Goal: Task Accomplishment & Management: Manage account settings

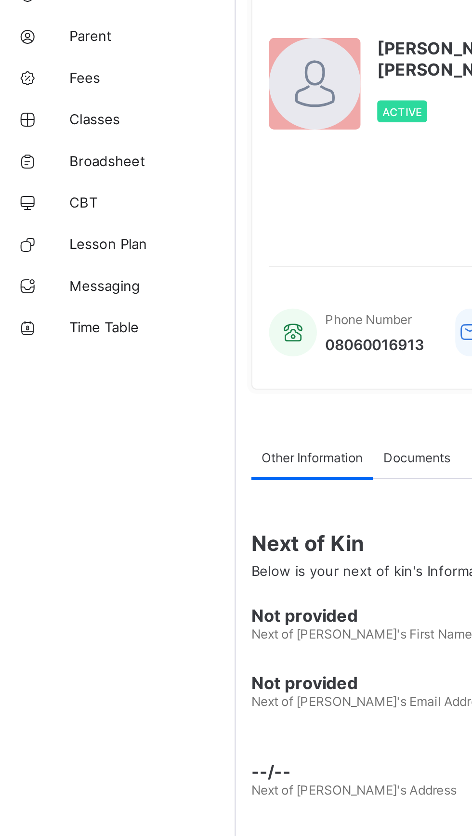
click at [51, 163] on link "Classes" at bounding box center [58, 153] width 116 height 19
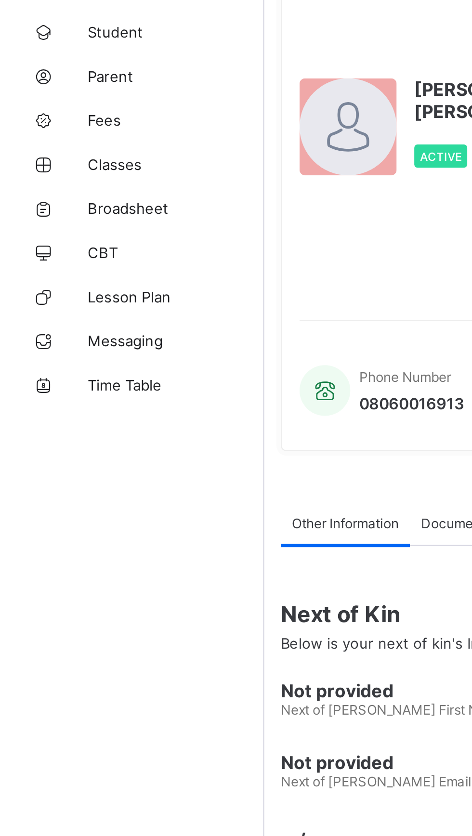
click at [49, 157] on span "Classes" at bounding box center [77, 154] width 77 height 8
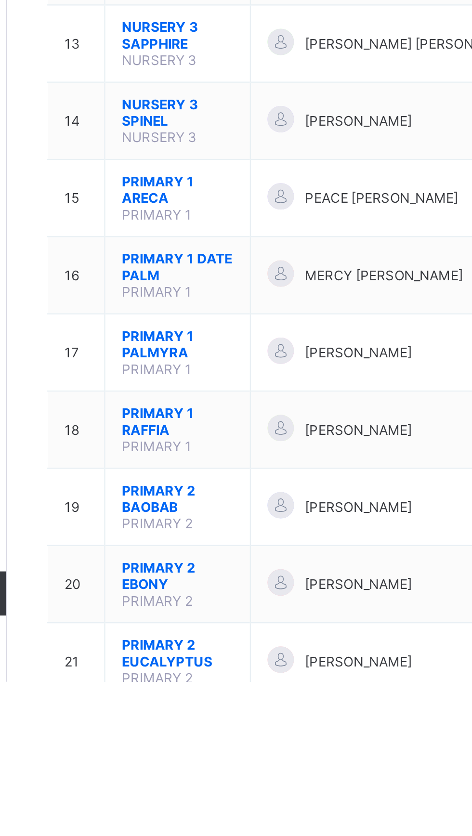
click at [183, 614] on span "PRIMARY 1 ARECA" at bounding box center [190, 621] width 49 height 14
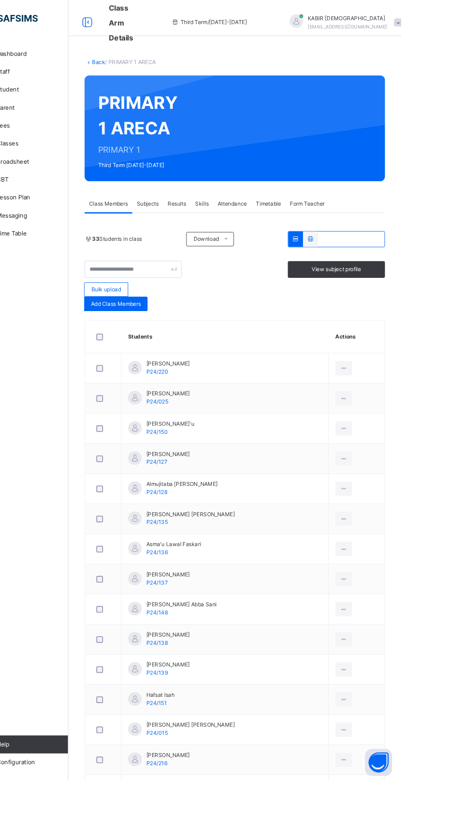
click at [0, 0] on ul "View Profile Remove from Class Transfer Student" at bounding box center [0, 0] width 0 height 0
click at [0, 0] on div "View Profile" at bounding box center [0, 0] width 0 height 0
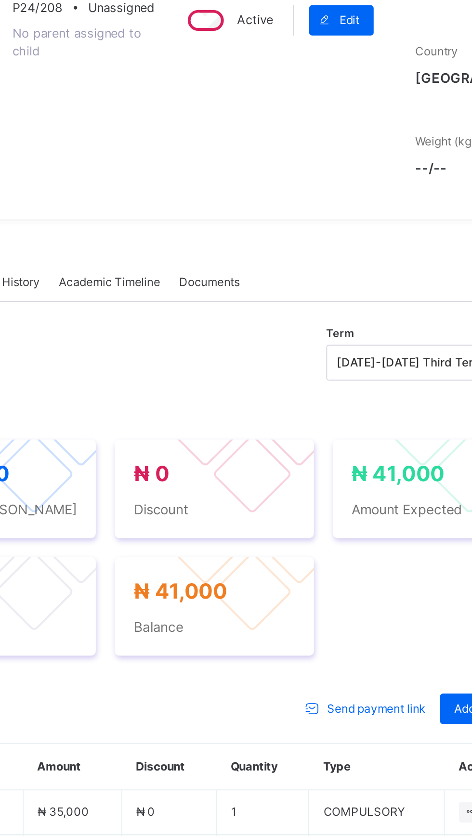
click at [140, 393] on div "Action" at bounding box center [153, 385] width 40 height 15
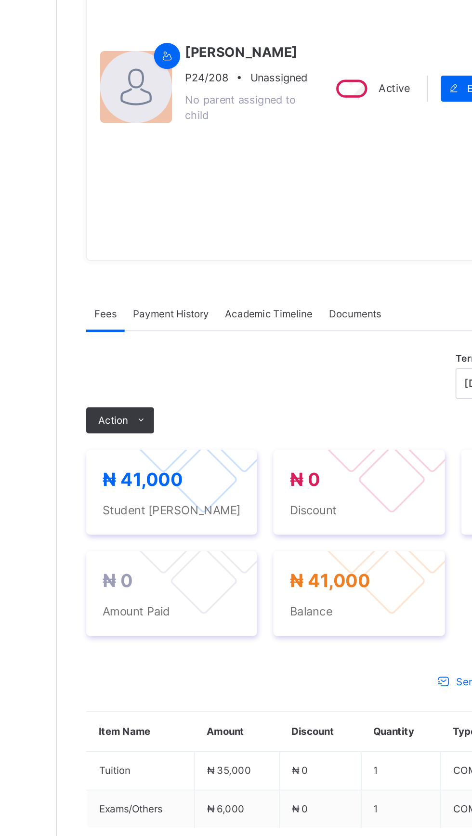
click at [0, 0] on li "Receive Payment" at bounding box center [0, 0] width 0 height 0
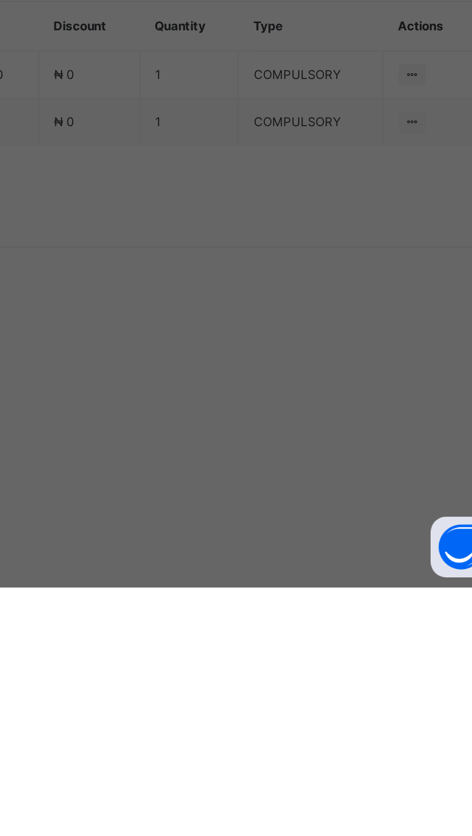
click at [213, 484] on div "United Bank for Africa (UBA) - [GEOGRAPHIC_DATA] [GEOGRAPHIC_DATA]" at bounding box center [196, 463] width 33 height 42
click at [253, 439] on input "text" at bounding box center [236, 429] width 34 height 20
type input "*****"
click at [236, 479] on input "date" at bounding box center [208, 468] width 57 height 20
type input "**********"
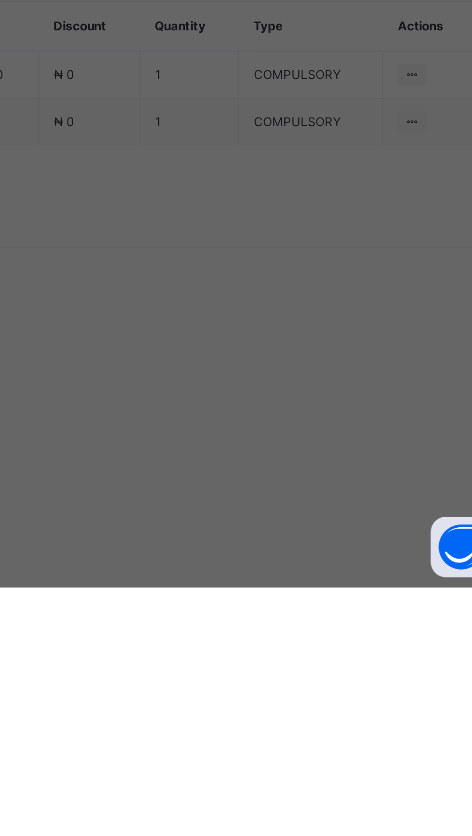
click at [264, 483] on input "currency" at bounding box center [252, 473] width 23 height 20
type input "********"
click at [285, 517] on span "Save" at bounding box center [263, 513] width 43 height 9
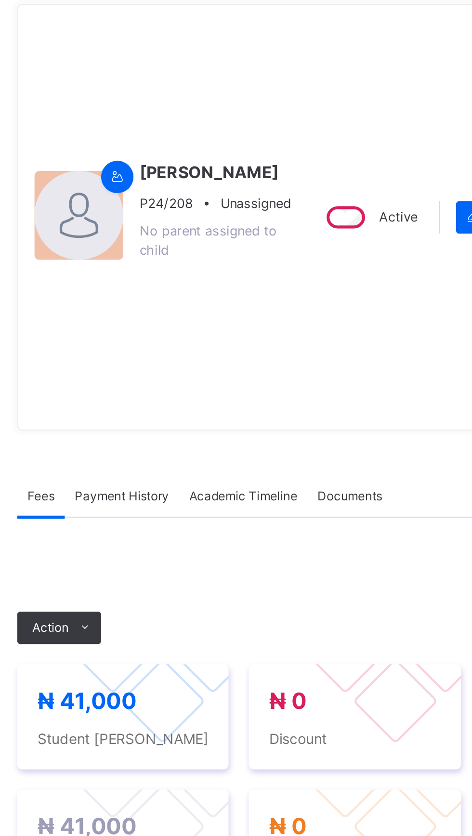
click at [183, 332] on div "Payment History" at bounding box center [183, 322] width 54 height 19
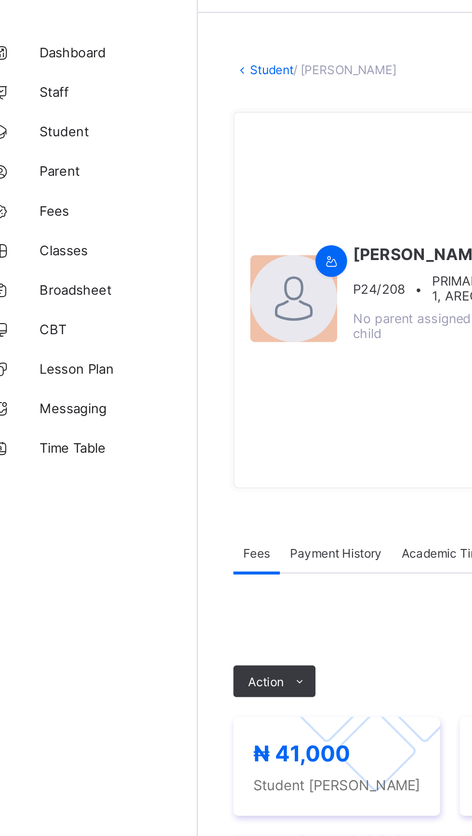
click at [51, 160] on link "Classes" at bounding box center [58, 153] width 116 height 19
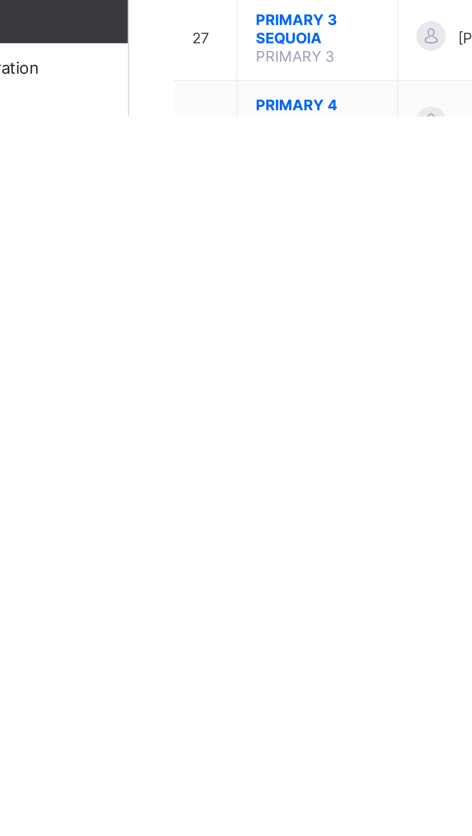
scroll to position [311, 0]
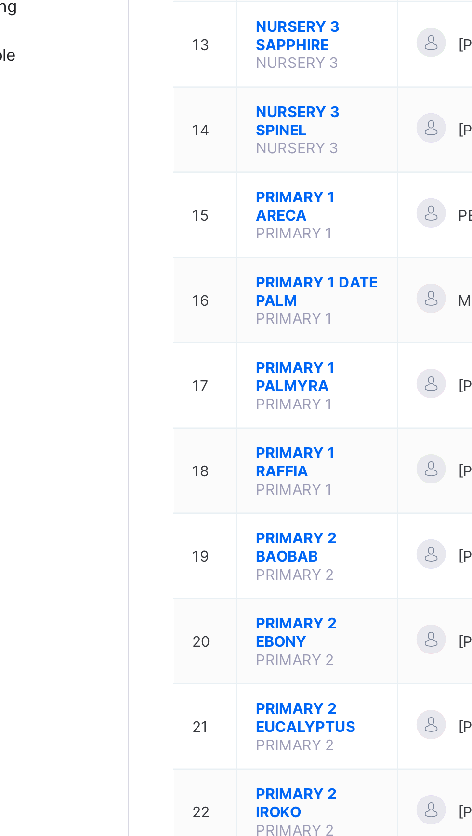
click at [177, 404] on span "PRIMARY 1 RAFFIA" at bounding box center [190, 411] width 49 height 14
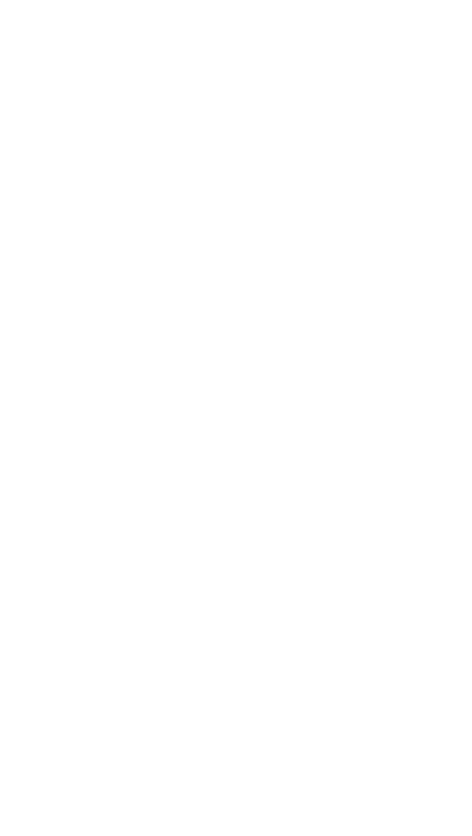
scroll to position [299, 0]
click at [0, 0] on ul "View Profile Remove from Class Transfer Student" at bounding box center [0, 0] width 0 height 0
click at [0, 0] on li "View Profile" at bounding box center [0, 0] width 0 height 0
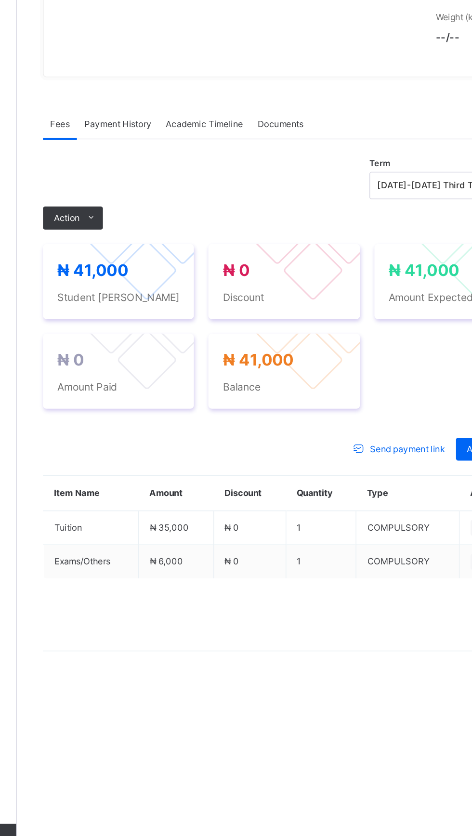
click at [154, 392] on div "Action" at bounding box center [153, 383] width 40 height 15
click at [0, 0] on li "Receive Payment" at bounding box center [0, 0] width 0 height 0
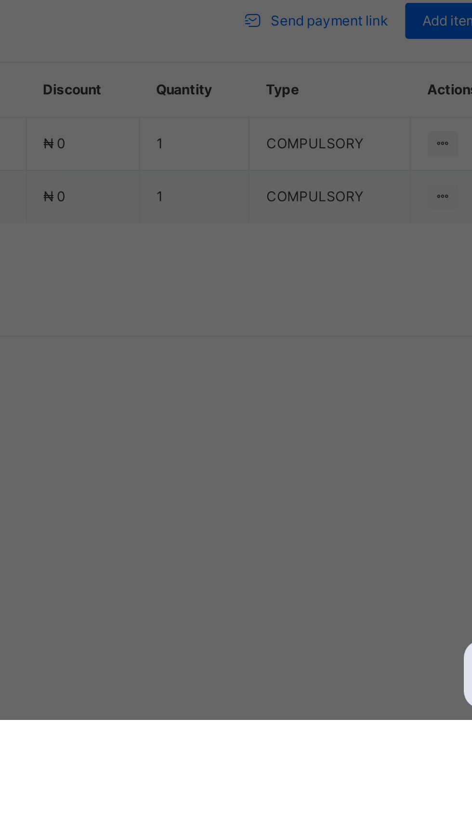
click at [213, 484] on div "United Bank for Africa (UBA) - Gobarau Academy Katsina" at bounding box center [196, 463] width 33 height 42
click at [253, 439] on input "text" at bounding box center [236, 429] width 34 height 20
type input "*****"
click at [236, 479] on input "date" at bounding box center [208, 468] width 57 height 20
type input "**********"
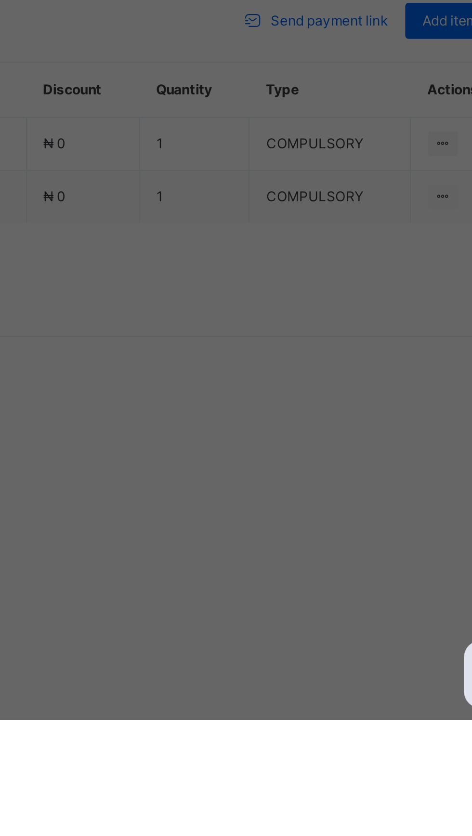
click at [264, 483] on input "currency" at bounding box center [252, 473] width 23 height 20
type input "********"
click at [307, 498] on div "**********" at bounding box center [236, 451] width 142 height 93
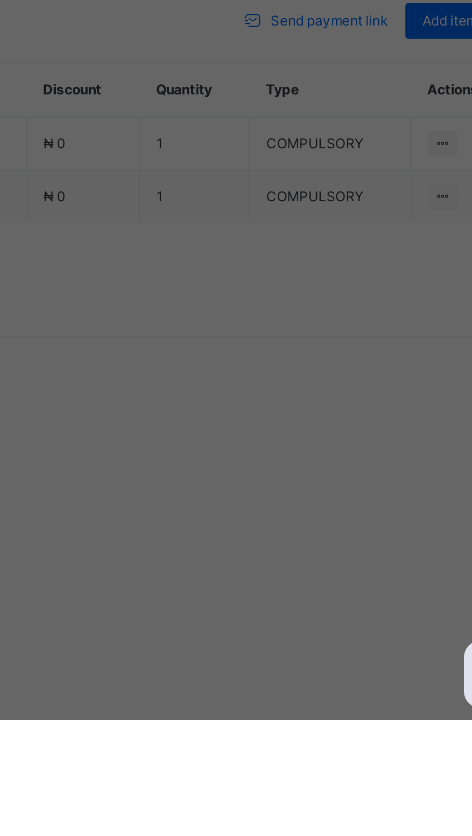
click at [292, 521] on div "Save" at bounding box center [264, 512] width 58 height 15
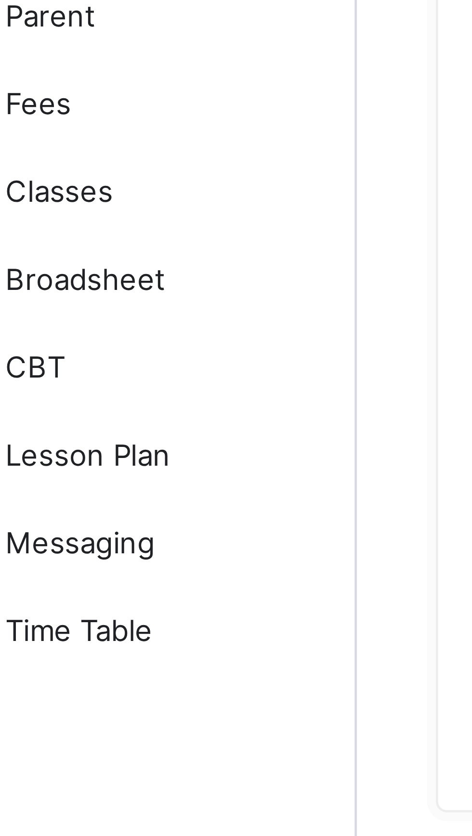
click at [49, 157] on span "Classes" at bounding box center [77, 154] width 77 height 10
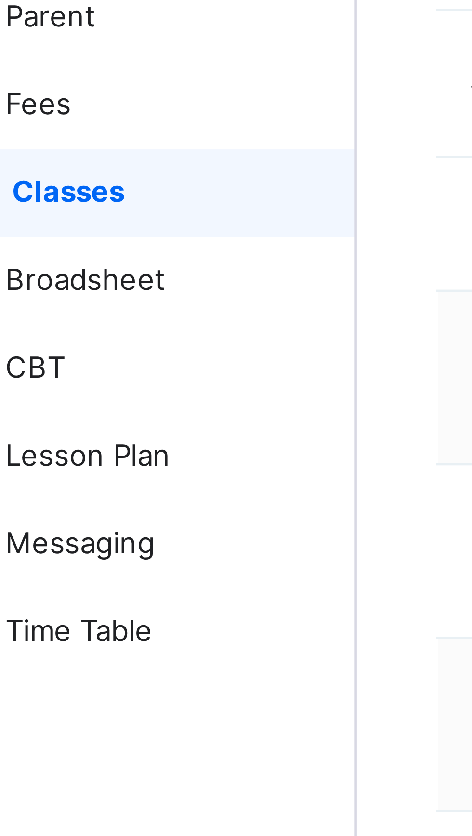
click at [54, 156] on span "Classes" at bounding box center [78, 154] width 76 height 10
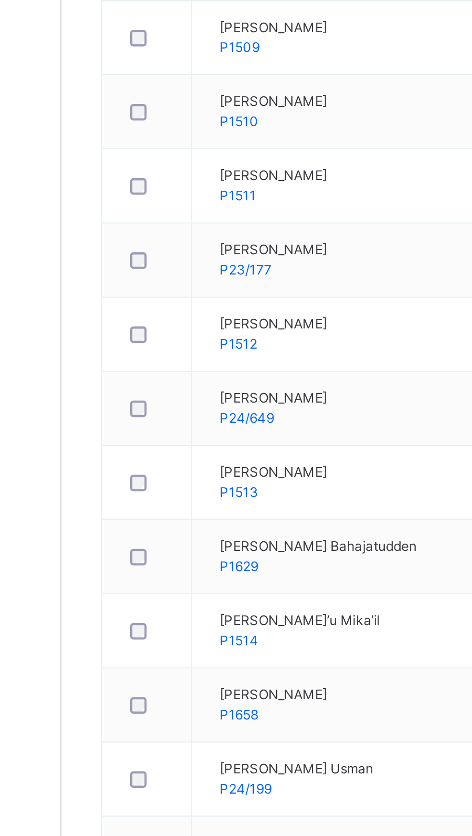
click at [0, 0] on ul "View Profile Remove from Class Transfer Student" at bounding box center [0, 0] width 0 height 0
click at [0, 0] on div "View Profile" at bounding box center [0, 0] width 0 height 0
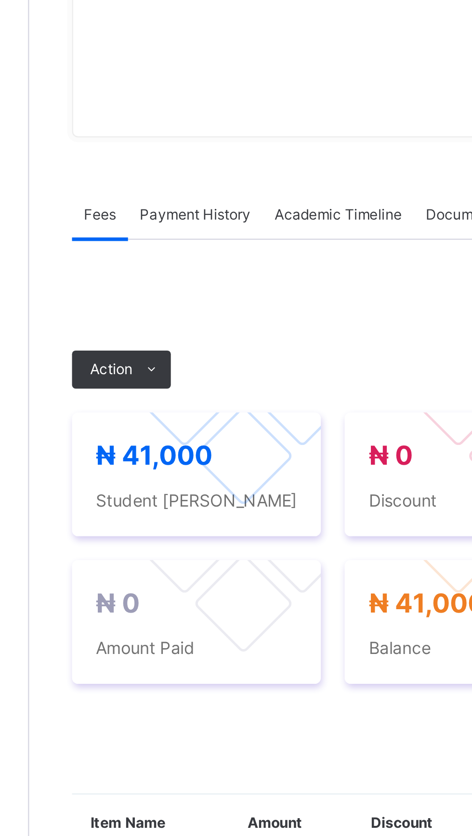
click at [0, 0] on ul "Receive Payment Manage Discount Send Email Reminder" at bounding box center [0, 0] width 0 height 0
click at [0, 0] on li "Receive Payment" at bounding box center [0, 0] width 0 height 0
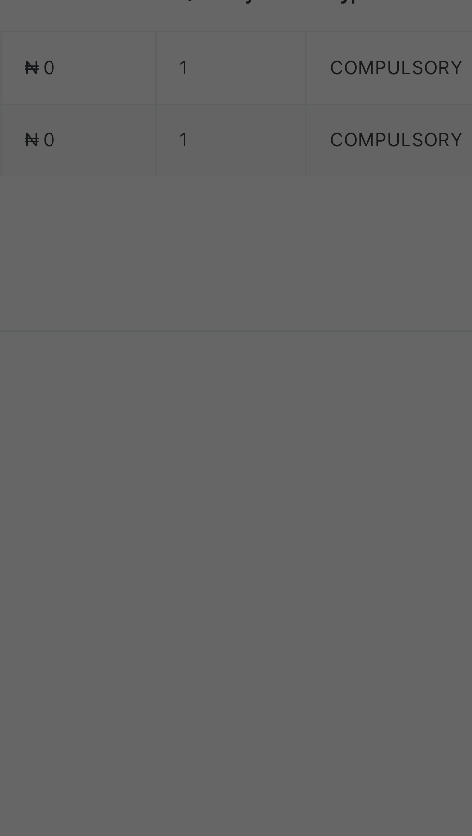
click at [277, 405] on div "Payment Method Cash Bank POS" at bounding box center [236, 365] width 142 height 78
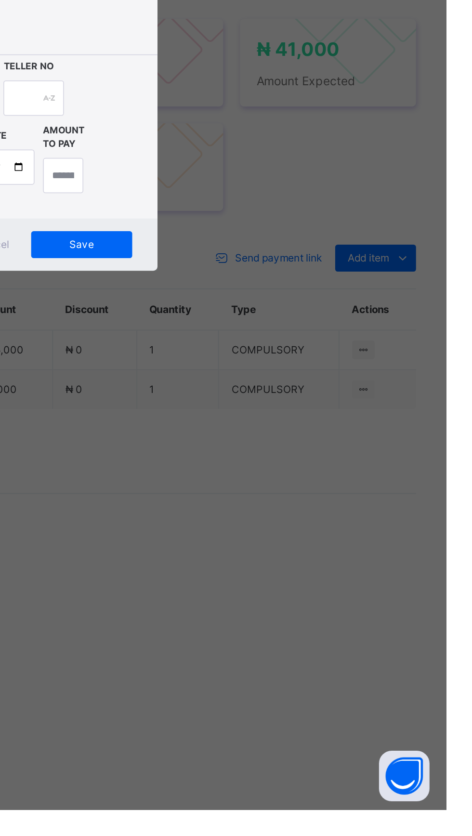
click at [230, 521] on div "Cancel" at bounding box center [208, 512] width 43 height 15
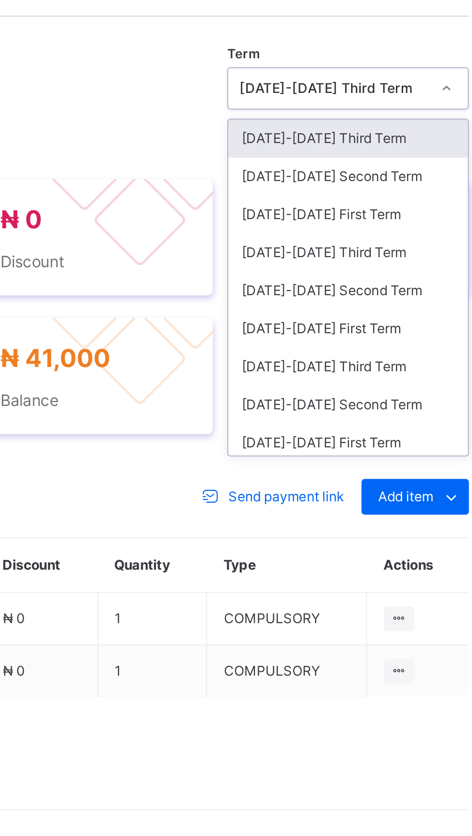
click at [360, 391] on div "[DATE]-[DATE] Second Term" at bounding box center [402, 383] width 103 height 16
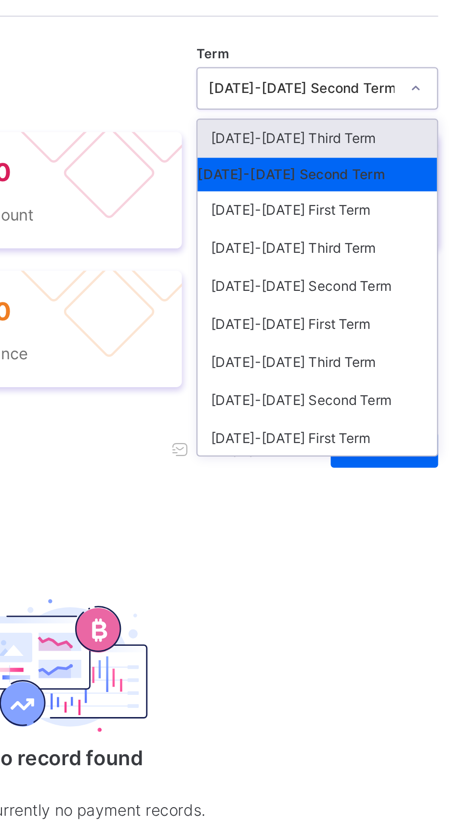
click at [369, 438] on div "[DATE]-[DATE] Second Term" at bounding box center [402, 430] width 103 height 16
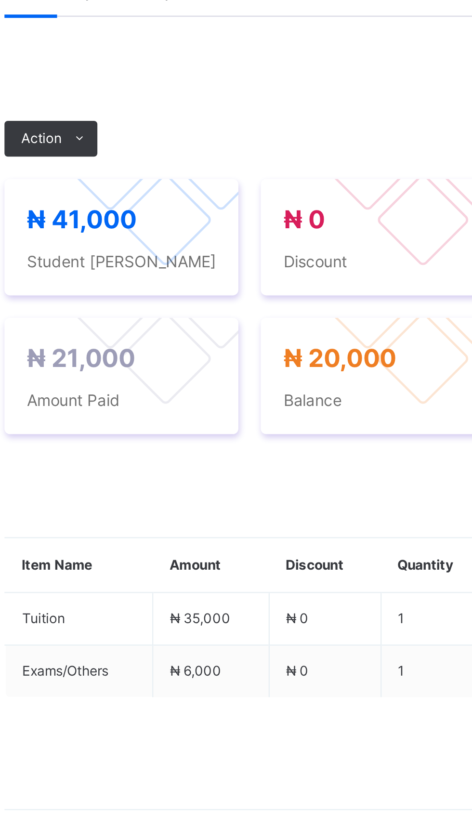
click at [149, 371] on span "Action" at bounding box center [148, 366] width 17 height 9
click at [0, 0] on li "Receive Payment" at bounding box center [0, 0] width 0 height 0
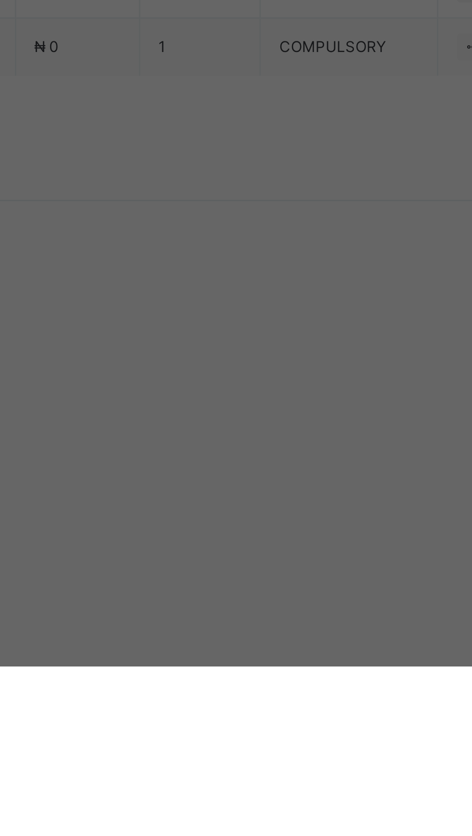
click at [213, 484] on div "United Bank for Africa (UBA) - [GEOGRAPHIC_DATA] [GEOGRAPHIC_DATA]" at bounding box center [196, 463] width 33 height 42
type input "**"
click at [253, 439] on input "text" at bounding box center [236, 429] width 34 height 20
type input "****"
click at [236, 479] on input "date" at bounding box center [208, 468] width 57 height 20
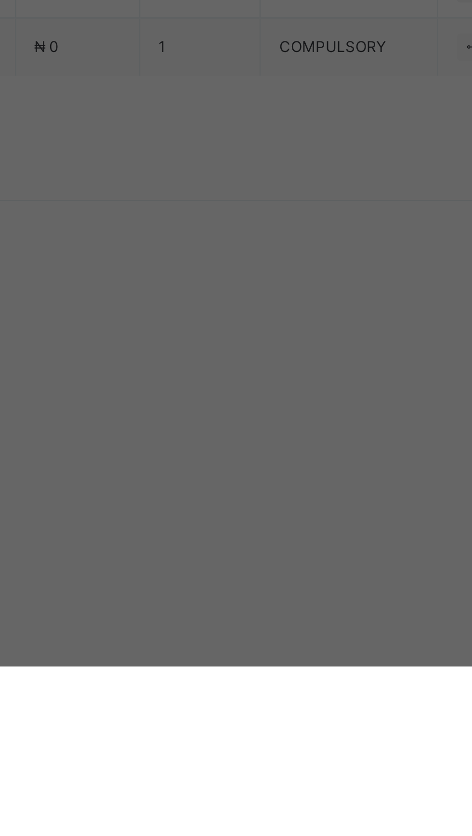
type input "**********"
click at [264, 483] on input "currency" at bounding box center [252, 473] width 23 height 20
type input "********"
click at [292, 521] on div "Save" at bounding box center [264, 512] width 58 height 15
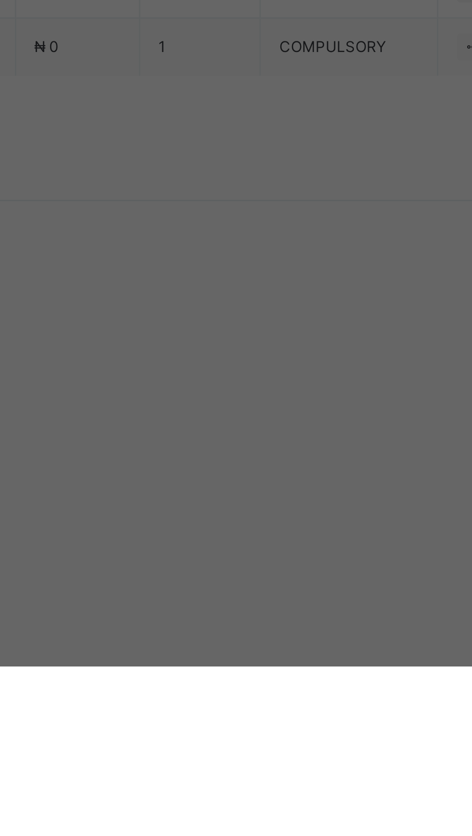
scroll to position [0, 0]
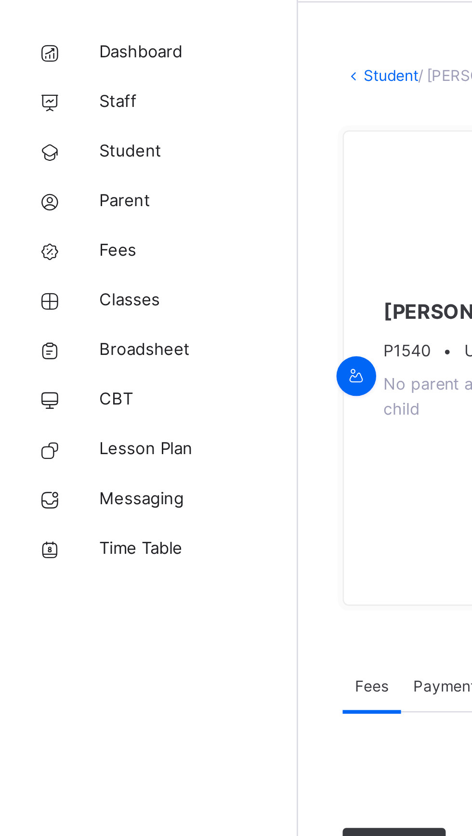
click at [49, 158] on span "Classes" at bounding box center [77, 154] width 77 height 10
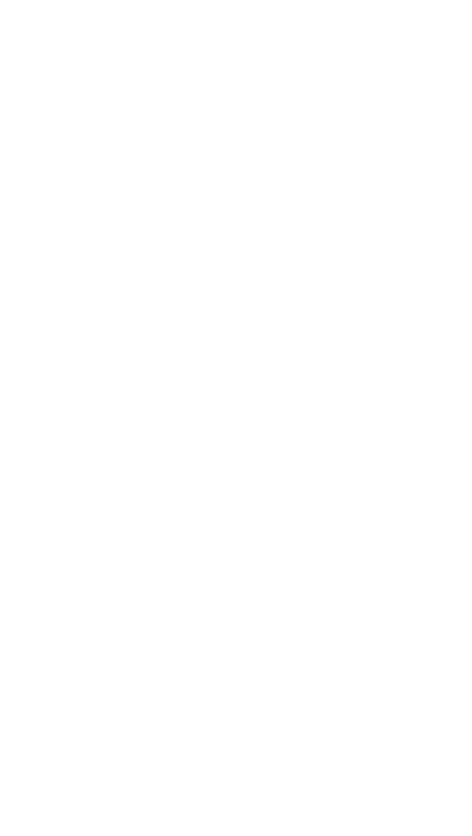
scroll to position [365, 0]
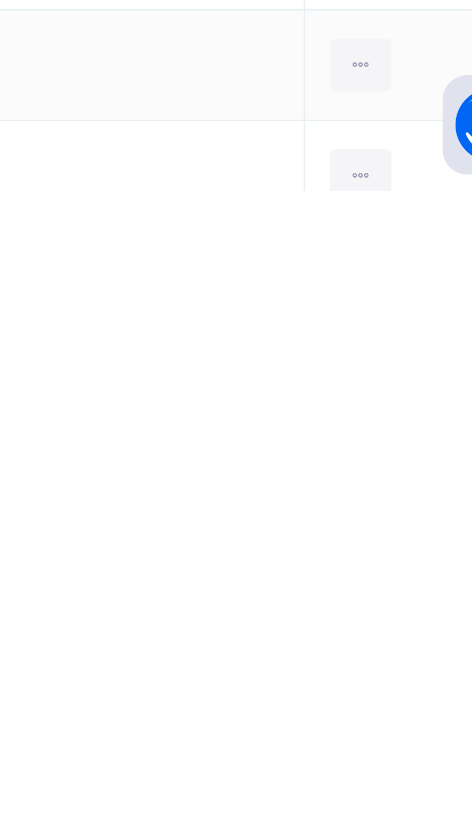
click at [0, 0] on div "View Profile" at bounding box center [0, 0] width 0 height 0
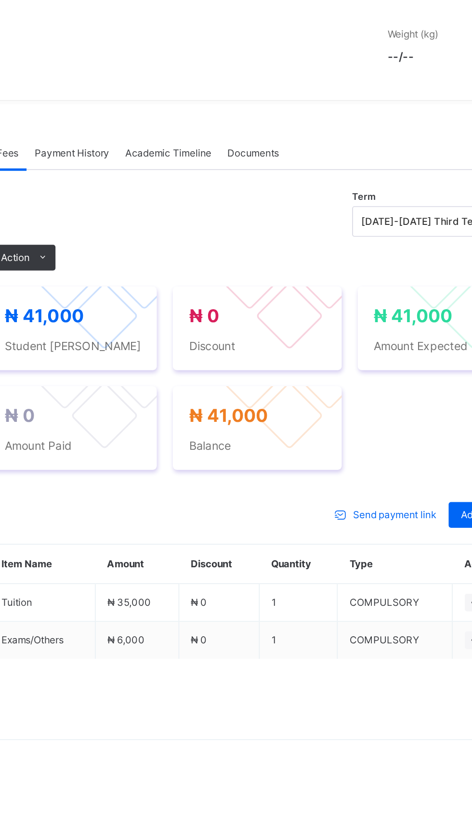
click at [147, 394] on span "Action" at bounding box center [148, 394] width 17 height 9
click at [0, 0] on li "Receive Payment" at bounding box center [0, 0] width 0 height 0
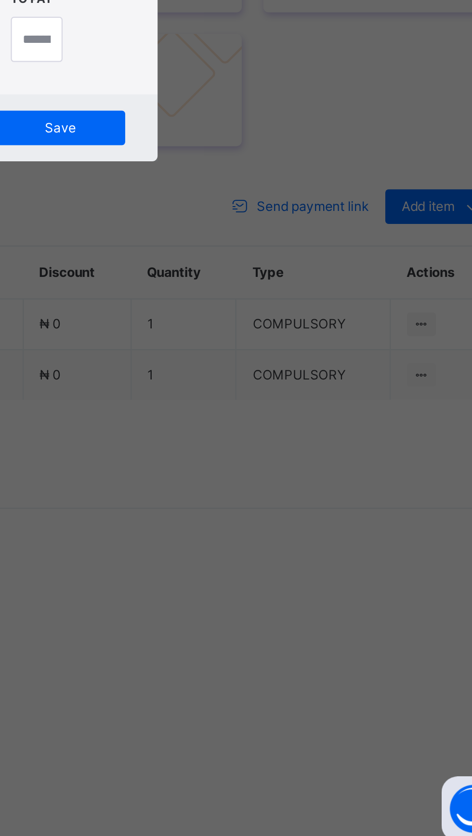
click at [307, 326] on div "Receive Payment" at bounding box center [236, 317] width 142 height 18
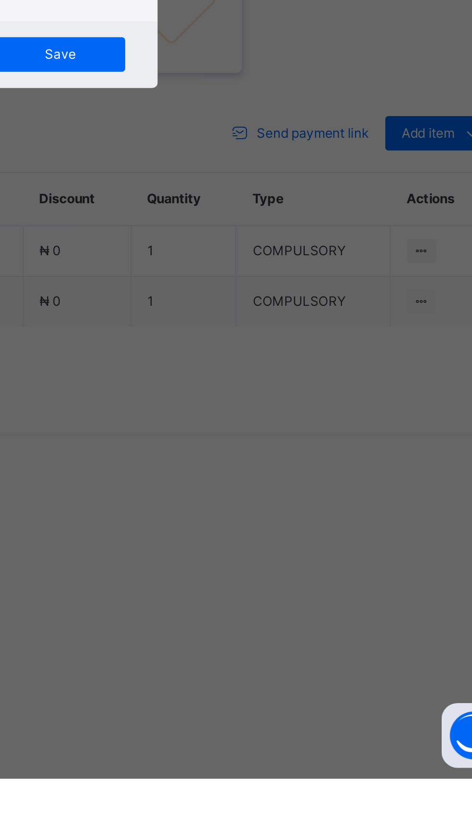
click at [213, 484] on div "United Bank for Africa (UBA) - [GEOGRAPHIC_DATA] [GEOGRAPHIC_DATA]" at bounding box center [196, 463] width 33 height 42
click at [253, 439] on input "text" at bounding box center [236, 429] width 34 height 20
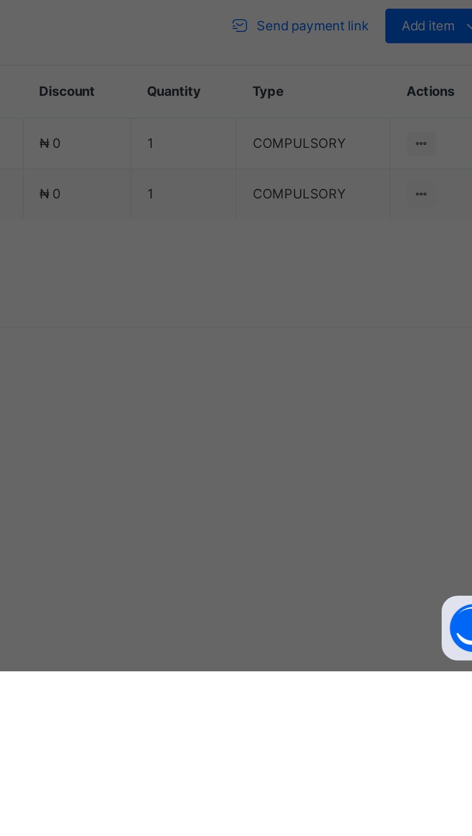
type input "****"
click at [236, 479] on input "date" at bounding box center [208, 468] width 57 height 20
type input "**********"
click at [264, 483] on input "currency" at bounding box center [252, 473] width 23 height 20
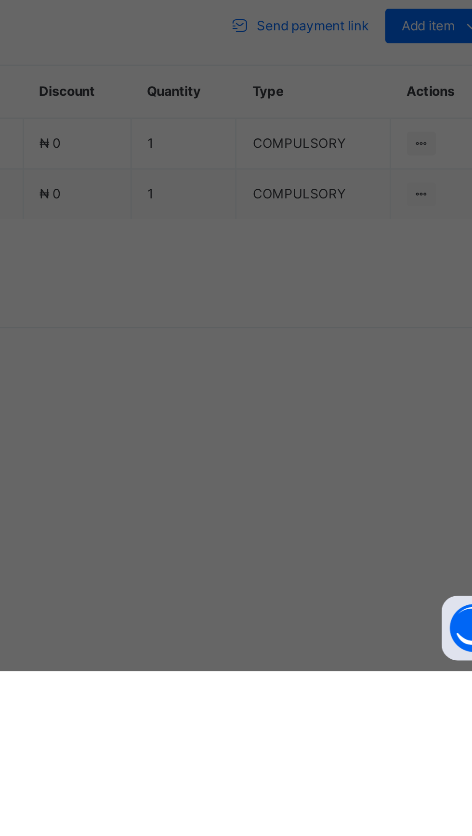
type input "********"
click at [292, 521] on div "Save" at bounding box center [264, 512] width 58 height 15
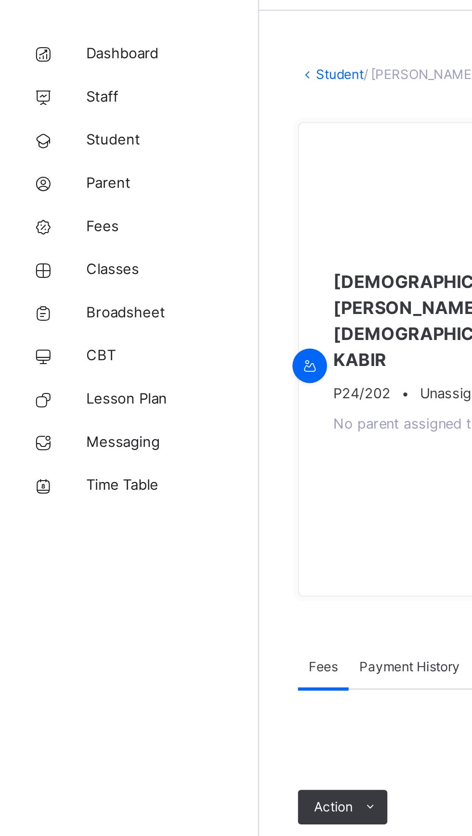
click at [47, 161] on link "Classes" at bounding box center [58, 153] width 116 height 19
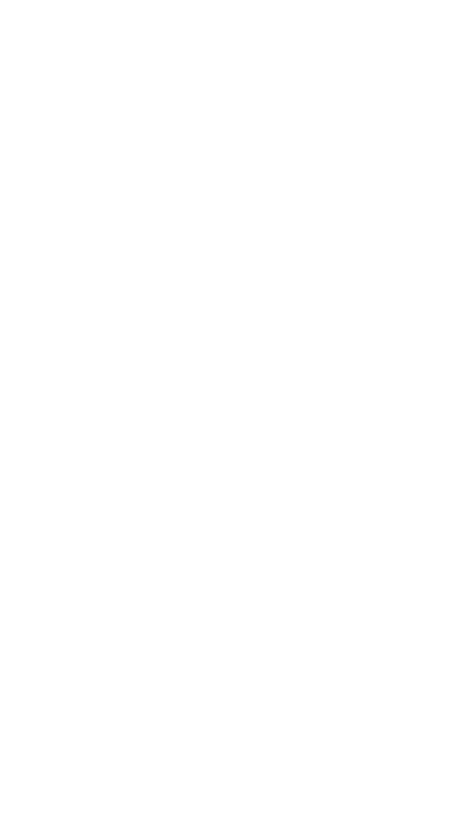
scroll to position [250, 0]
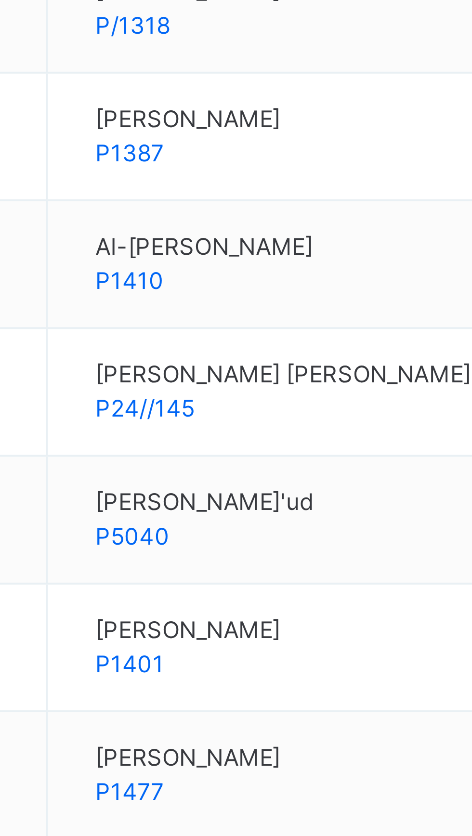
click at [223, 577] on span "Amina Mas'ud" at bounding box center [211, 575] width 55 height 9
click at [202, 577] on span "Amina Mas'ud" at bounding box center [211, 575] width 55 height 9
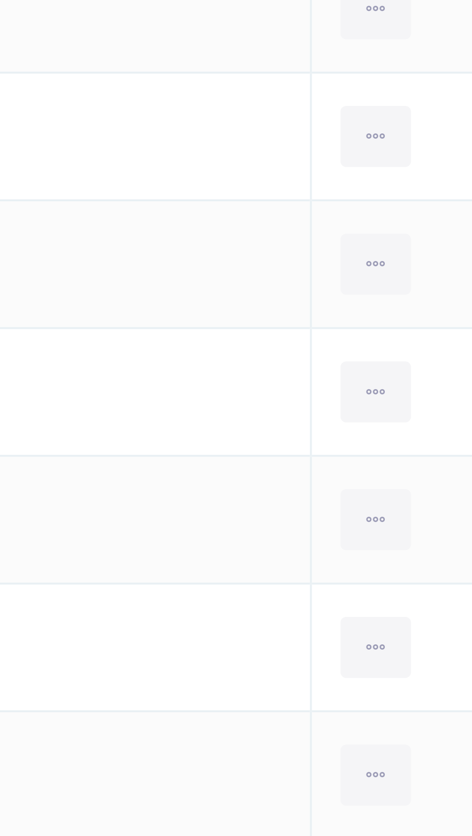
click at [409, 583] on icon at bounding box center [409, 579] width 8 height 9
click at [0, 0] on div "View Profile" at bounding box center [0, 0] width 0 height 0
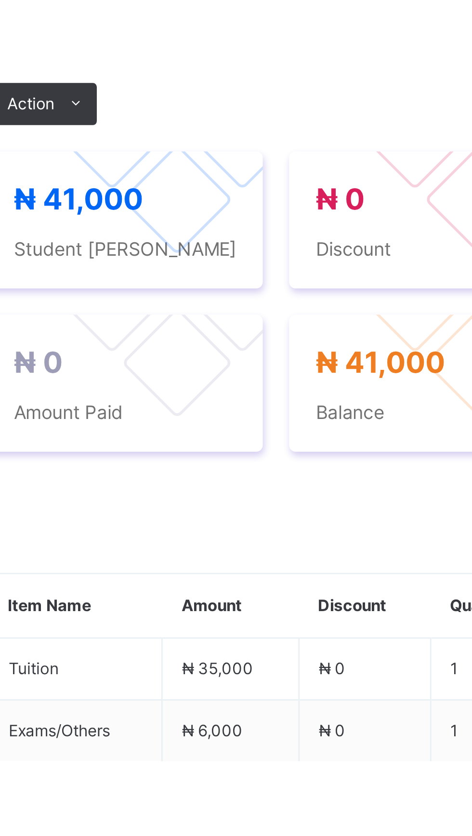
click at [352, 392] on div "Term 2024-2025 Third Term Action Receive Payment Manage Discount Send Email Rem…" at bounding box center [294, 372] width 322 height 39
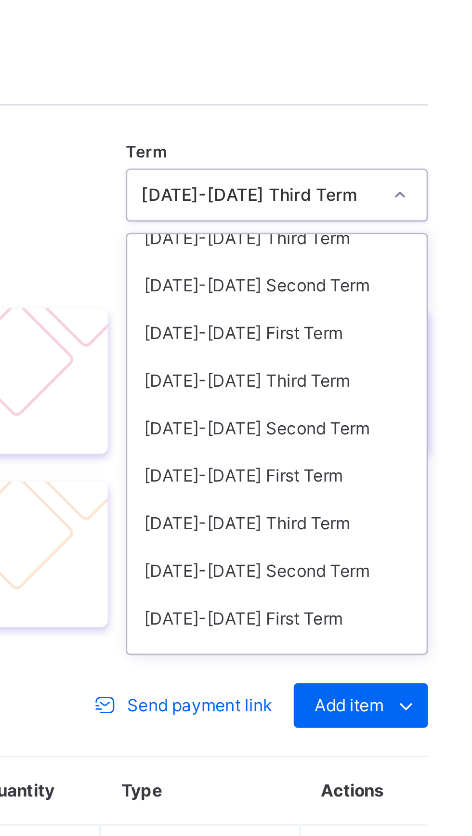
scroll to position [58, 0]
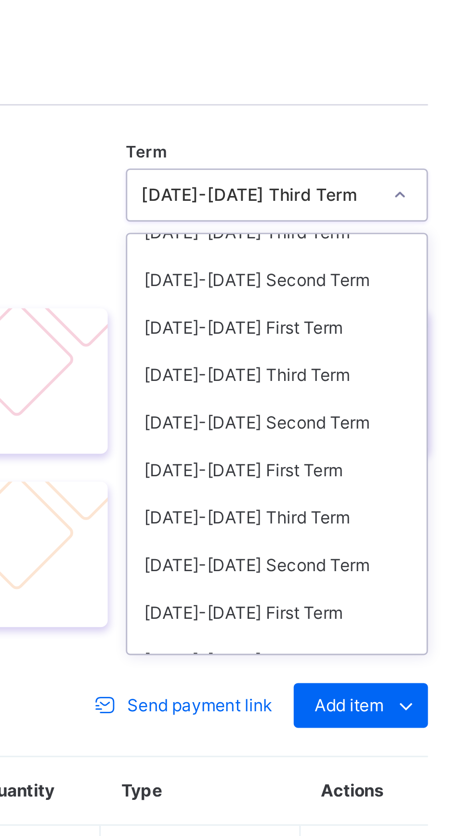
click at [364, 400] on div "2024-2025 Second Term" at bounding box center [402, 391] width 103 height 16
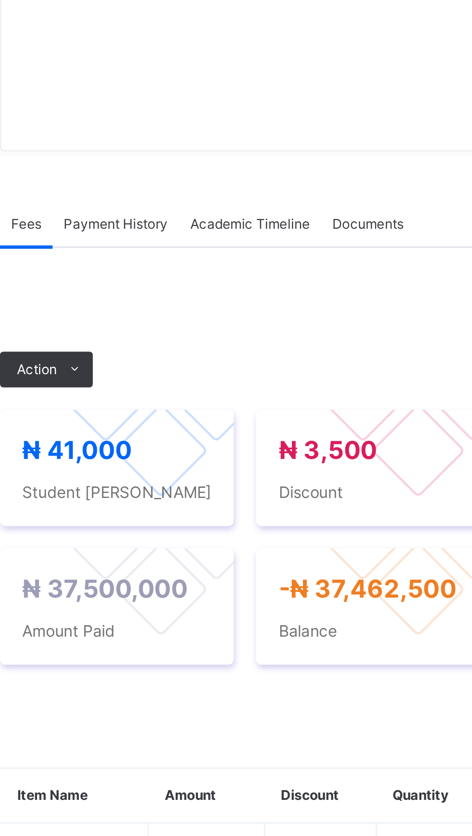
click at [177, 326] on span "Payment History" at bounding box center [182, 321] width 45 height 9
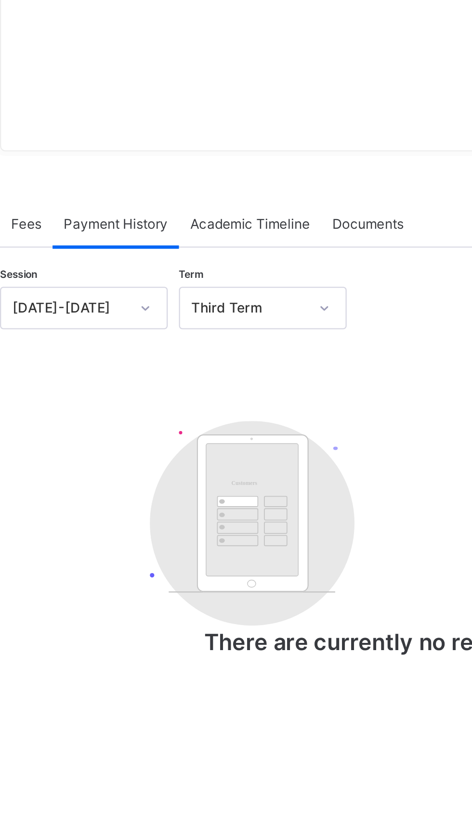
click at [225, 331] on div "Academic Timeline" at bounding box center [240, 321] width 61 height 19
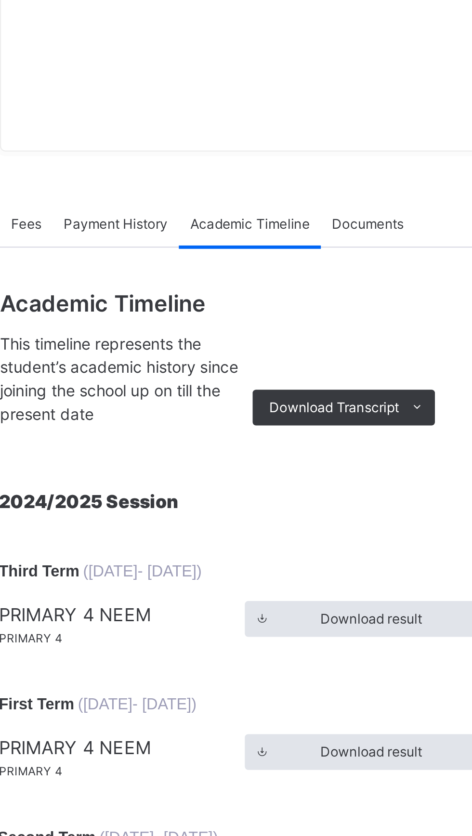
click at [143, 331] on div "Fees" at bounding box center [144, 321] width 23 height 19
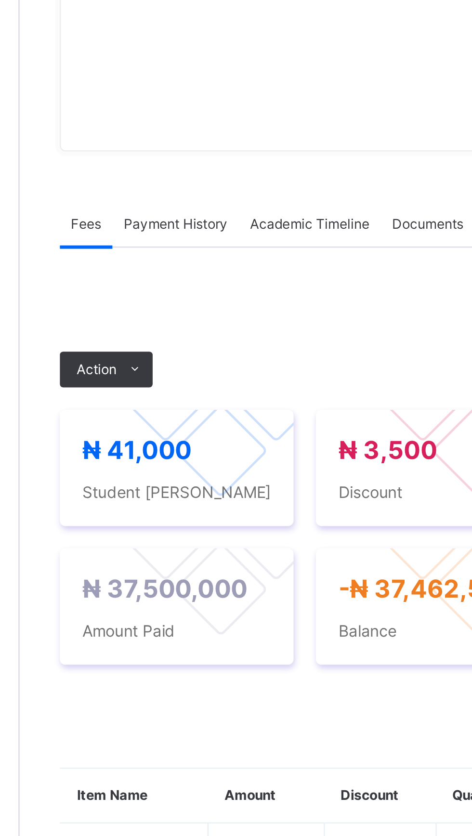
click at [179, 331] on div "Payment History" at bounding box center [183, 321] width 54 height 19
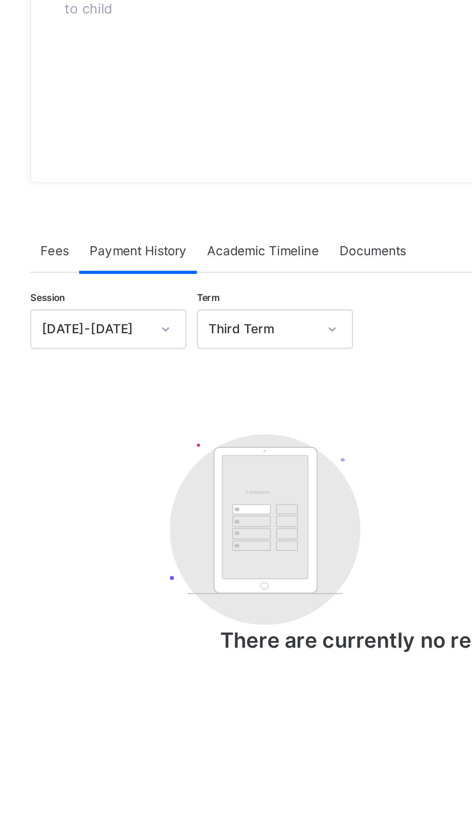
click at [143, 326] on span "Fees" at bounding box center [144, 321] width 13 height 9
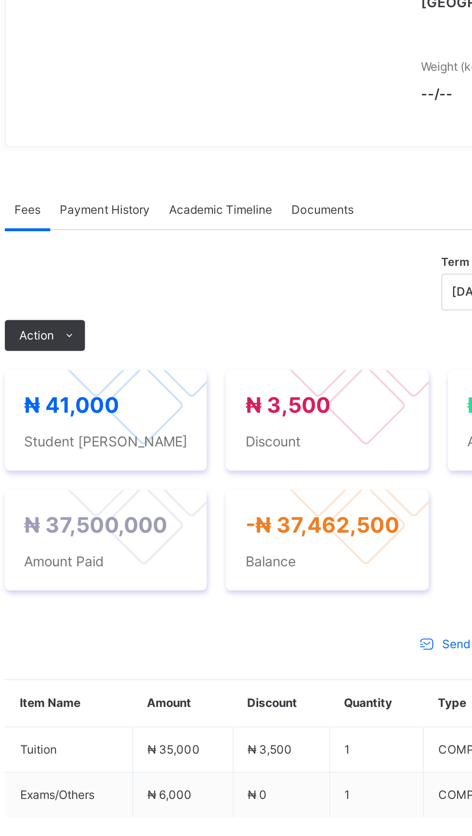
click at [170, 331] on div "Payment History" at bounding box center [183, 321] width 54 height 19
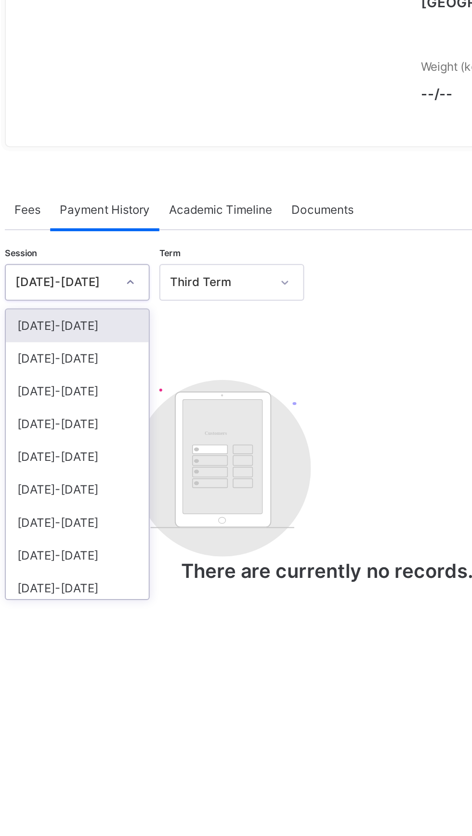
scroll to position [3, 0]
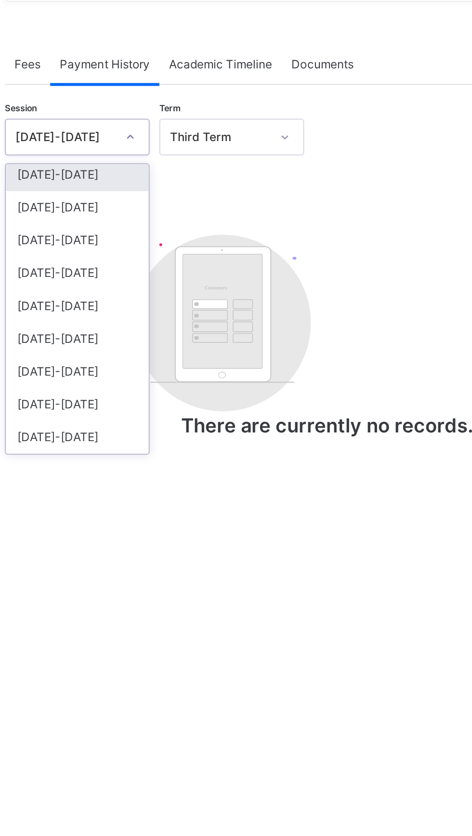
click at [139, 401] on div "[DATE]-[DATE]" at bounding box center [168, 392] width 71 height 16
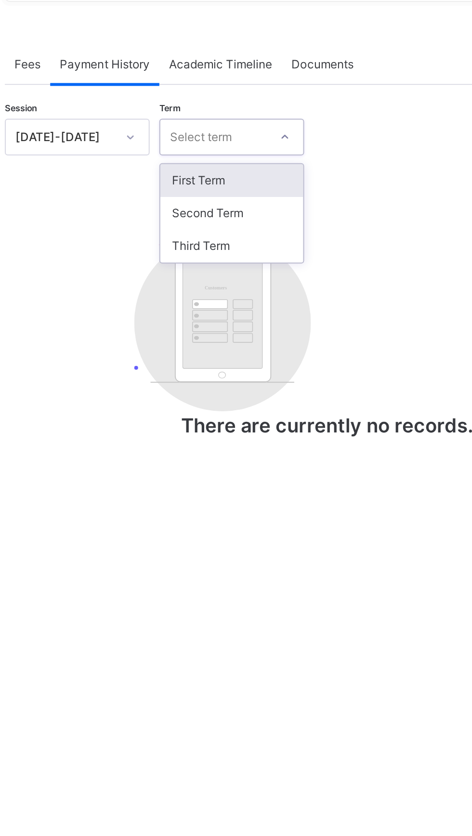
click at [221, 404] on div "Second Term" at bounding box center [245, 395] width 71 height 16
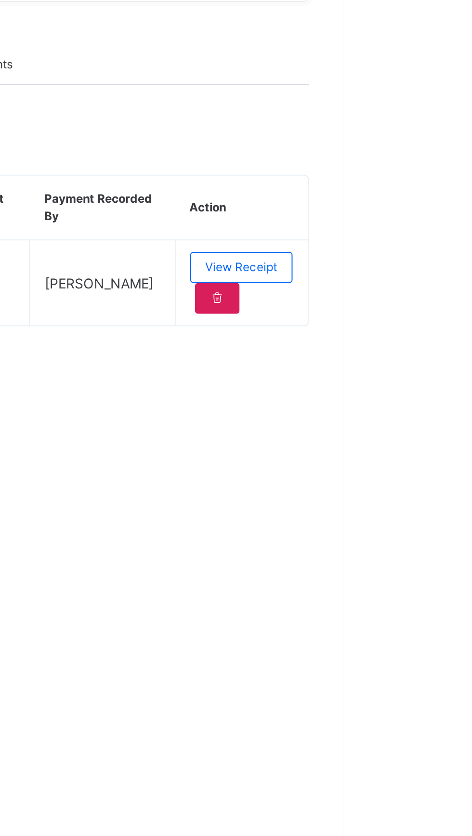
click at [406, 442] on icon at bounding box center [409, 437] width 8 height 9
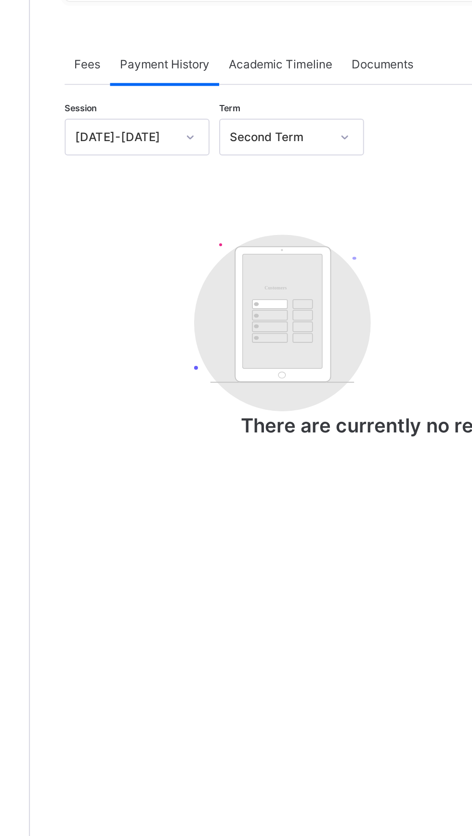
click at [140, 331] on div "Fees" at bounding box center [144, 321] width 23 height 19
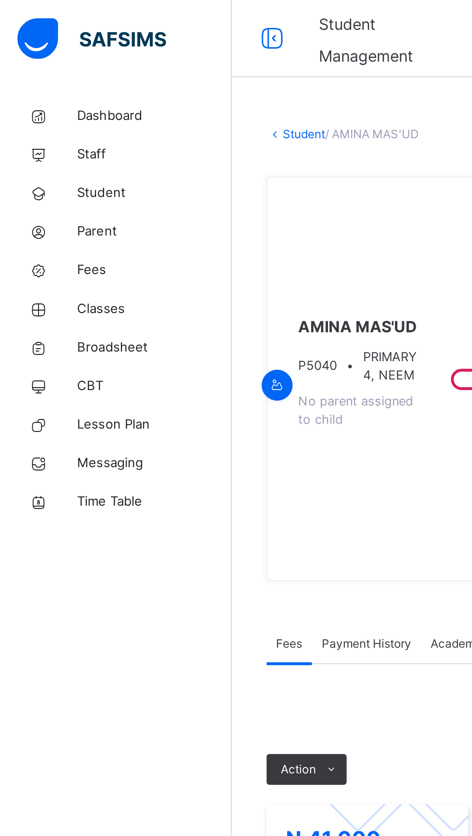
click at [46, 158] on span "Classes" at bounding box center [77, 154] width 77 height 10
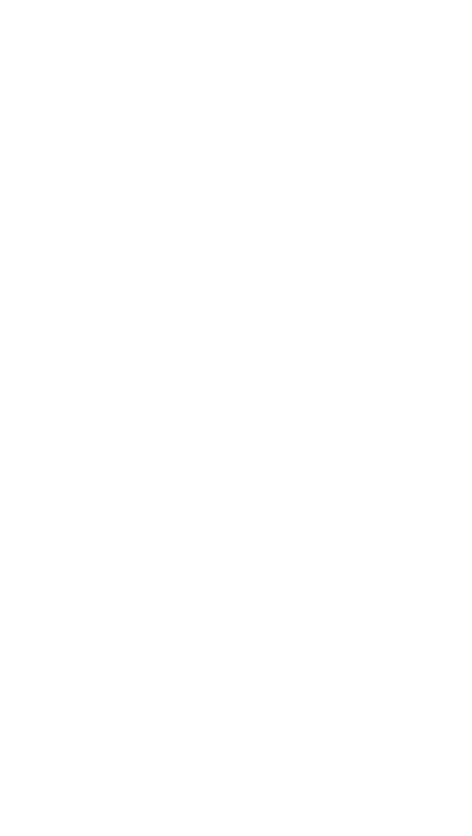
scroll to position [325, 0]
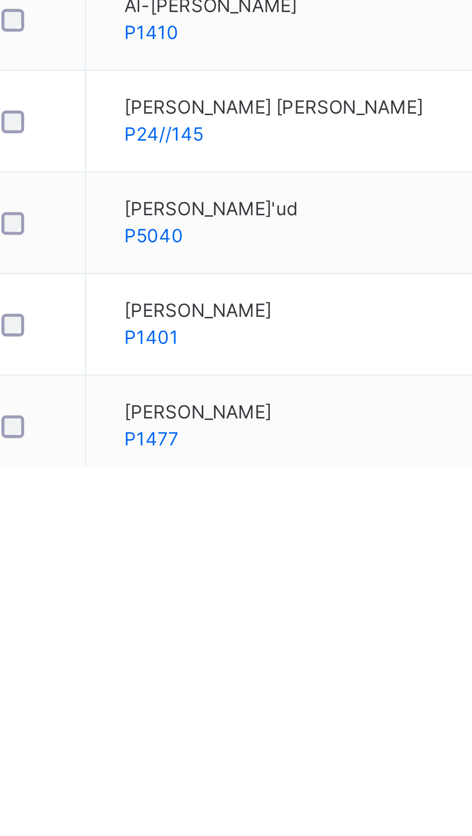
click at [407, 761] on icon at bounding box center [409, 758] width 8 height 9
click at [405, 759] on icon at bounding box center [409, 758] width 8 height 9
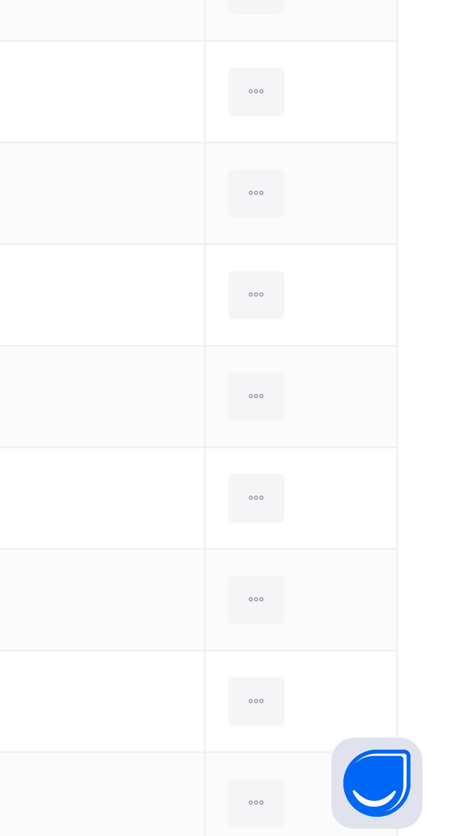
click at [0, 0] on div "View Profile" at bounding box center [0, 0] width 0 height 0
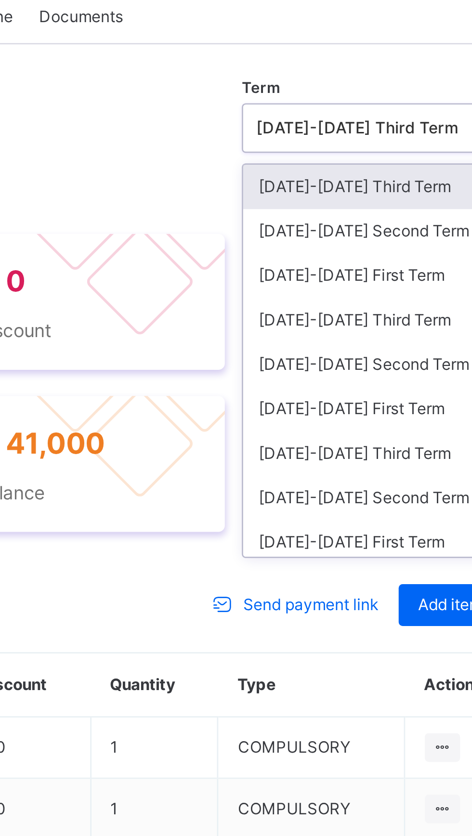
scroll to position [29, 0]
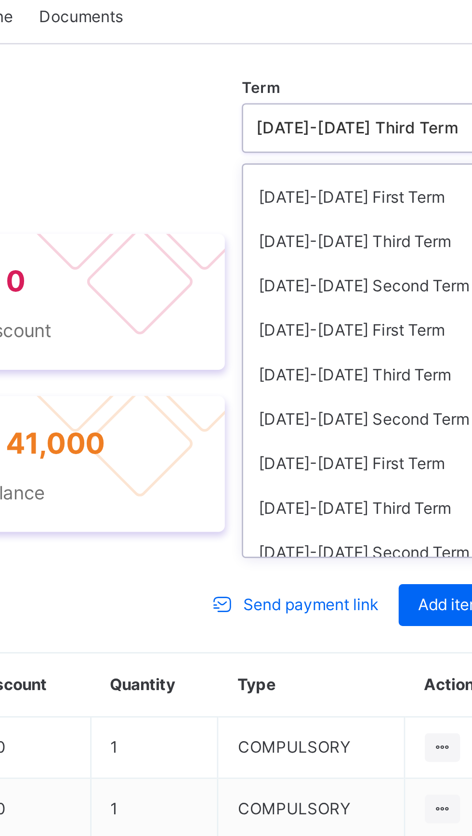
click at [360, 429] on div "2024-2025 Second Term" at bounding box center [402, 420] width 103 height 16
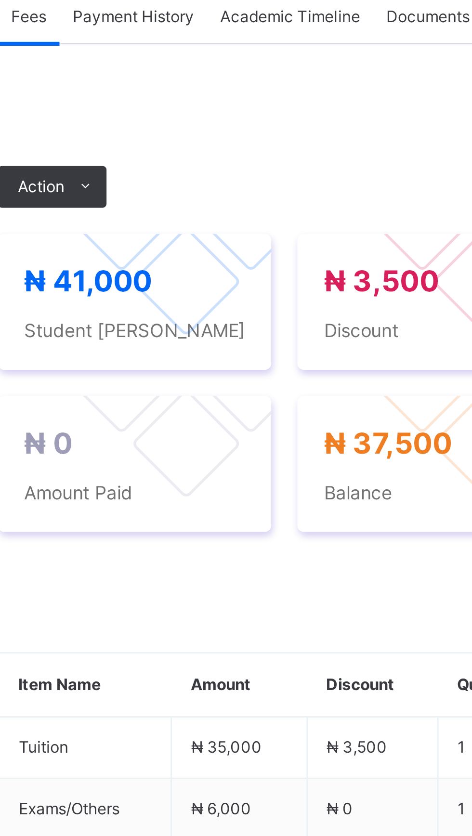
click at [150, 388] on span "Action" at bounding box center [148, 383] width 17 height 9
click at [0, 0] on li "Receive Payment" at bounding box center [0, 0] width 0 height 0
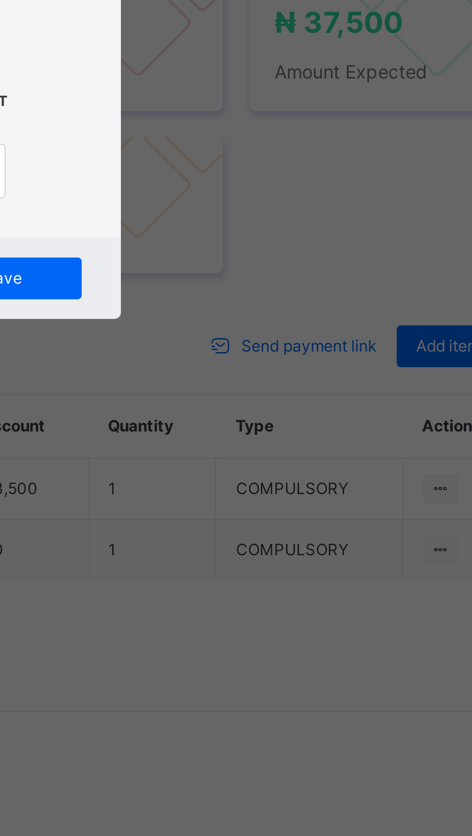
click at [307, 326] on div "Receive Payment" at bounding box center [236, 317] width 142 height 18
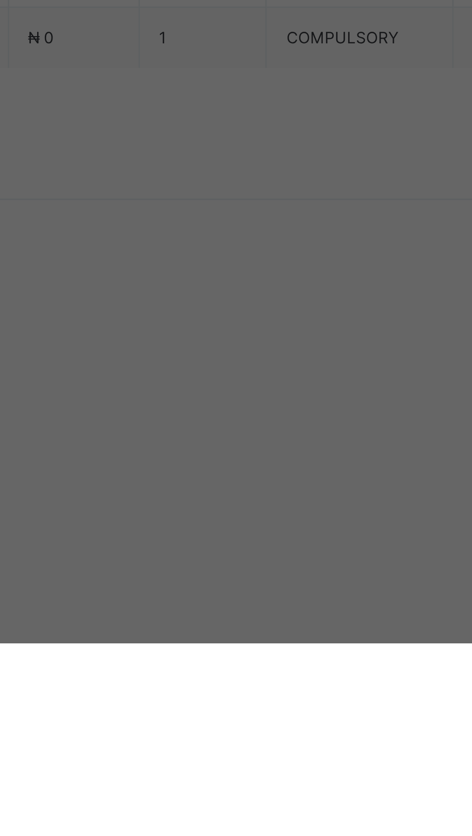
scroll to position [0, 0]
click at [213, 493] on div "Polaris Bank - GOBARAU ACADEMY KATSINA" at bounding box center [196, 467] width 33 height 51
type input "***"
click at [253, 439] on input "text" at bounding box center [236, 429] width 34 height 20
type input "****"
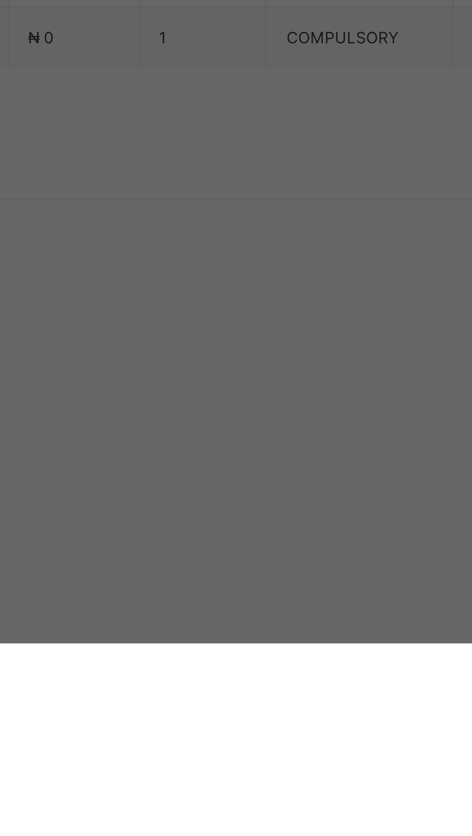
click at [236, 479] on input "date" at bounding box center [208, 468] width 57 height 20
type input "**********"
click at [264, 483] on input "currency" at bounding box center [252, 473] width 23 height 20
type input "********"
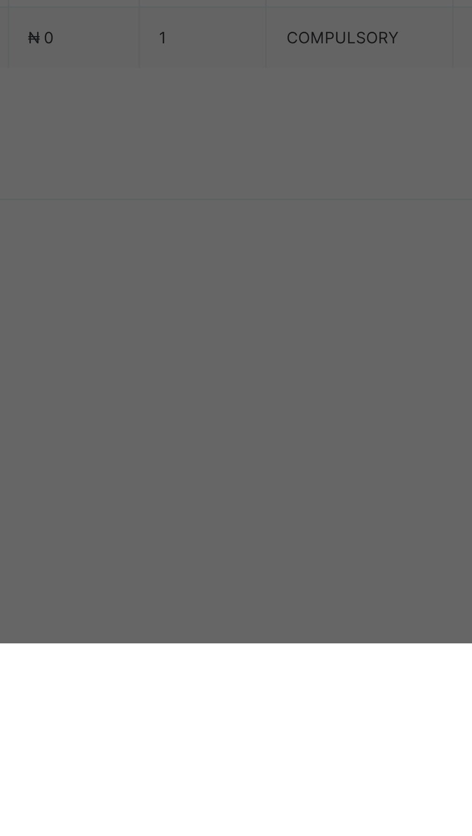
click at [292, 521] on div "Save" at bounding box center [264, 512] width 58 height 15
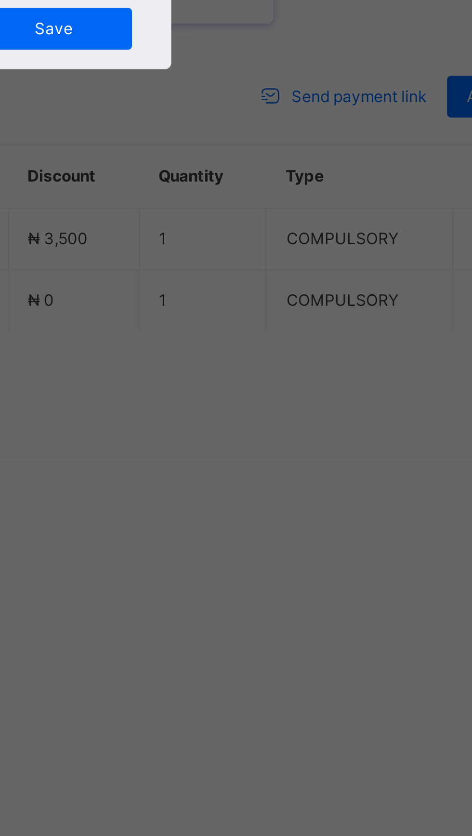
click at [253, 439] on input "****" at bounding box center [236, 429] width 34 height 20
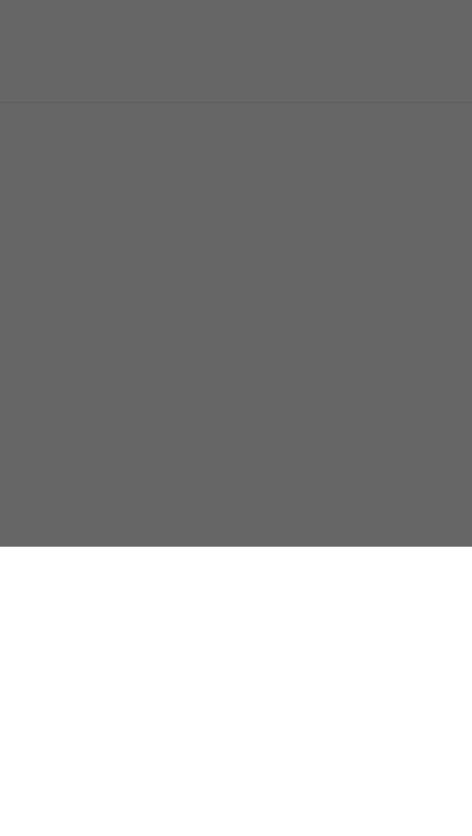
click at [285, 517] on span "Save" at bounding box center [263, 513] width 43 height 9
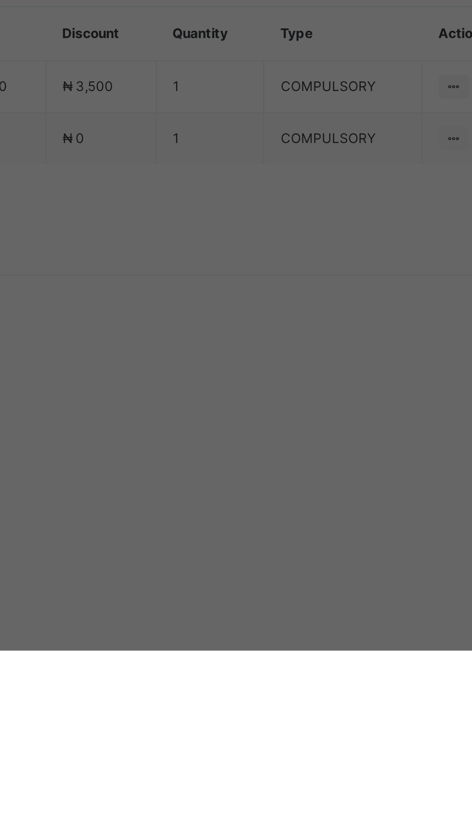
click at [285, 517] on span "Save" at bounding box center [263, 513] width 43 height 9
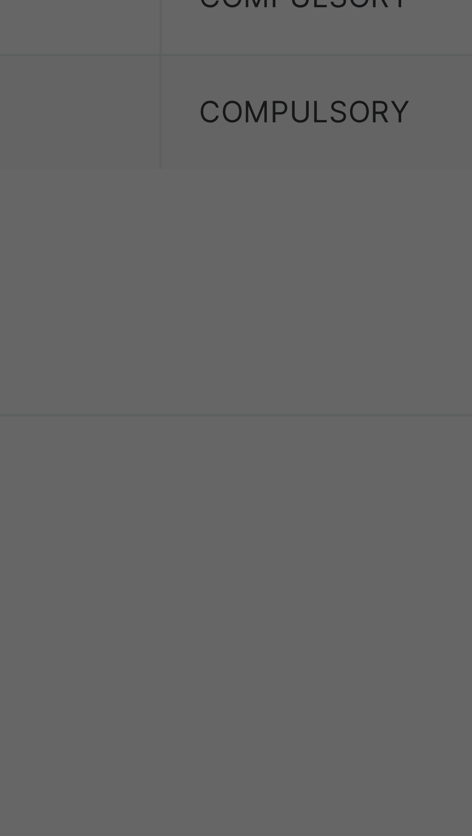
click at [253, 439] on input "*****" at bounding box center [236, 429] width 34 height 20
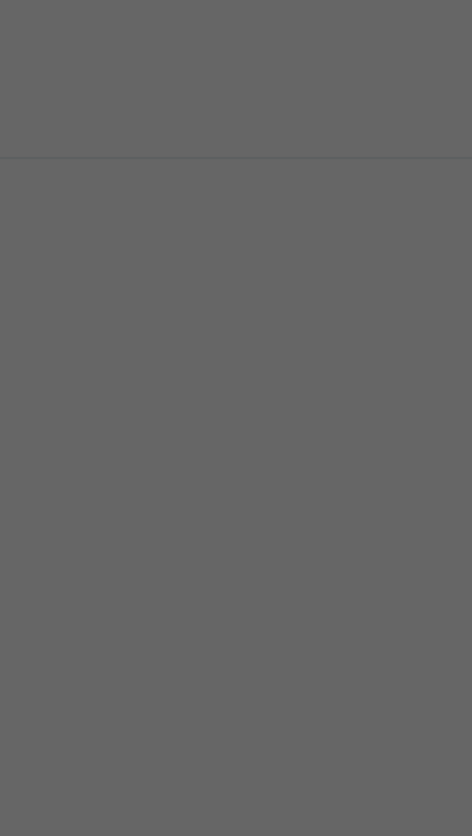
type input "*****"
click at [285, 517] on span "Save" at bounding box center [263, 513] width 43 height 9
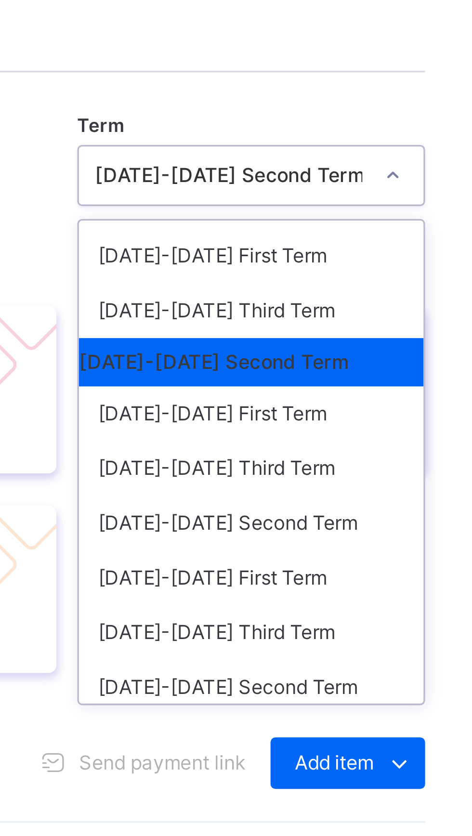
scroll to position [34, 0]
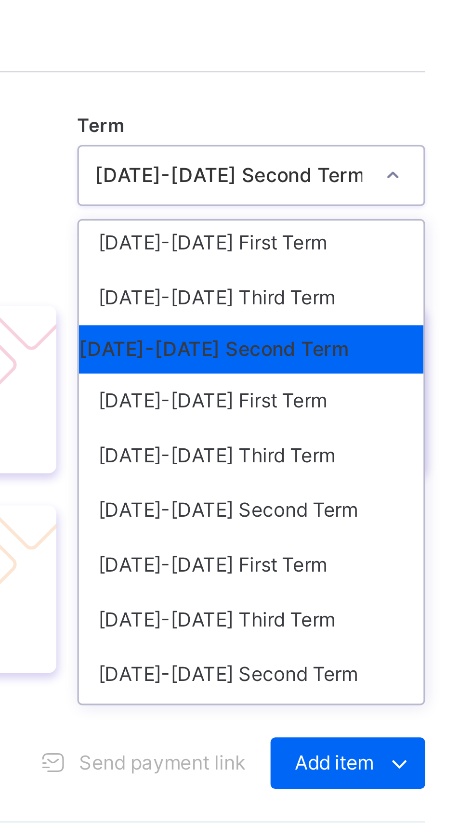
click at [365, 407] on div "[DATE]-[DATE] Third Term" at bounding box center [402, 399] width 103 height 16
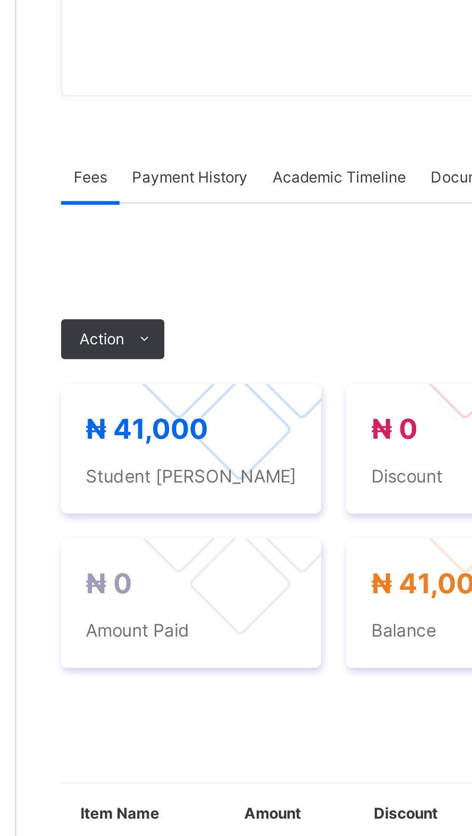
click at [145, 388] on span "Action" at bounding box center [148, 383] width 17 height 9
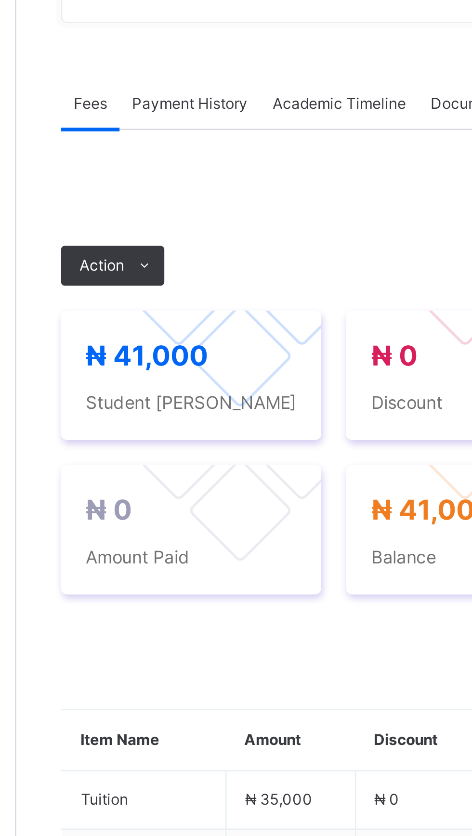
click at [0, 0] on li "Receive Payment" at bounding box center [0, 0] width 0 height 0
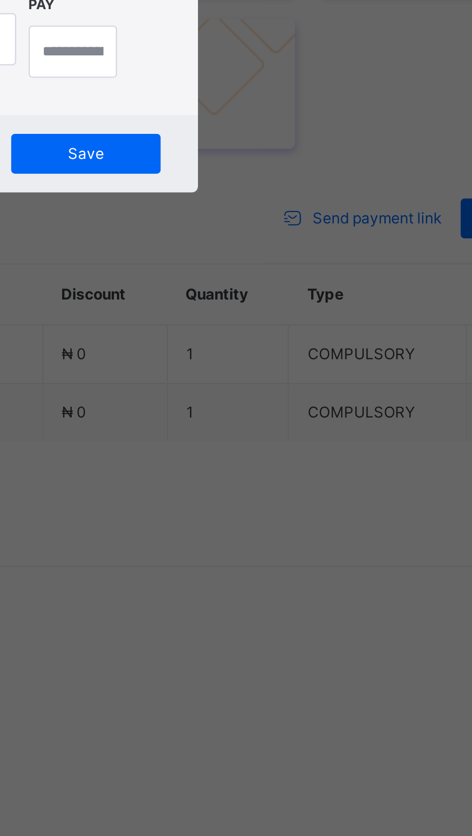
click at [202, 437] on div "Select bank" at bounding box center [193, 428] width 17 height 18
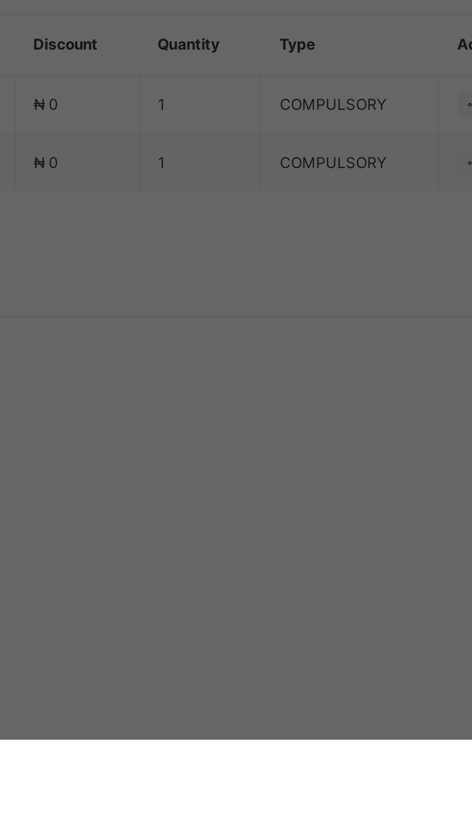
scroll to position [0, 0]
click at [213, 493] on div "Polaris Bank - GOBARAU ACADEMY KATSINA" at bounding box center [196, 467] width 33 height 51
type input "**"
click at [253, 439] on input "text" at bounding box center [236, 429] width 34 height 20
type input "*****"
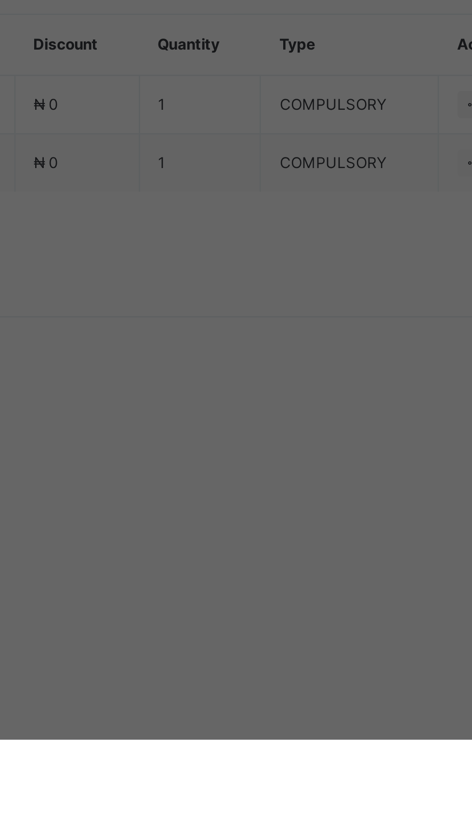
click at [236, 479] on input "date" at bounding box center [208, 468] width 57 height 20
type input "**********"
click at [265, 483] on input "currency" at bounding box center [253, 473] width 24 height 20
type input "********"
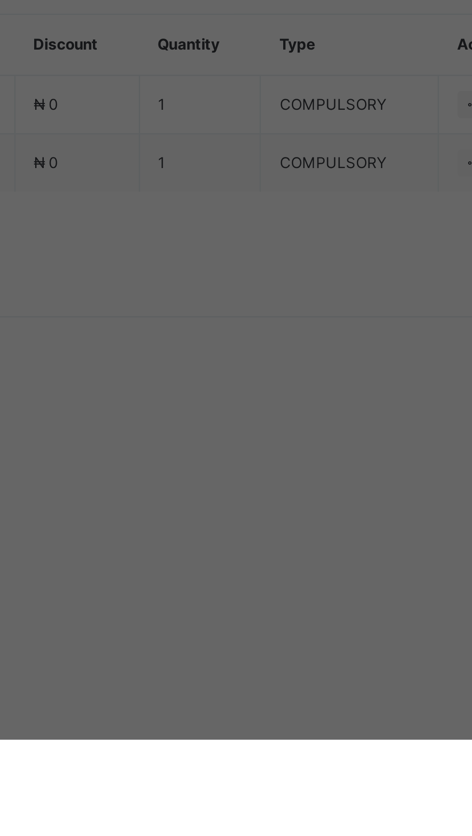
click at [285, 517] on span "Save" at bounding box center [263, 513] width 43 height 9
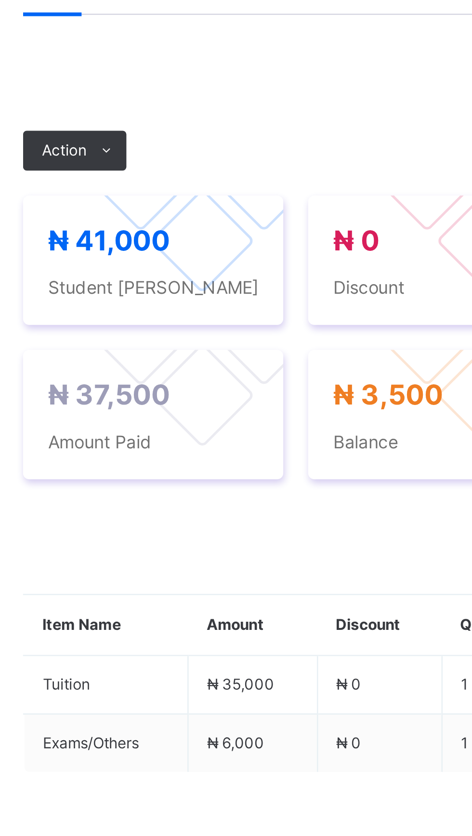
click at [151, 388] on span "Action" at bounding box center [148, 383] width 17 height 9
click at [0, 0] on button "Manage Discount" at bounding box center [0, 0] width 0 height 0
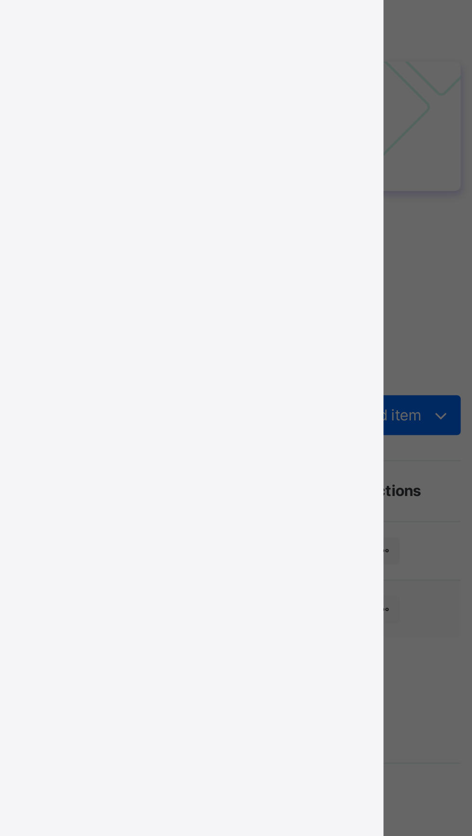
click at [300, 302] on div "Percentage" at bounding box center [258, 294] width 86 height 16
click at [300, 332] on div "Percentage" at bounding box center [258, 324] width 86 height 16
click at [336, 312] on input "*" at bounding box center [326, 307] width 20 height 9
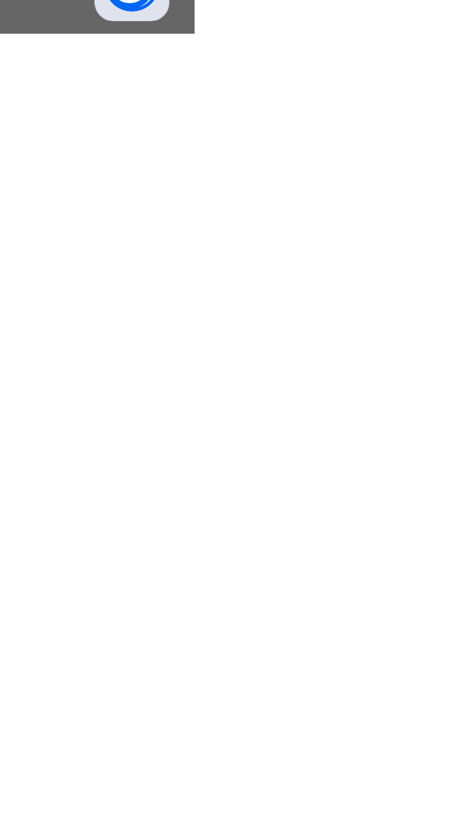
type input "**"
click at [403, 721] on span "Save" at bounding box center [381, 717] width 43 height 9
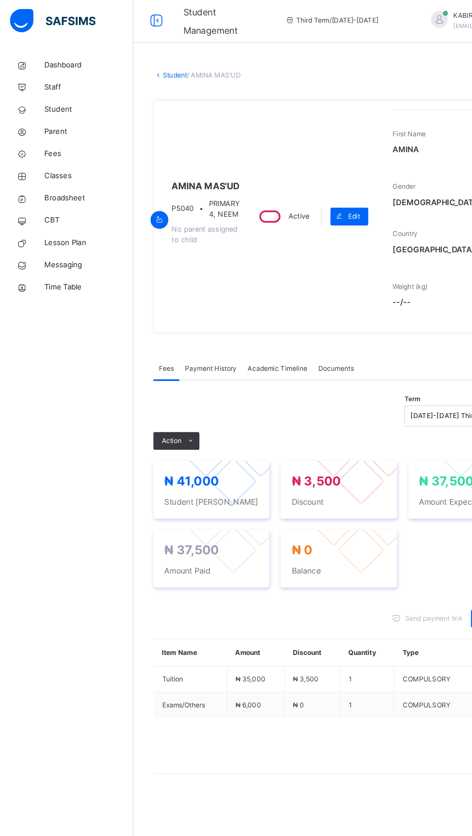
click at [45, 179] on link "Broadsheet" at bounding box center [58, 173] width 116 height 19
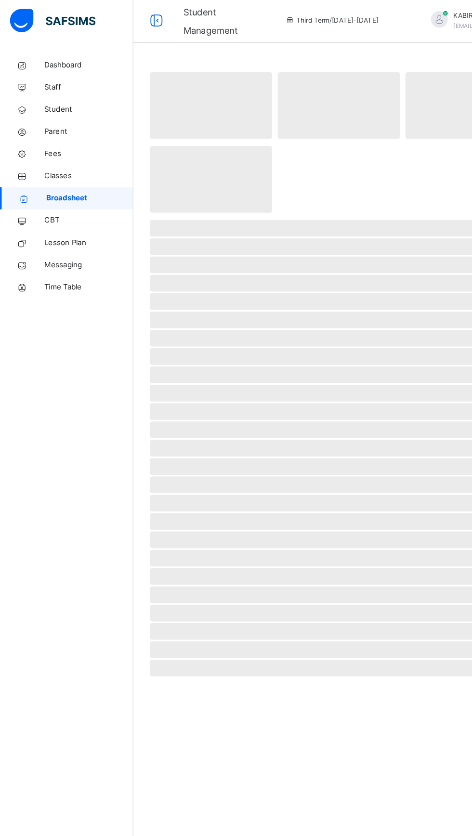
click at [44, 166] on link "Broadsheet" at bounding box center [58, 173] width 116 height 19
click at [52, 155] on span "Classes" at bounding box center [77, 154] width 77 height 10
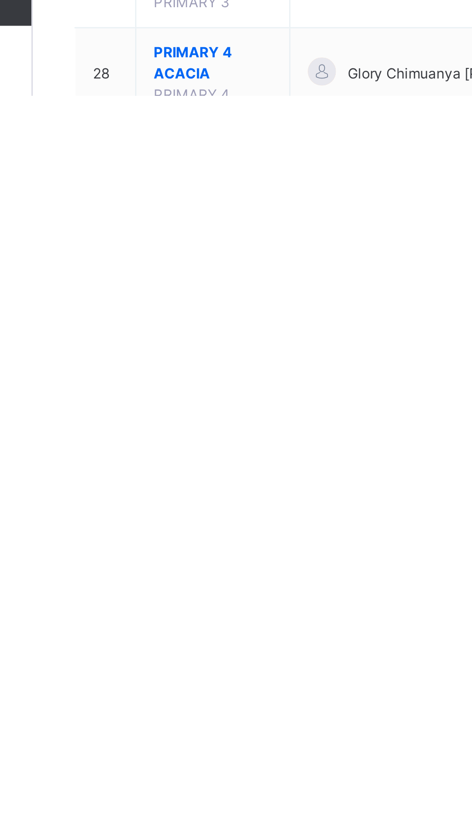
scroll to position [361, 0]
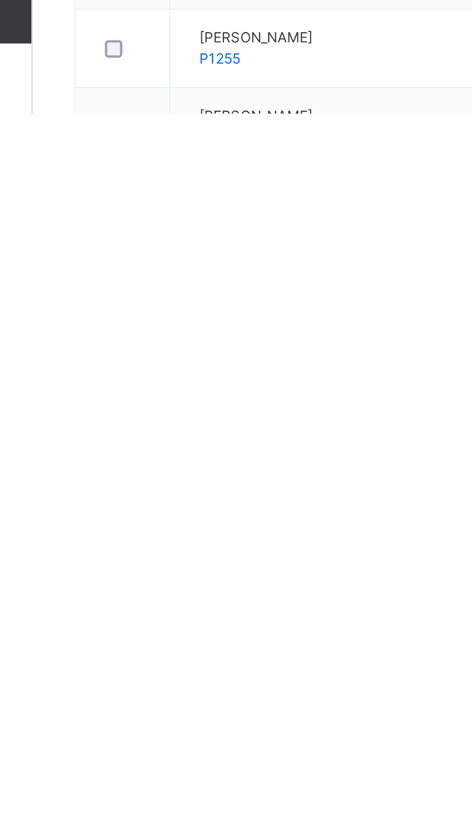
scroll to position [7, 0]
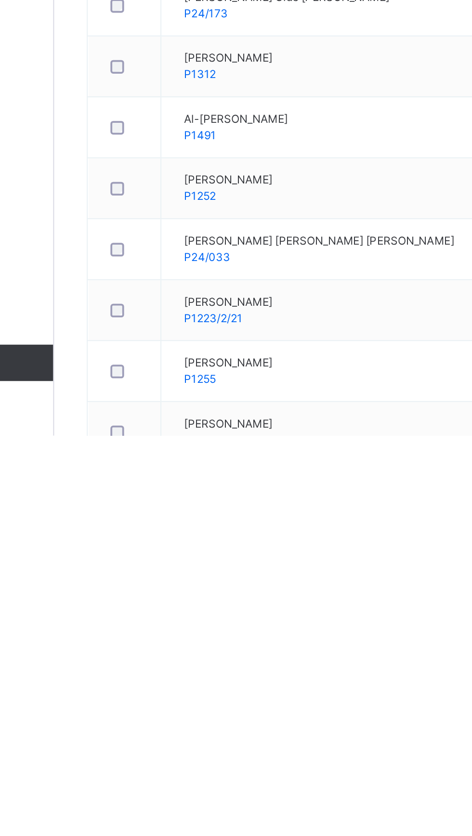
click at [276, 609] on td "Aisha Gide Bashir P24/173" at bounding box center [287, 608] width 231 height 32
click at [422, 609] on icon at bounding box center [419, 608] width 8 height 9
click at [418, 609] on icon at bounding box center [419, 608] width 8 height 9
click at [0, 0] on div "View Profile" at bounding box center [0, 0] width 0 height 0
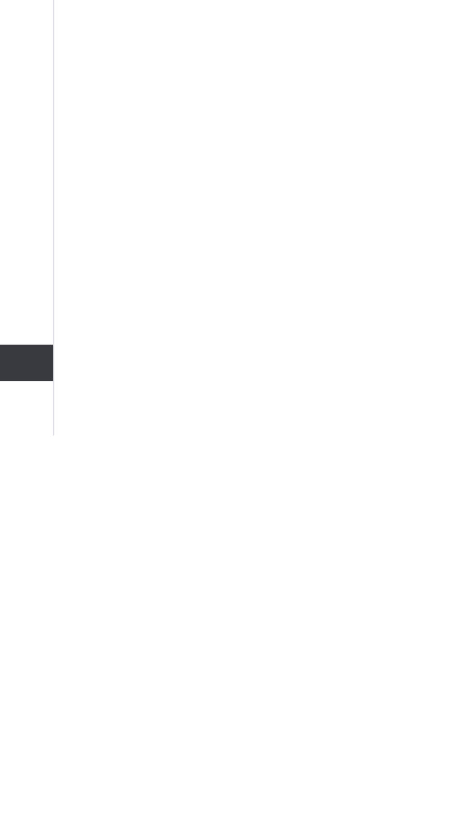
click at [383, 637] on div "× Delete Document This action would delete the document with name: from the sys…" at bounding box center [294, 418] width 356 height 836
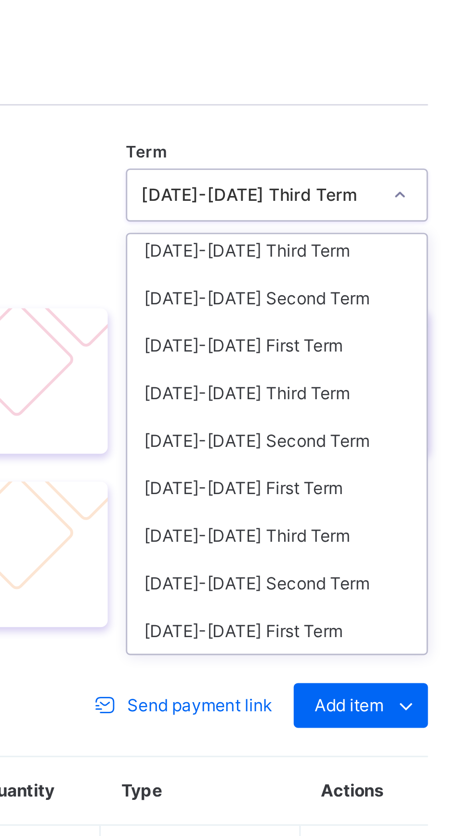
scroll to position [54, 0]
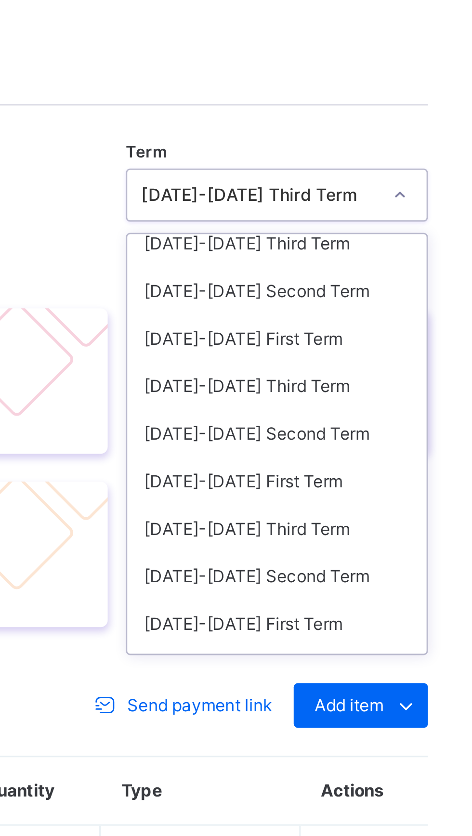
click at [359, 404] on div "2024-2025 Second Term" at bounding box center [402, 395] width 103 height 16
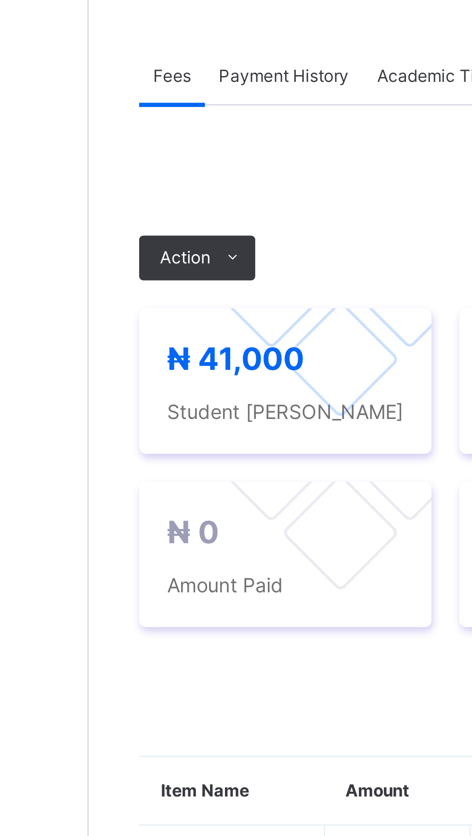
click at [147, 388] on span "Action" at bounding box center [148, 383] width 17 height 9
click at [0, 0] on li "Receive Payment" at bounding box center [0, 0] width 0 height 0
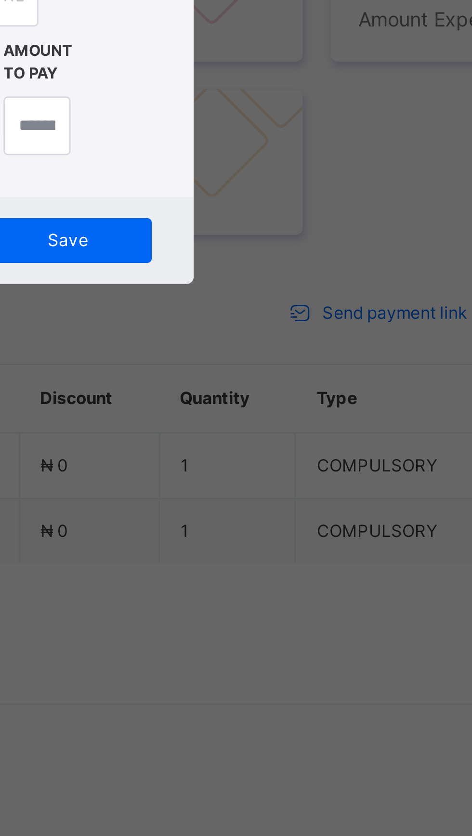
click at [307, 326] on div "Receive Payment" at bounding box center [236, 317] width 142 height 18
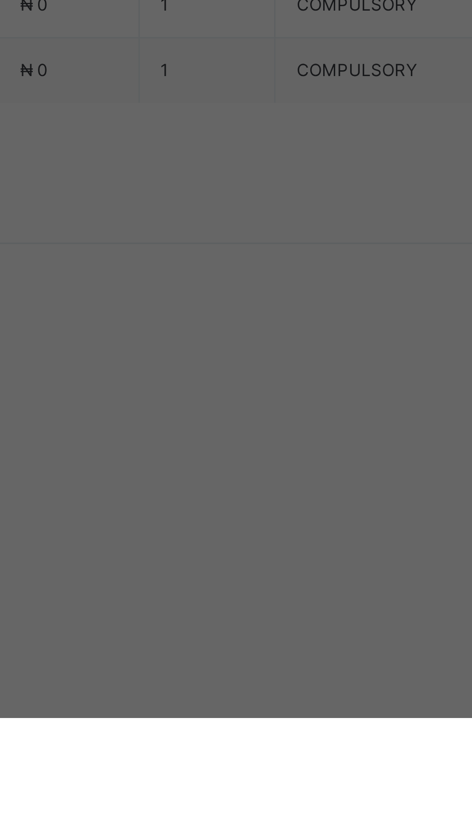
click at [213, 484] on div "United Bank for Africa (UBA) - [GEOGRAPHIC_DATA] [GEOGRAPHIC_DATA]" at bounding box center [196, 463] width 33 height 42
click at [253, 439] on input "text" at bounding box center [236, 429] width 34 height 20
type input "****"
click at [236, 479] on input "date" at bounding box center [208, 468] width 57 height 20
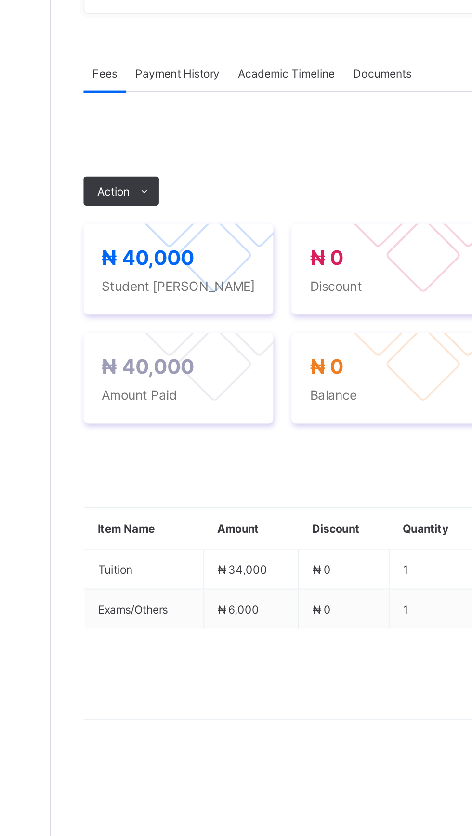
click at [186, 283] on span "Payment History" at bounding box center [182, 278] width 45 height 7
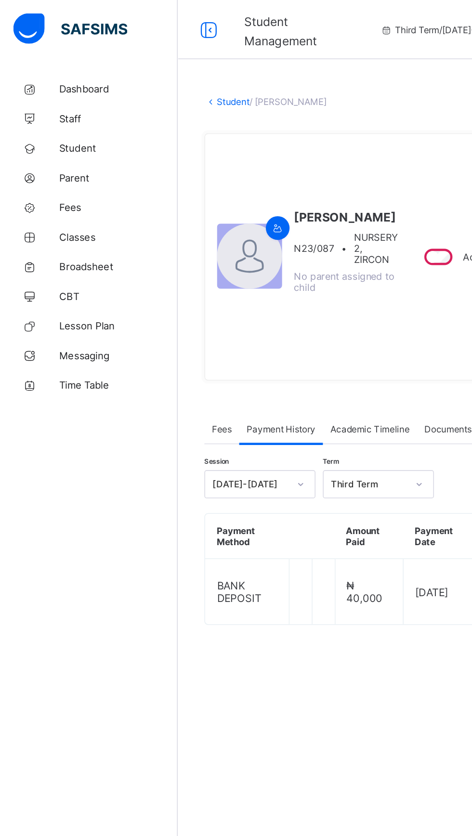
click at [48, 154] on span "Classes" at bounding box center [77, 154] width 77 height 8
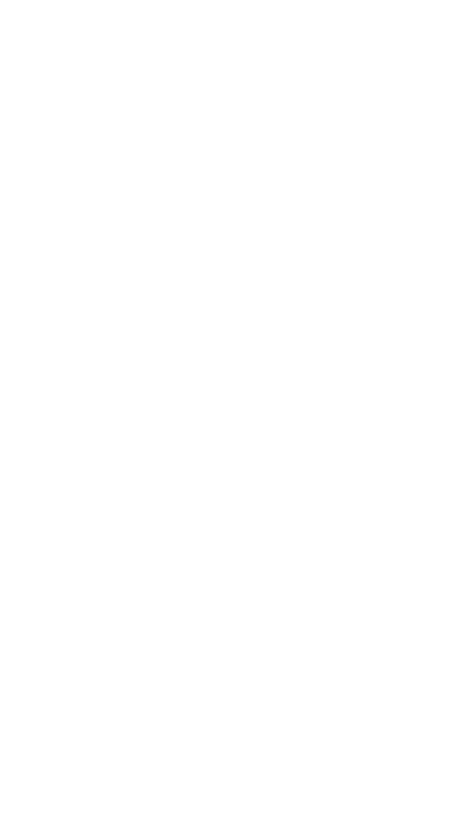
scroll to position [166, 0]
click at [178, 836] on html "Classes Third Term / [DATE]-[DATE] [PERSON_NAME] [EMAIL_ADDRESS][DOMAIN_NAME] D…" at bounding box center [236, 418] width 472 height 836
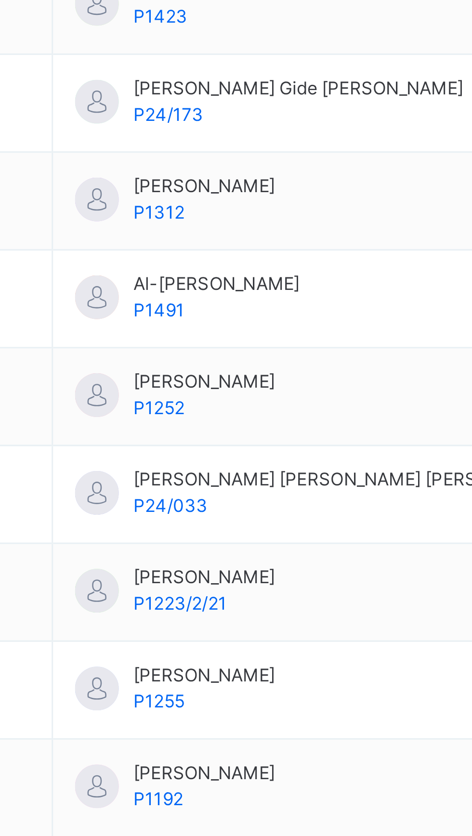
click at [0, 0] on ul "View Profile Remove from Class Transfer Student" at bounding box center [0, 0] width 0 height 0
click at [0, 0] on div "View Profile" at bounding box center [0, 0] width 0 height 0
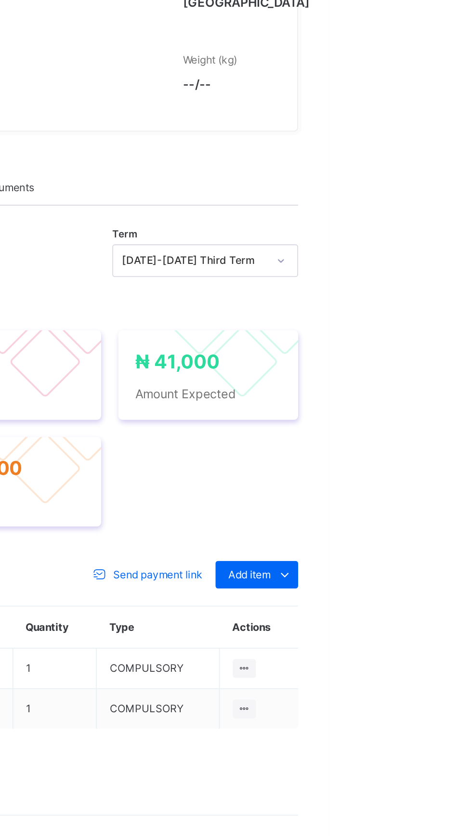
click at [326, 392] on div "Term 2024-2025 Third Term Action Receive Payment Manage Discount Send Email Rem…" at bounding box center [294, 372] width 322 height 39
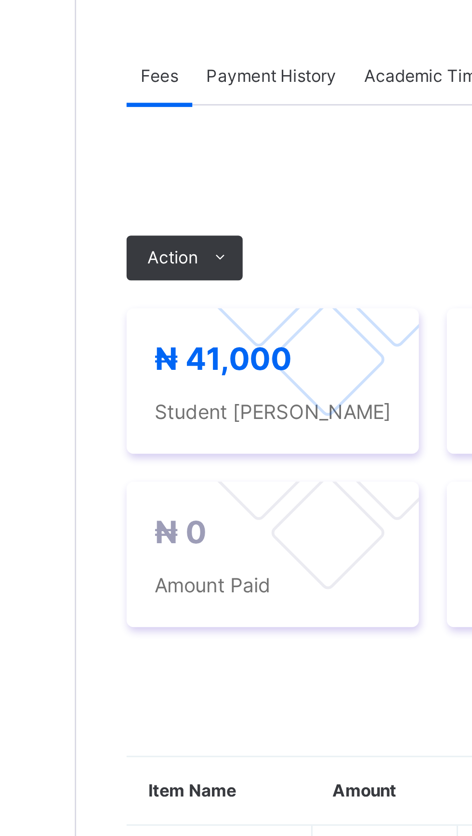
click at [150, 388] on span "Action" at bounding box center [148, 383] width 17 height 9
click at [0, 0] on li "Receive Payment" at bounding box center [0, 0] width 0 height 0
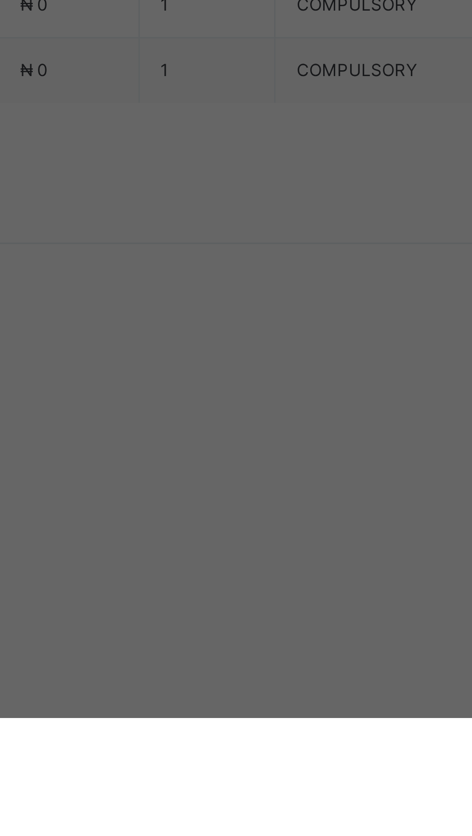
click at [213, 484] on div "United Bank for Africa (UBA) - [GEOGRAPHIC_DATA] [GEOGRAPHIC_DATA]" at bounding box center [196, 463] width 33 height 42
click at [253, 439] on input "text" at bounding box center [236, 429] width 34 height 20
type input "*"
click at [253, 439] on input "***" at bounding box center [236, 429] width 34 height 20
type input "*****"
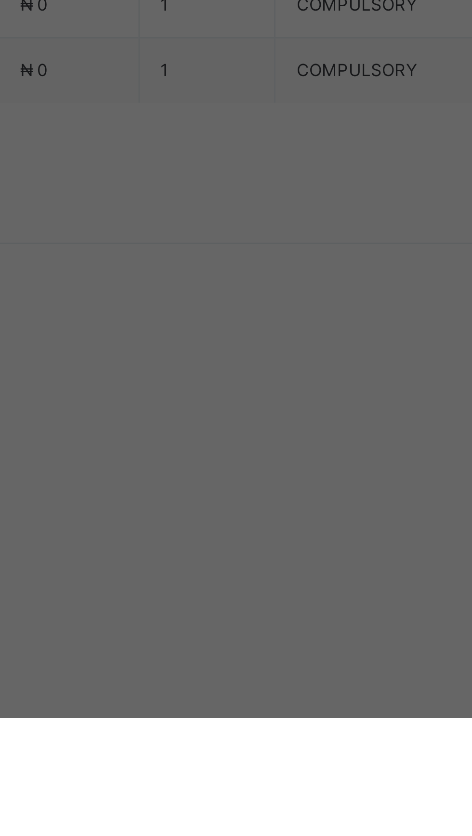
click at [236, 479] on input "date" at bounding box center [208, 468] width 57 height 20
type input "**********"
click at [264, 483] on input "currency" at bounding box center [252, 473] width 23 height 20
type input "********"
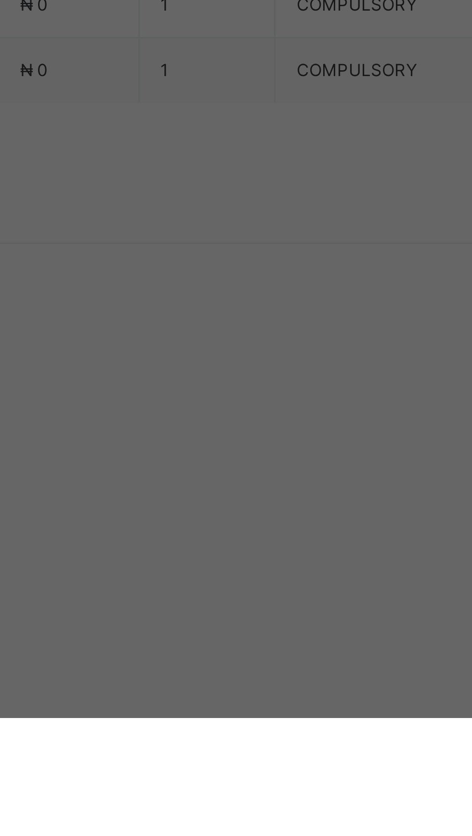
click at [285, 517] on span "Save" at bounding box center [263, 513] width 43 height 9
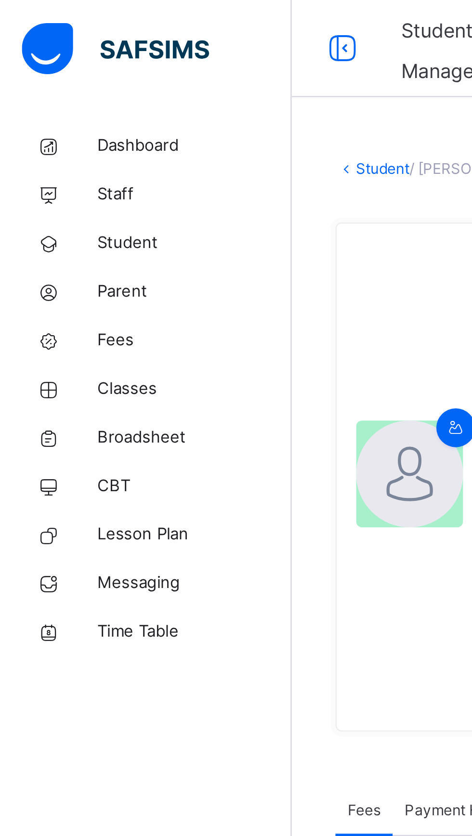
click at [51, 158] on span "Classes" at bounding box center [77, 154] width 77 height 10
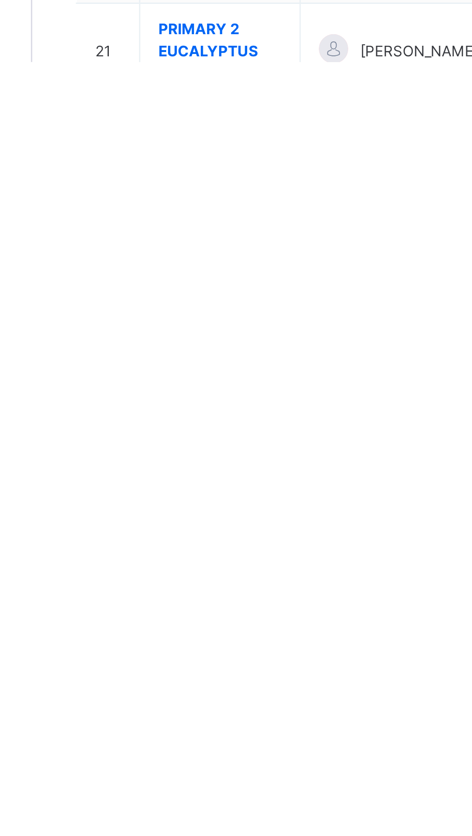
scroll to position [93, 0]
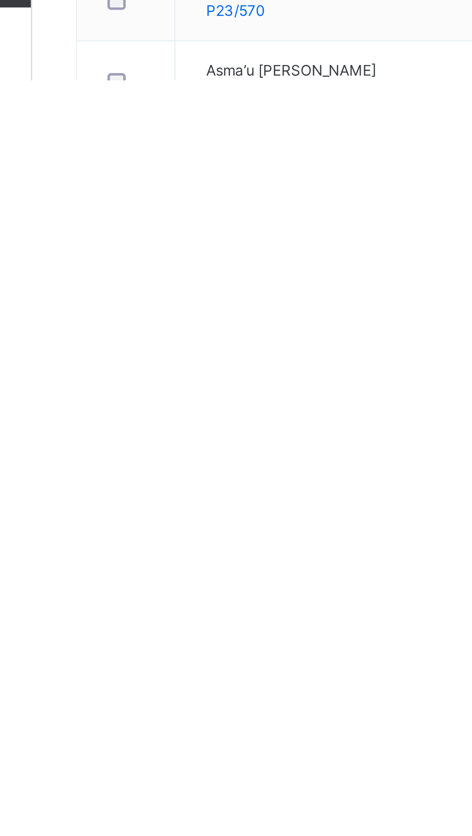
scroll to position [130, 0]
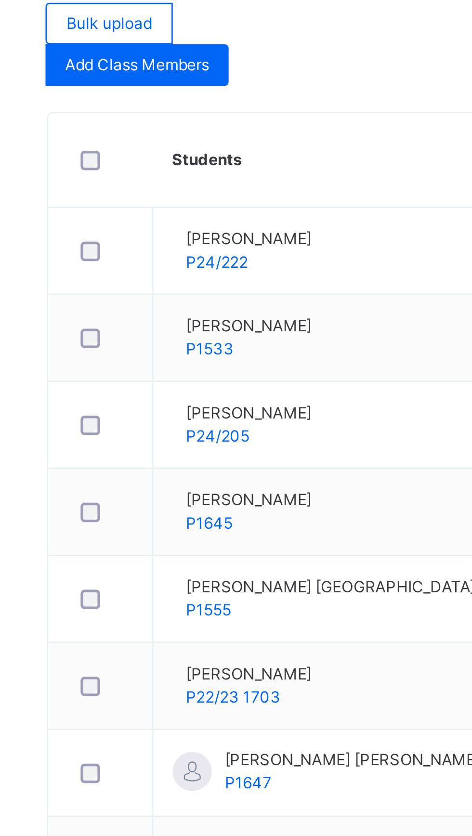
click at [0, 0] on ul "View Profile Remove from Class Transfer Student" at bounding box center [0, 0] width 0 height 0
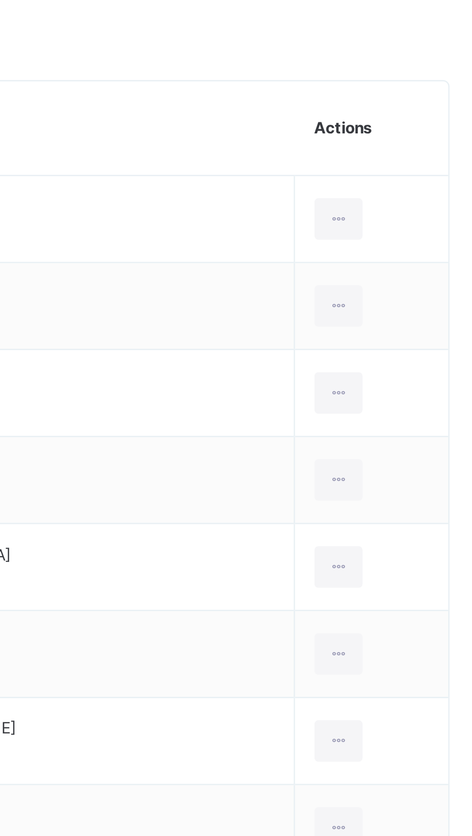
click at [0, 0] on div "View Profile" at bounding box center [0, 0] width 0 height 0
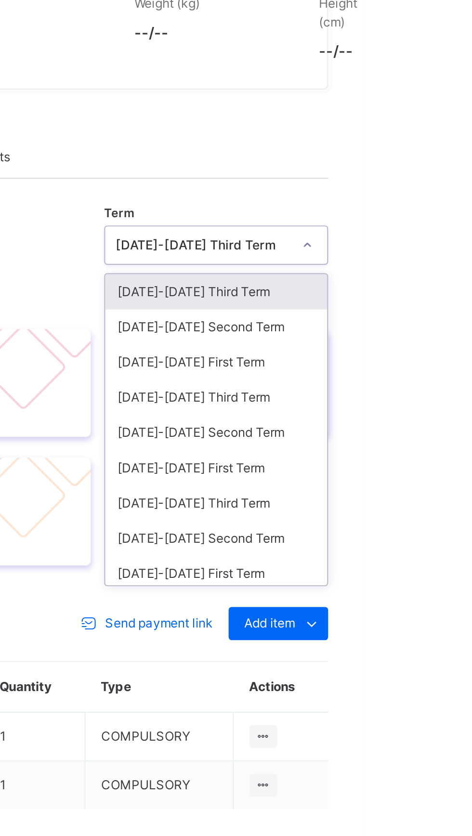
scroll to position [45, 0]
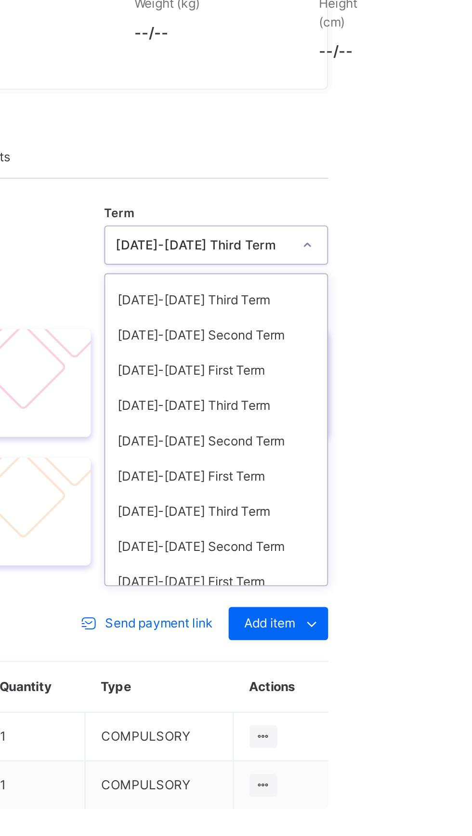
click at [366, 412] on div "[DATE]-[DATE] Second Term" at bounding box center [402, 404] width 103 height 16
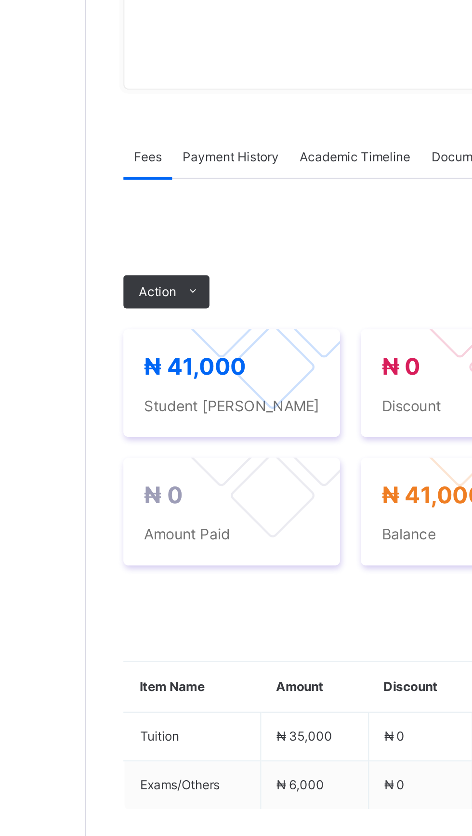
click at [156, 388] on span "Action" at bounding box center [148, 383] width 17 height 9
click at [0, 0] on li "Receive Payment" at bounding box center [0, 0] width 0 height 0
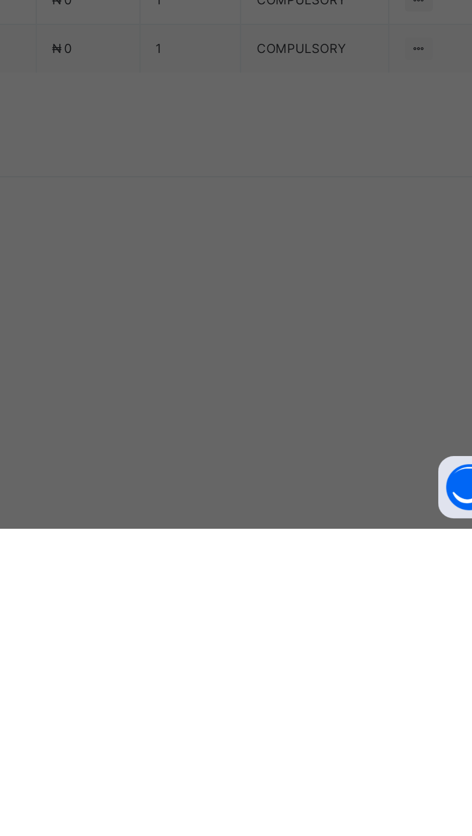
scroll to position [0, 0]
click at [213, 475] on div "Sterling Bank - Gobarau Academy [GEOGRAPHIC_DATA]" at bounding box center [196, 459] width 33 height 34
type input "****"
click at [253, 439] on input "text" at bounding box center [236, 429] width 34 height 20
type input "****"
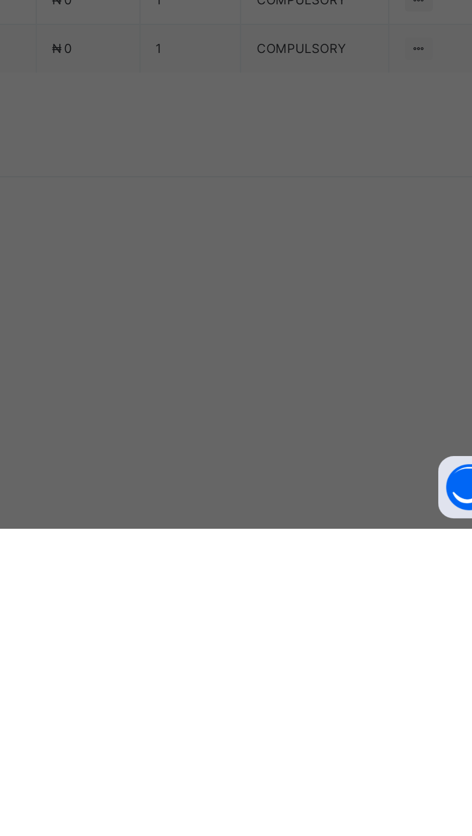
click at [236, 479] on input "date" at bounding box center [208, 468] width 57 height 20
type input "**********"
click at [264, 483] on input "currency" at bounding box center [252, 473] width 23 height 20
type input "********"
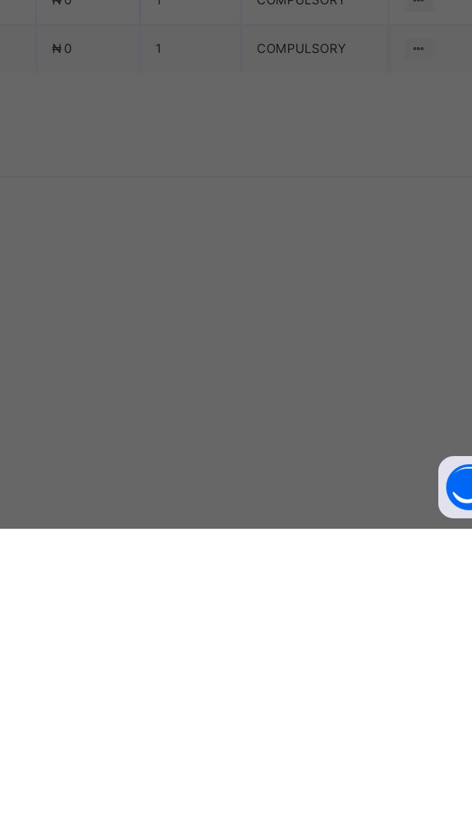
click at [292, 521] on div "Save" at bounding box center [264, 512] width 58 height 15
click at [285, 517] on span "Save" at bounding box center [263, 513] width 43 height 9
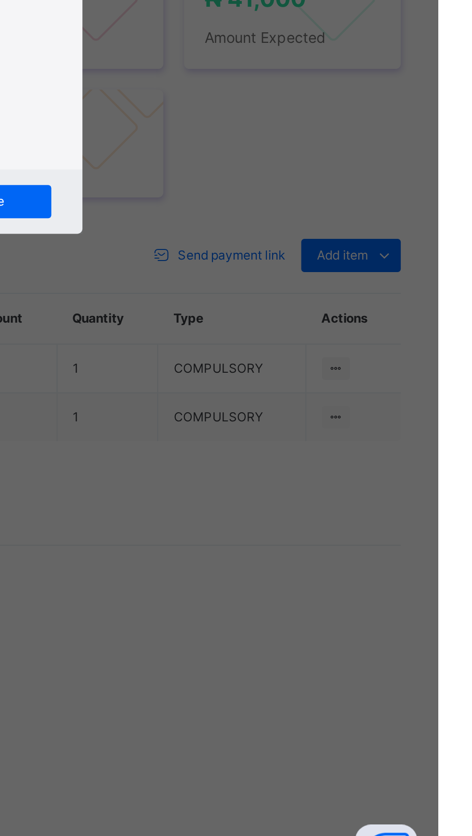
click at [292, 521] on div "Save" at bounding box center [264, 512] width 58 height 15
click at [253, 439] on input "****" at bounding box center [236, 429] width 34 height 20
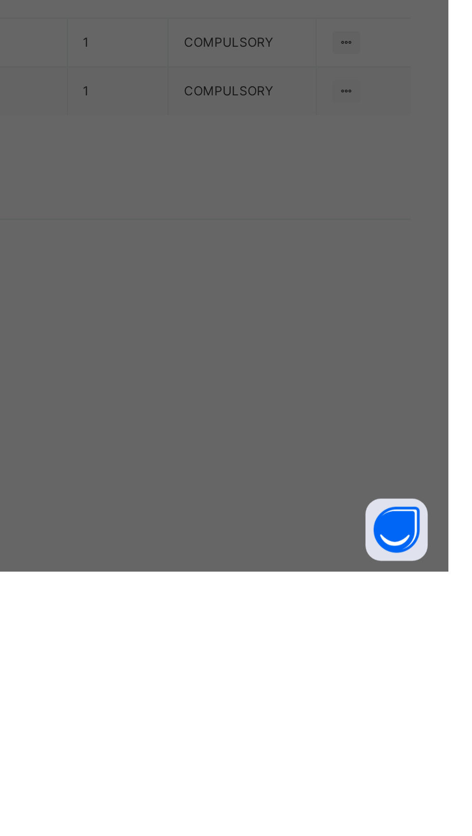
type input "*****"
click at [292, 521] on div "Save" at bounding box center [264, 512] width 58 height 15
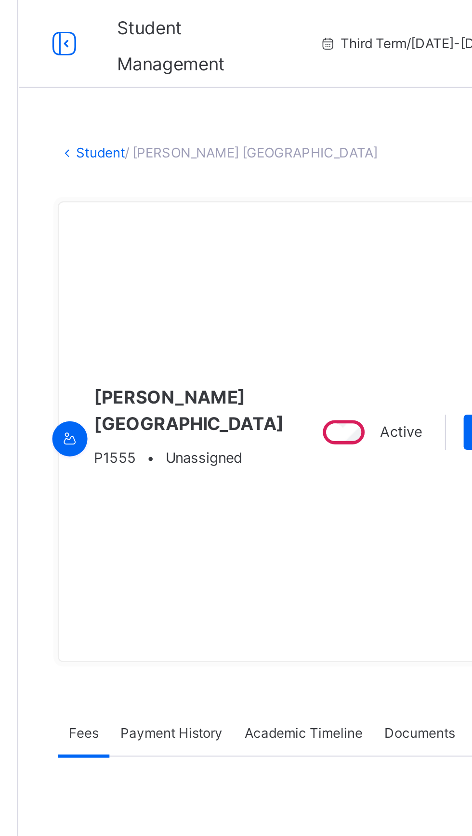
click at [178, 124] on div "ABDULLAHI YUSHA’U SHEHU P1555 • Unassigned" at bounding box center [186, 188] width 91 height 185
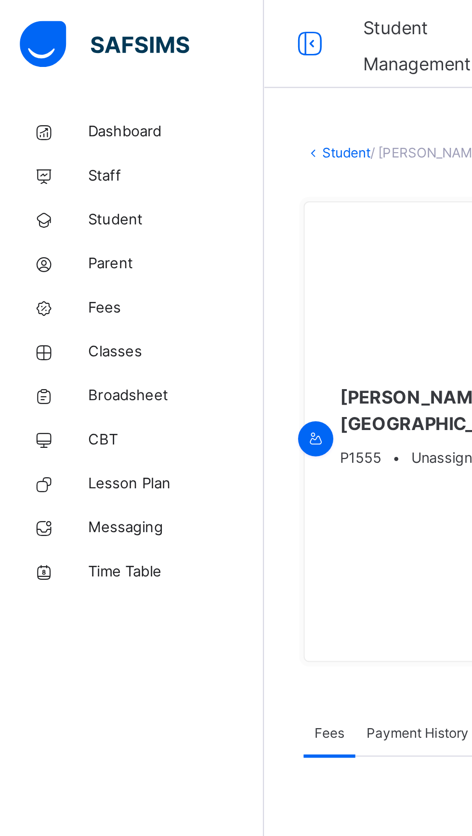
click at [51, 159] on link "Classes" at bounding box center [58, 153] width 116 height 19
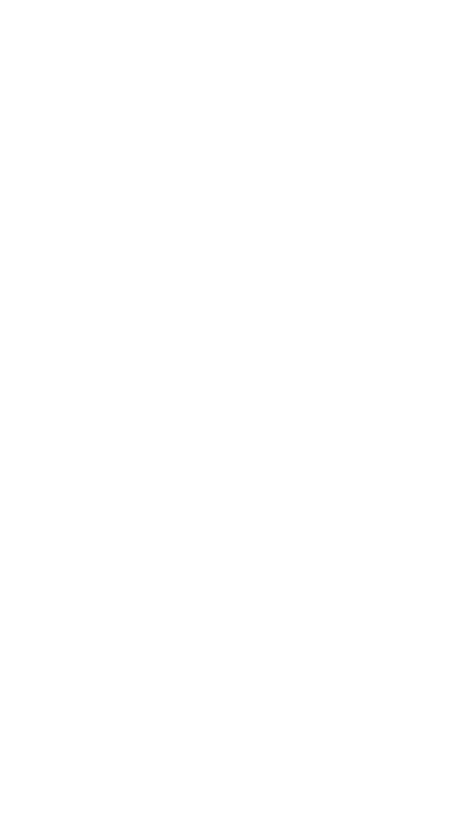
scroll to position [273, 0]
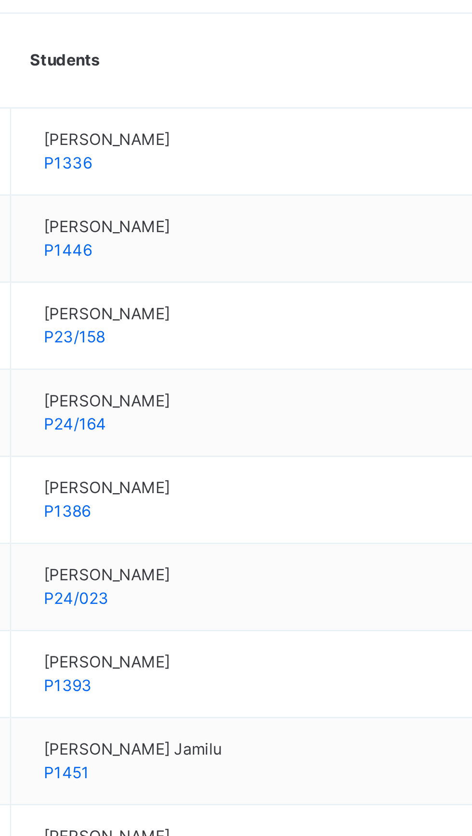
click at [0, 0] on ul "View Profile Remove from Class Transfer Student" at bounding box center [0, 0] width 0 height 0
click at [0, 0] on li "View Profile" at bounding box center [0, 0] width 0 height 0
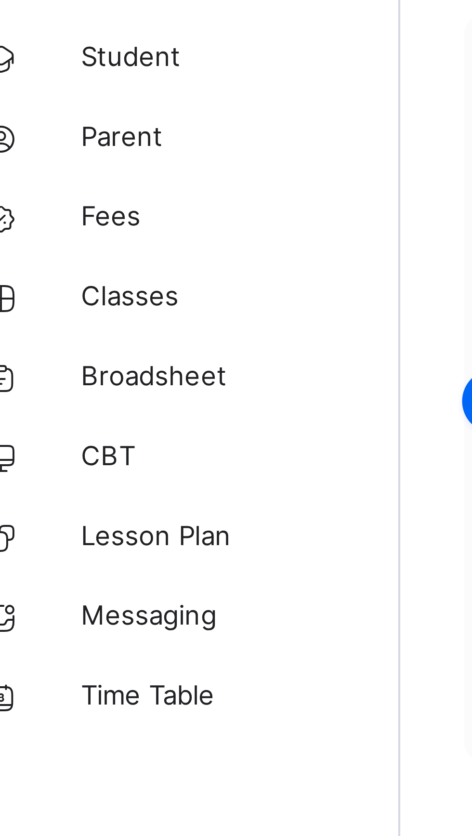
click at [49, 157] on span "Classes" at bounding box center [77, 154] width 77 height 10
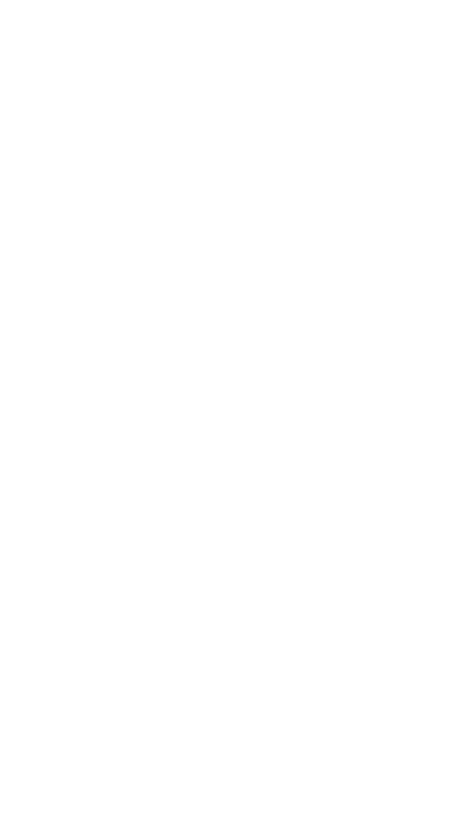
scroll to position [193, 0]
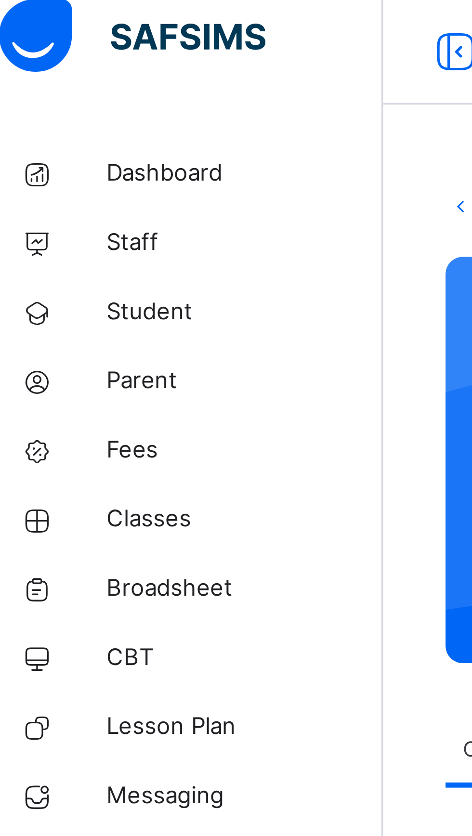
click at [50, 156] on span "Classes" at bounding box center [77, 154] width 77 height 10
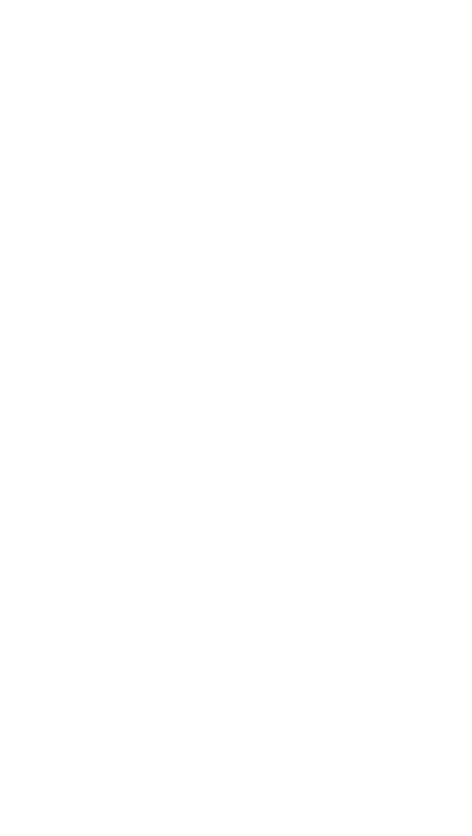
scroll to position [161, 0]
click at [412, 382] on icon at bounding box center [409, 380] width 8 height 9
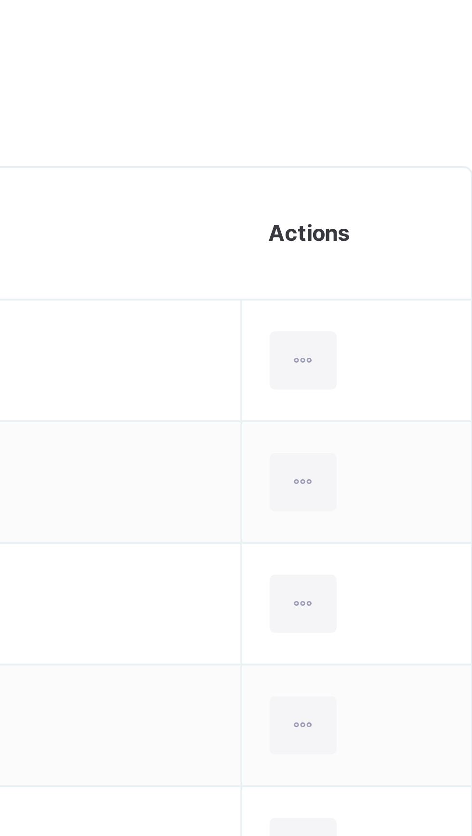
click at [0, 0] on div "View Profile" at bounding box center [0, 0] width 0 height 0
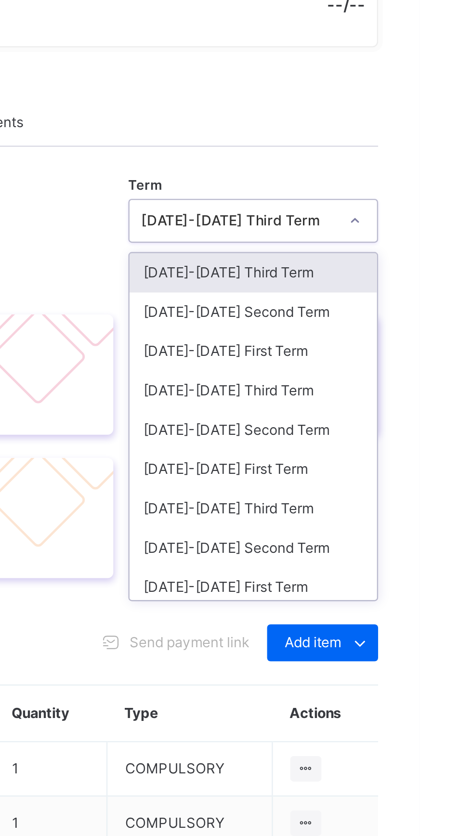
scroll to position [36, 0]
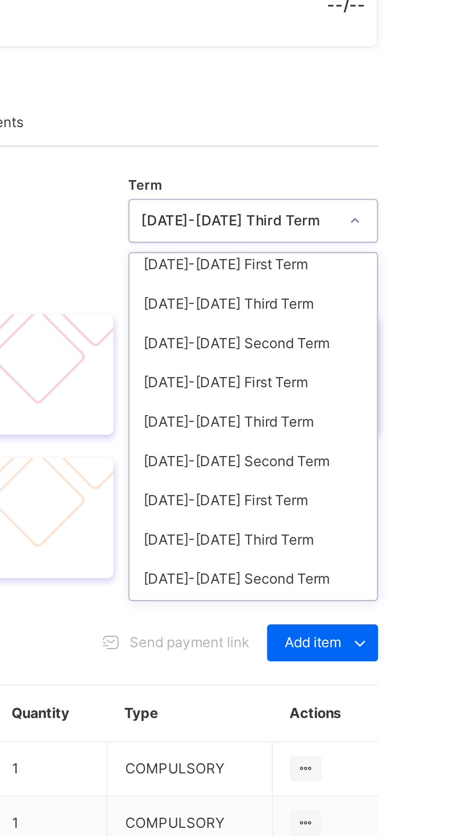
click at [423, 417] on div "2024-2025 Second Term" at bounding box center [402, 413] width 103 height 16
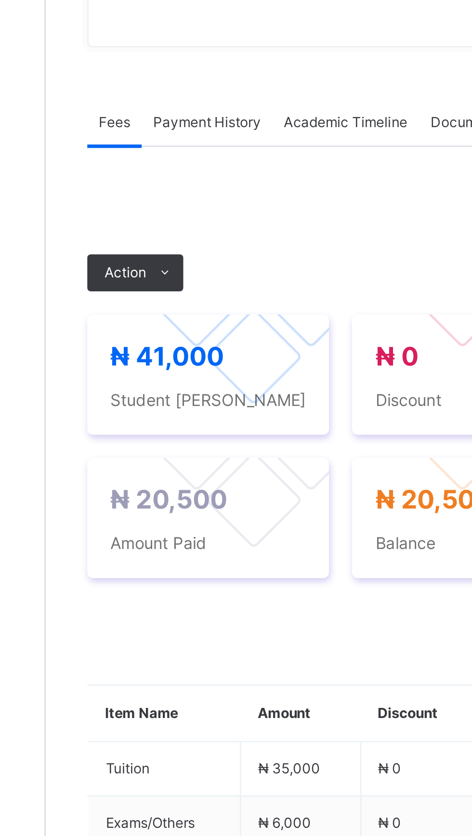
click at [156, 380] on div "Action" at bounding box center [153, 383] width 40 height 15
click at [0, 0] on li "Receive Payment" at bounding box center [0, 0] width 0 height 0
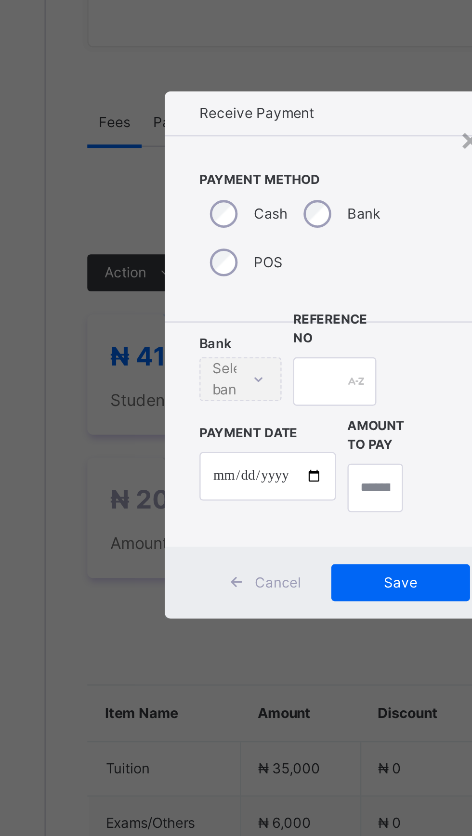
click at [177, 403] on div "× Receive Payment Payment Method Cash Bank POS Bank Select bank Reference No Pa…" at bounding box center [236, 418] width 472 height 836
click at [154, 383] on div "× Receive Payment Payment Method Cash Bank POS Bank Select bank Reference No Pa…" at bounding box center [236, 418] width 472 height 836
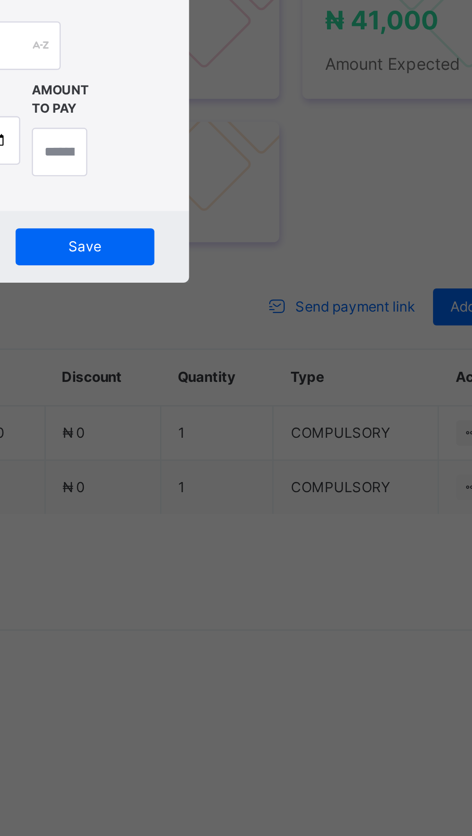
click at [307, 326] on div "Receive Payment" at bounding box center [236, 317] width 142 height 18
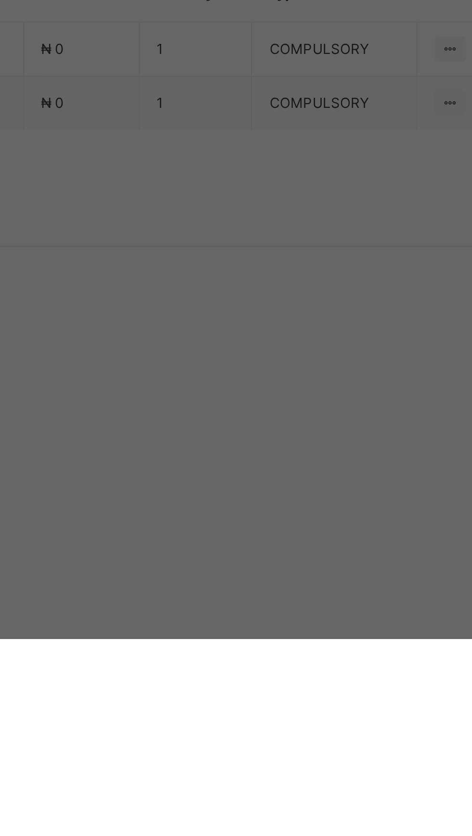
scroll to position [0, 0]
type input "**"
click at [236, 479] on input "date" at bounding box center [208, 468] width 57 height 20
type input "**********"
click at [264, 483] on input "currency" at bounding box center [252, 473] width 23 height 20
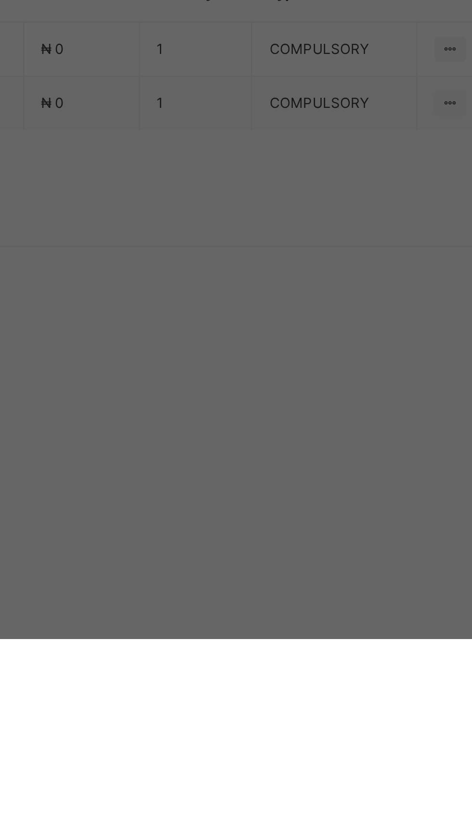
scroll to position [0, 13]
type input "********"
click at [292, 521] on div "Save" at bounding box center [264, 512] width 58 height 15
click at [285, 517] on span "Save" at bounding box center [263, 513] width 43 height 9
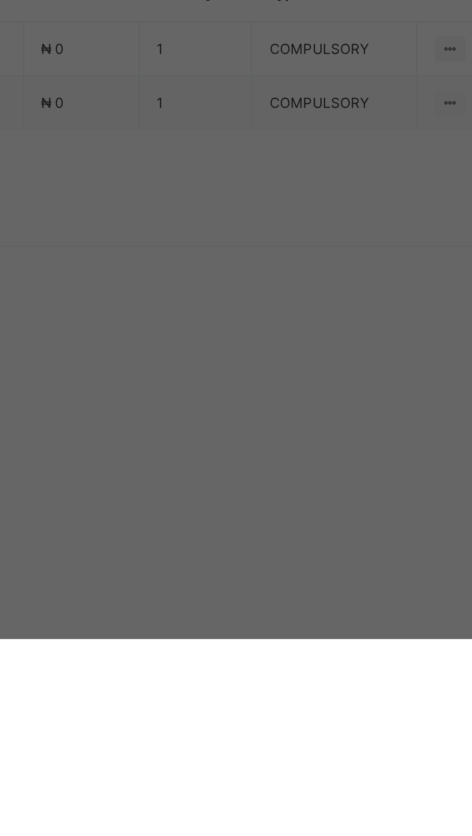
click at [285, 517] on span "Save" at bounding box center [263, 513] width 43 height 9
click at [253, 439] on input "text" at bounding box center [236, 429] width 34 height 20
click at [285, 517] on span "Save" at bounding box center [263, 513] width 43 height 9
click at [292, 521] on div "Save" at bounding box center [264, 512] width 58 height 15
click at [285, 517] on span "Save" at bounding box center [263, 513] width 43 height 9
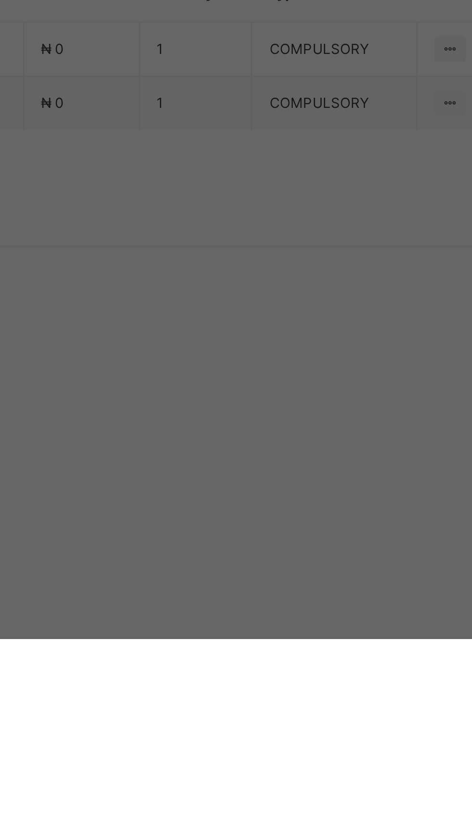
click at [253, 439] on input "*****" at bounding box center [236, 429] width 34 height 20
click at [285, 517] on span "Save" at bounding box center [263, 513] width 43 height 9
click at [253, 439] on input "******" at bounding box center [236, 429] width 34 height 20
type input "*******"
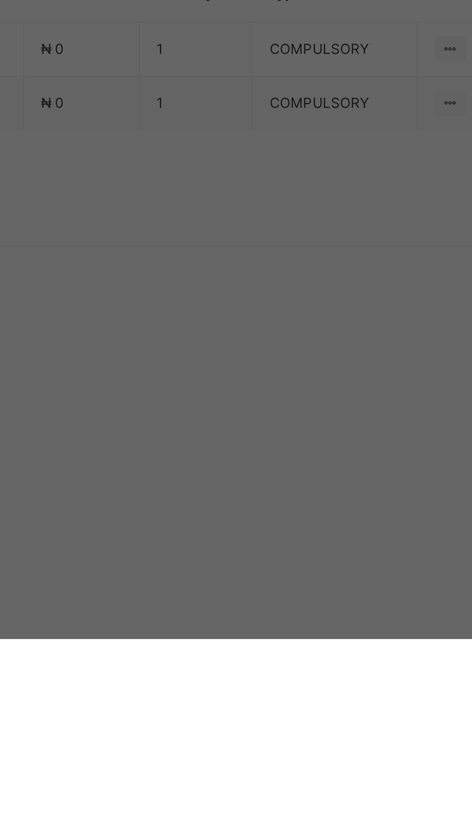
click at [285, 517] on span "Save" at bounding box center [263, 513] width 43 height 9
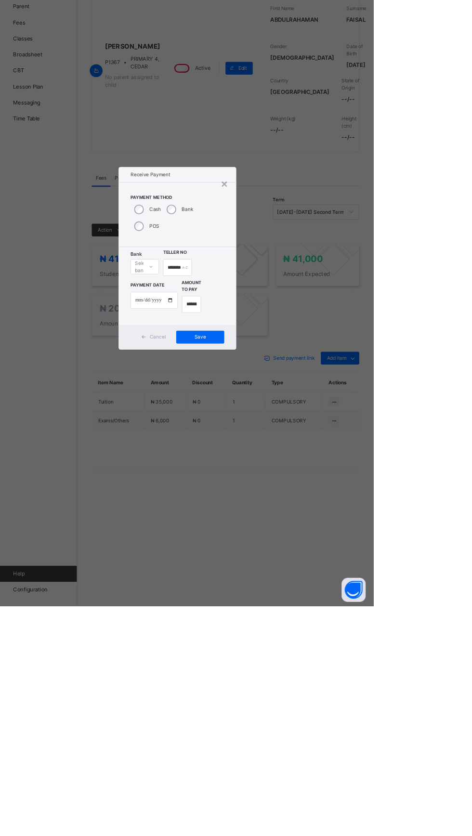
click at [285, 517] on span "Save" at bounding box center [263, 513] width 43 height 9
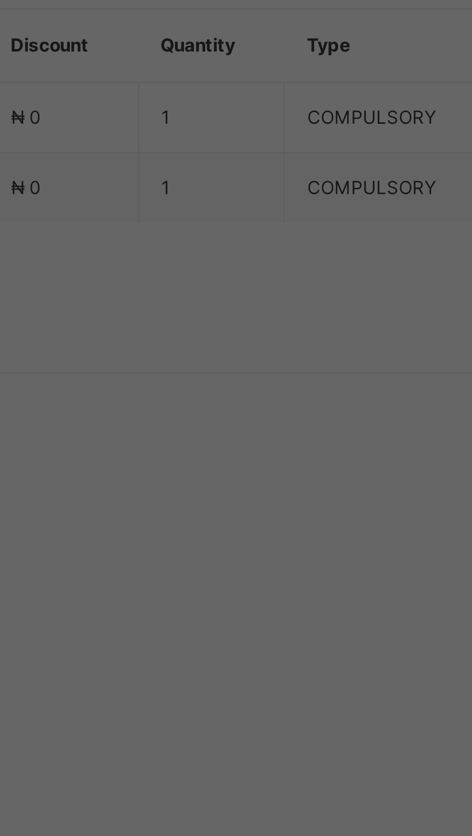
click at [213, 484] on div "United Bank for Africa (UBA) - [GEOGRAPHIC_DATA] [GEOGRAPHIC_DATA]" at bounding box center [196, 463] width 33 height 42
type input "**"
click at [292, 521] on div "Save" at bounding box center [264, 512] width 58 height 15
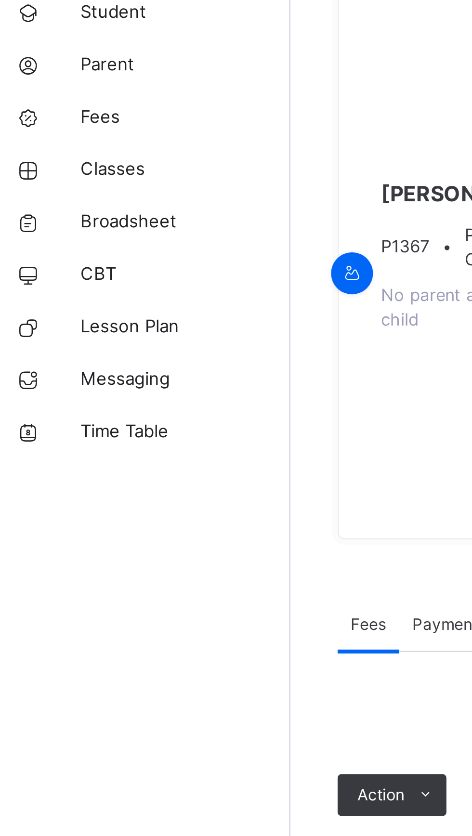
click at [47, 157] on span "Classes" at bounding box center [77, 154] width 77 height 10
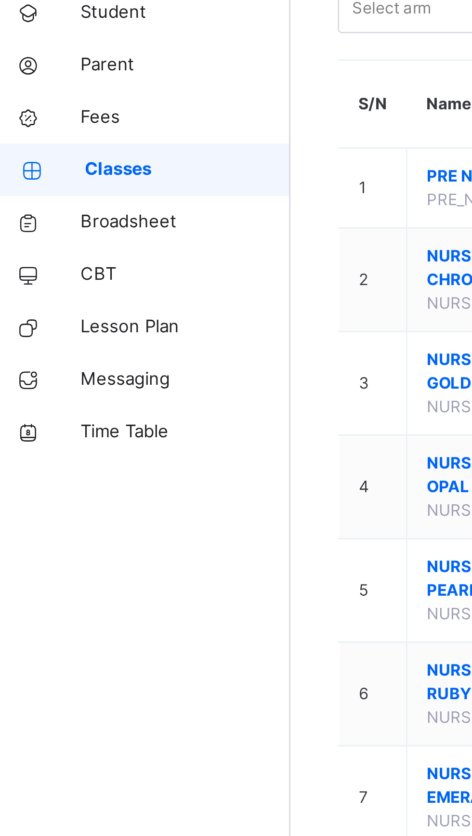
click at [54, 160] on link "Classes" at bounding box center [58, 153] width 116 height 19
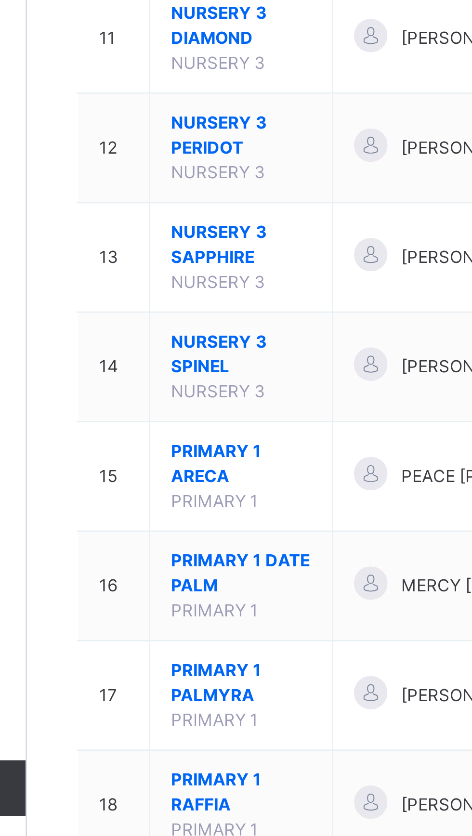
click at [179, 683] on span "PRIMARY 1 ARECA" at bounding box center [190, 684] width 49 height 17
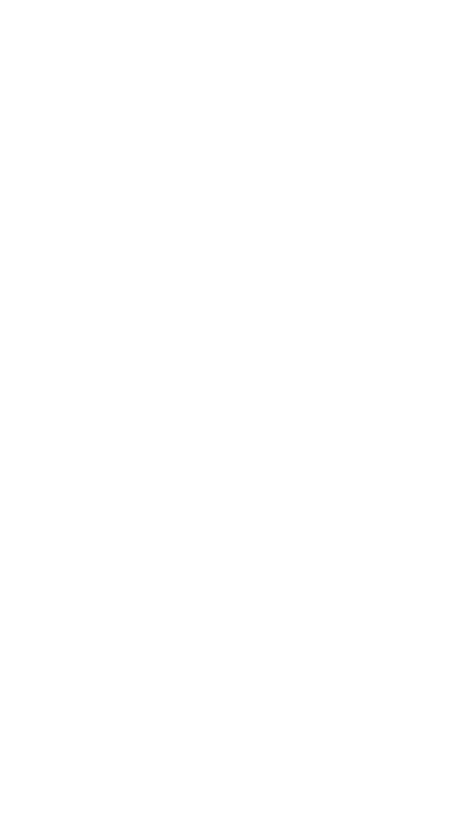
scroll to position [155, 0]
click at [0, 0] on div "View Profile" at bounding box center [0, 0] width 0 height 0
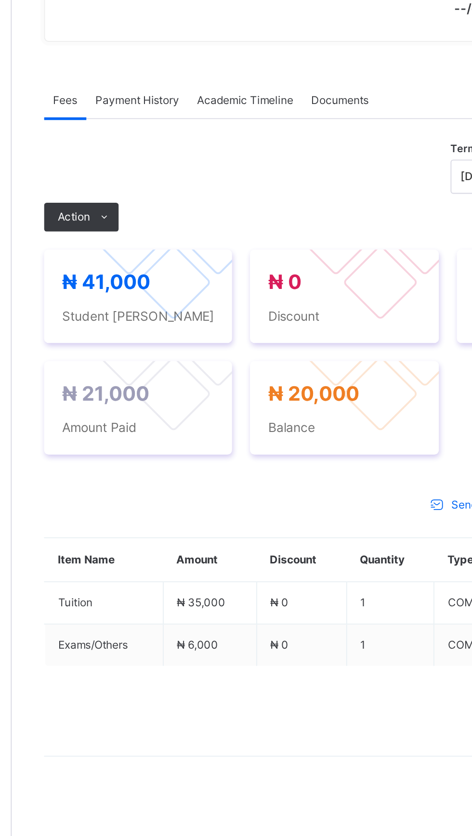
click at [150, 362] on span "Action" at bounding box center [148, 357] width 17 height 9
click at [0, 0] on ul "Receive Payment Manage Discount Send Email Reminder" at bounding box center [0, 0] width 0 height 0
click at [0, 0] on li "Receive Payment" at bounding box center [0, 0] width 0 height 0
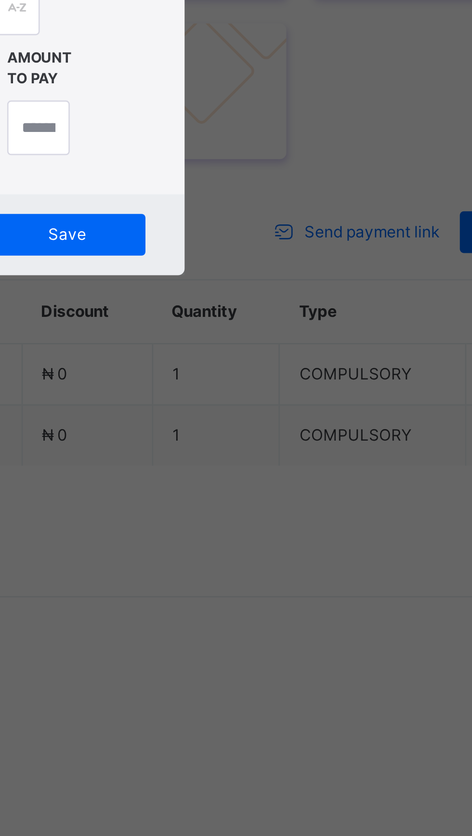
click at [307, 326] on div "Receive Payment" at bounding box center [236, 317] width 142 height 18
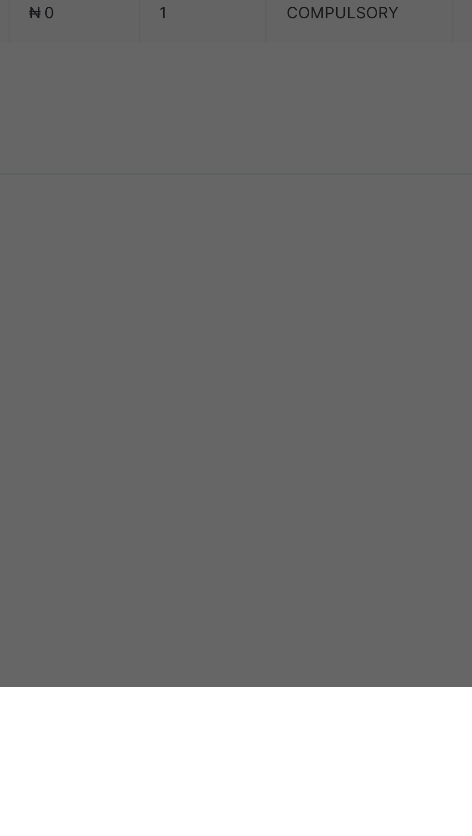
click at [213, 509] on div "Sterling Bank - Gobarau Academy [GEOGRAPHIC_DATA]" at bounding box center [196, 492] width 33 height 34
type input "****"
click at [253, 439] on input "text" at bounding box center [236, 429] width 34 height 20
type input "****"
click at [236, 479] on input "date" at bounding box center [208, 468] width 57 height 20
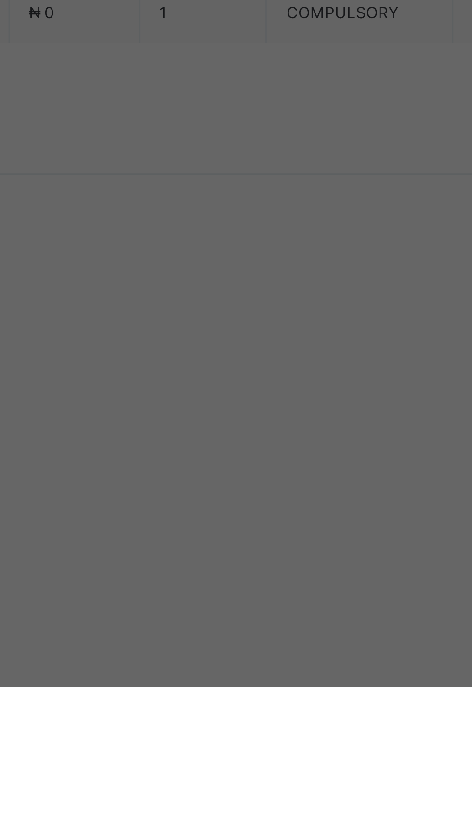
type input "**********"
click at [264, 483] on input "currency" at bounding box center [252, 473] width 23 height 20
type input "********"
click at [285, 517] on span "Save" at bounding box center [263, 513] width 43 height 9
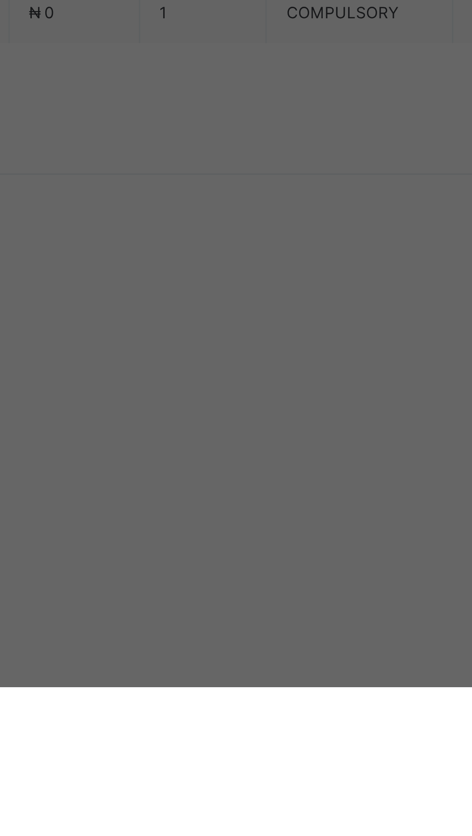
click at [292, 525] on div "Save" at bounding box center [236, 520] width 113 height 9
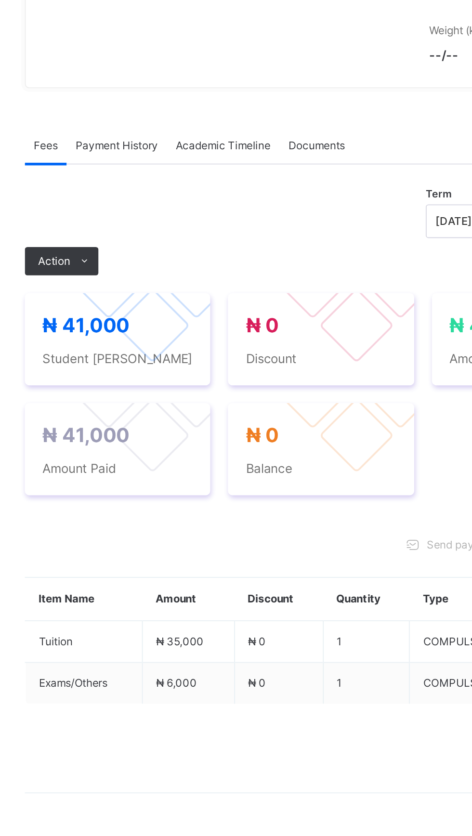
click at [223, 520] on div "Send payment link Add item Optional items Special bill" at bounding box center [294, 511] width 322 height 15
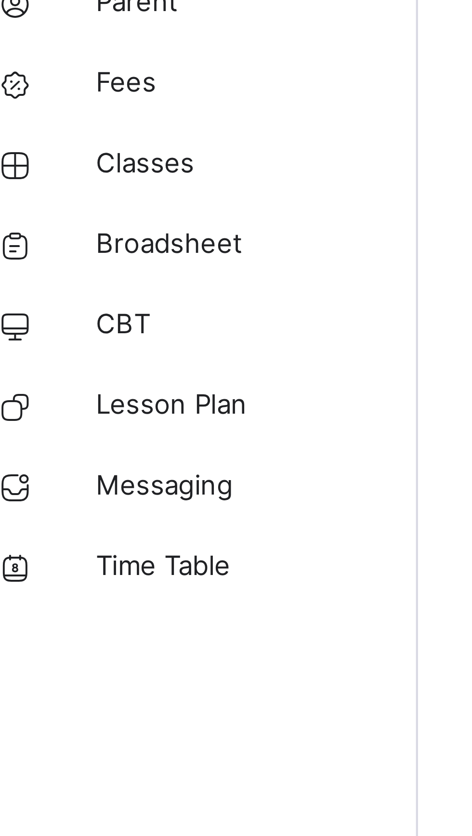
click at [44, 152] on span "Classes" at bounding box center [77, 154] width 77 height 10
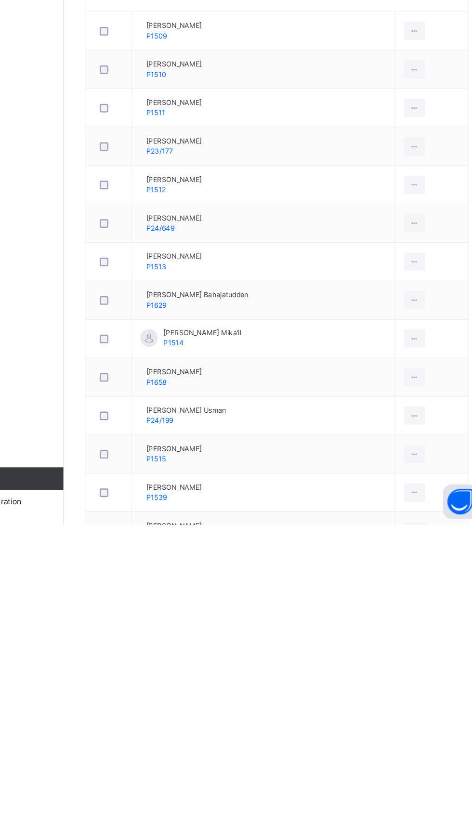
click at [0, 0] on ul "View Profile Remove from Class Transfer Student" at bounding box center [0, 0] width 0 height 0
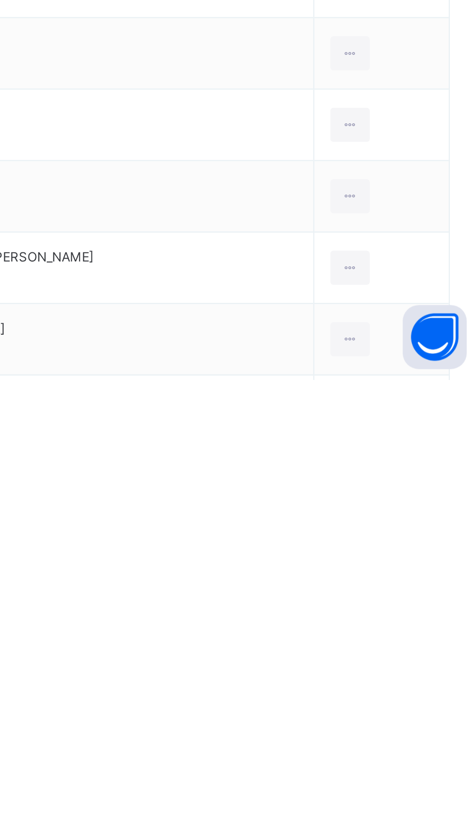
click at [0, 0] on div "View Profile" at bounding box center [0, 0] width 0 height 0
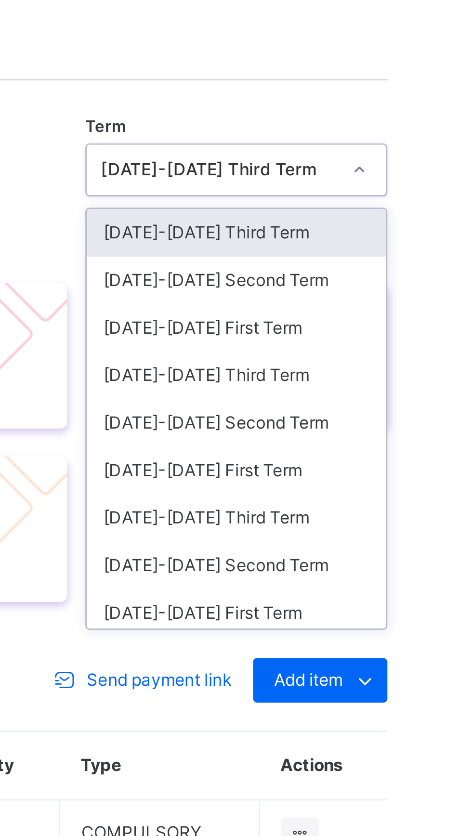
scroll to position [41, 0]
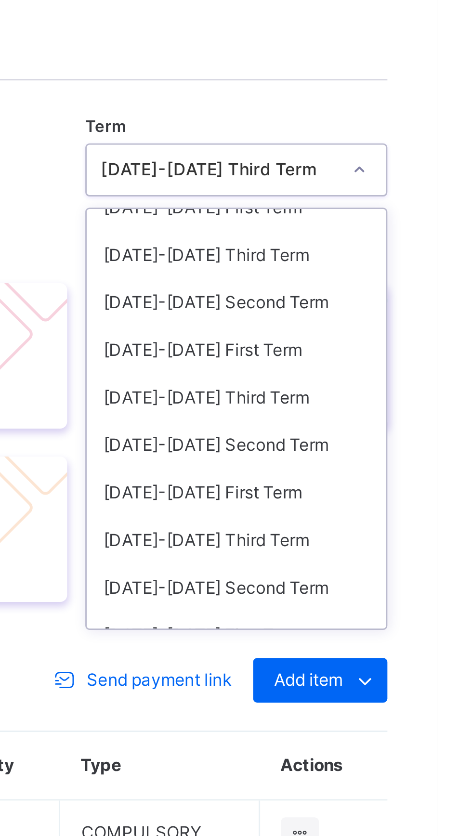
click at [366, 390] on div "2024-2025 Second Term" at bounding box center [402, 382] width 103 height 16
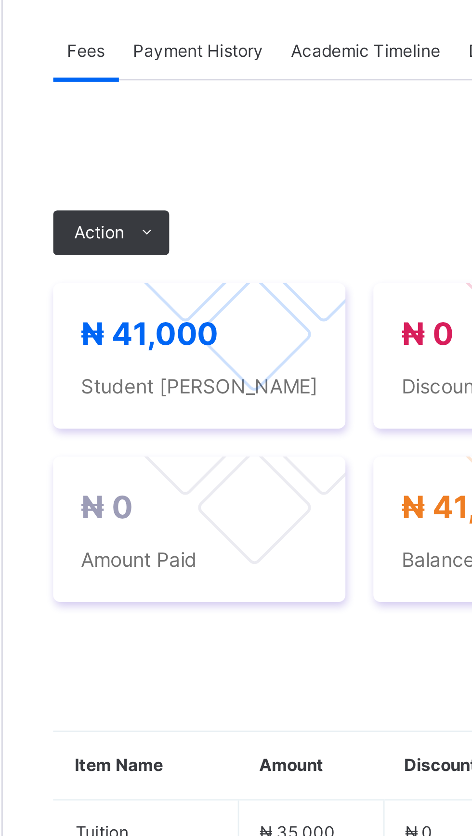
click at [145, 362] on span "Action" at bounding box center [148, 357] width 17 height 9
click at [0, 0] on li "Receive Payment" at bounding box center [0, 0] width 0 height 0
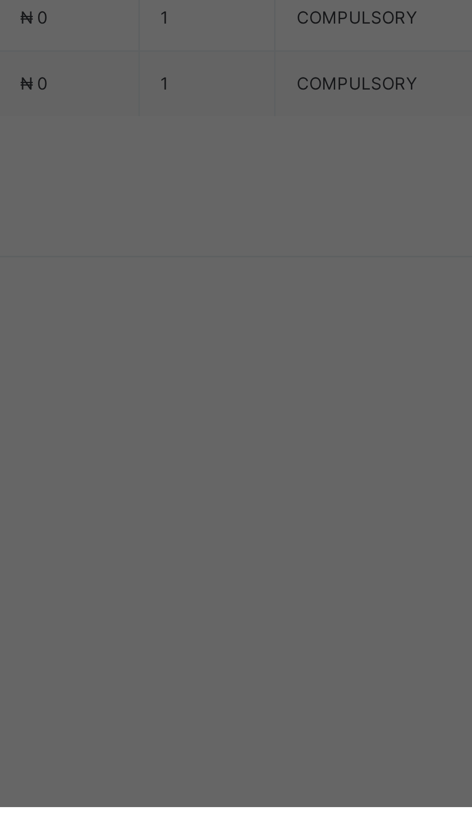
scroll to position [0, 0]
click at [213, 475] on div "Sterling Bank - Gobarau Academy [GEOGRAPHIC_DATA]" at bounding box center [196, 459] width 33 height 34
type input "****"
click at [253, 439] on input "text" at bounding box center [236, 429] width 34 height 20
type input "****"
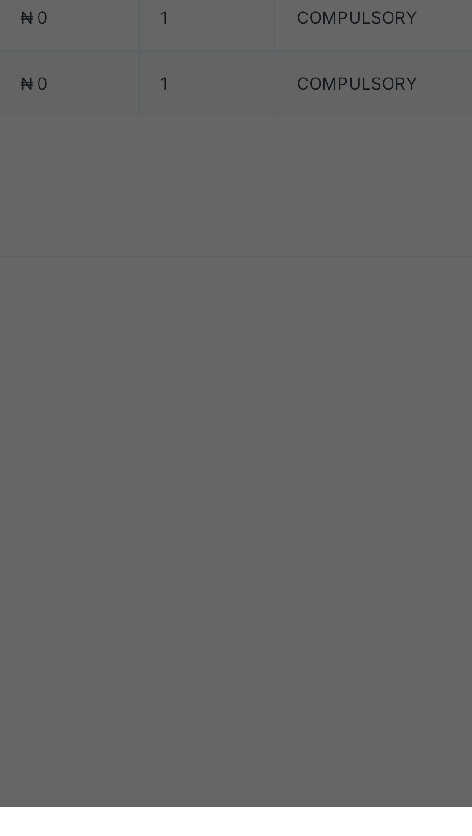
click at [236, 479] on input "date" at bounding box center [208, 468] width 57 height 20
type input "**********"
click at [264, 483] on input "currency" at bounding box center [252, 473] width 23 height 20
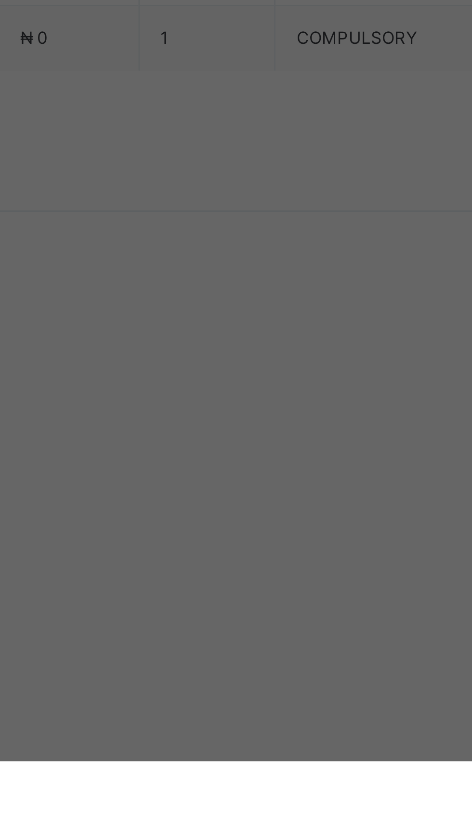
type input "********"
click at [285, 517] on span "Save" at bounding box center [263, 513] width 43 height 9
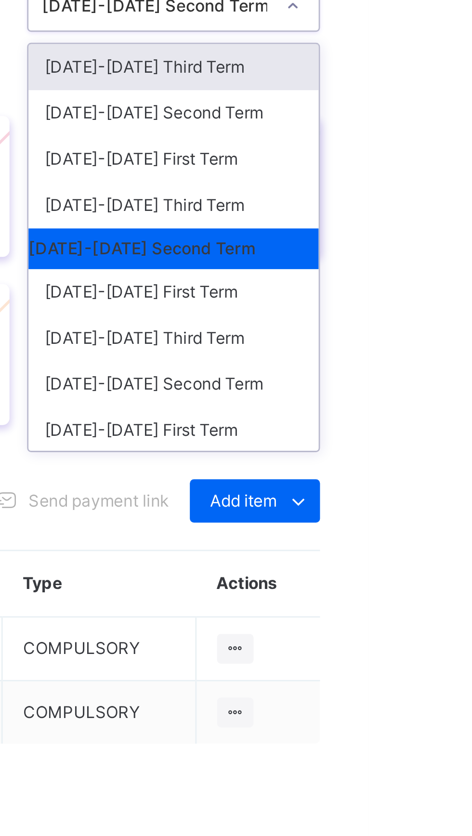
scroll to position [0, 0]
click at [368, 415] on div "[DATE]-[DATE] Third Term" at bounding box center [402, 407] width 103 height 16
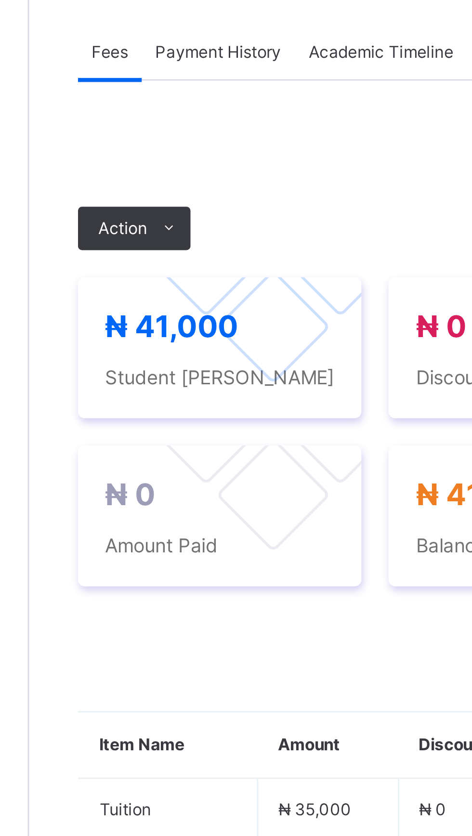
click at [142, 362] on span "Action" at bounding box center [148, 357] width 17 height 9
click at [0, 0] on li "Receive Payment" at bounding box center [0, 0] width 0 height 0
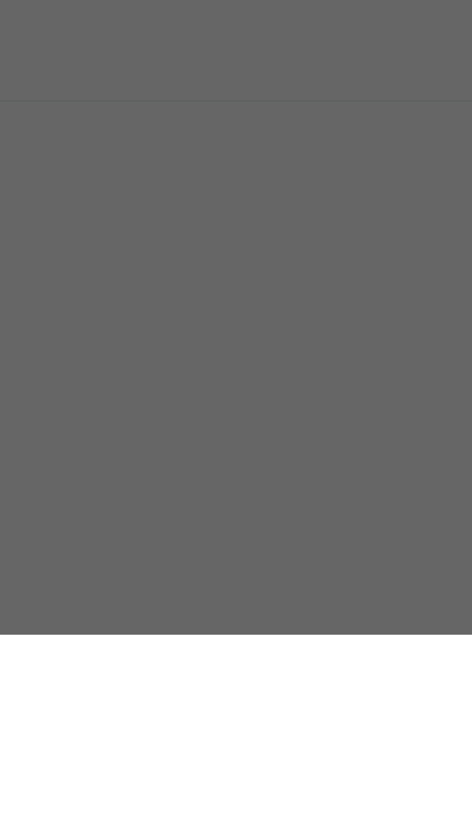
click at [213, 475] on div "Sterling Bank - Gobarau Academy [GEOGRAPHIC_DATA]" at bounding box center [196, 459] width 33 height 34
type input "****"
click at [253, 439] on input "text" at bounding box center [236, 429] width 34 height 20
type input "****"
click at [236, 479] on input "date" at bounding box center [208, 468] width 57 height 20
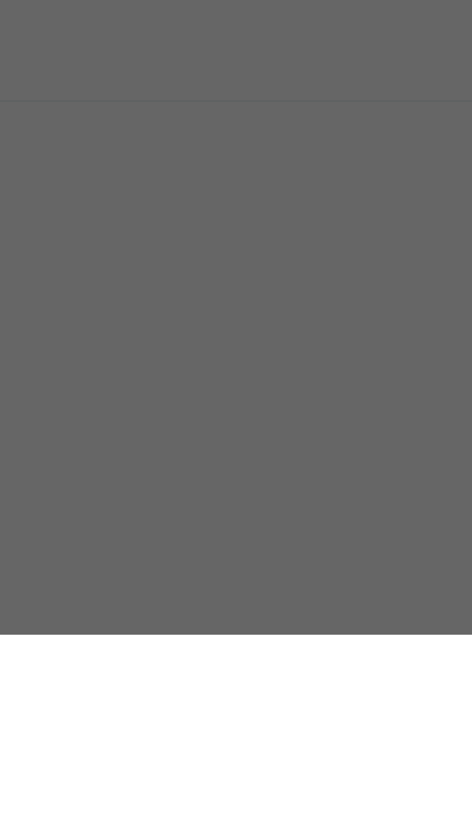
type input "**********"
click at [264, 483] on input "currency" at bounding box center [252, 473] width 23 height 20
type input "********"
click at [285, 517] on span "Save" at bounding box center [263, 513] width 43 height 9
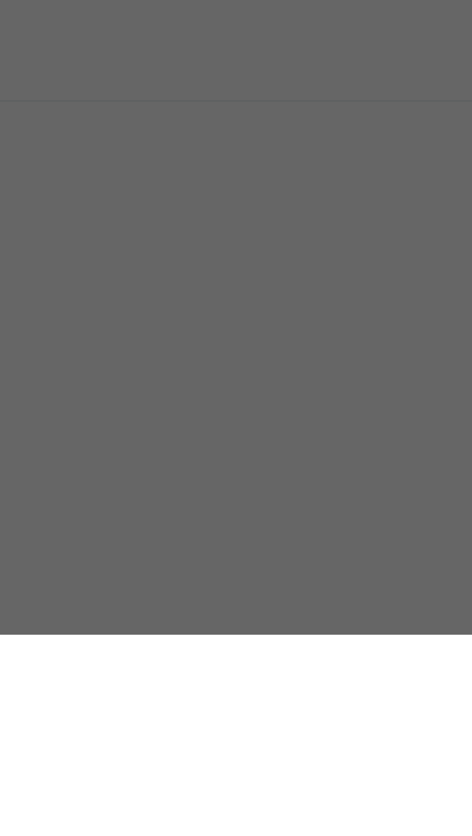
scroll to position [0, 0]
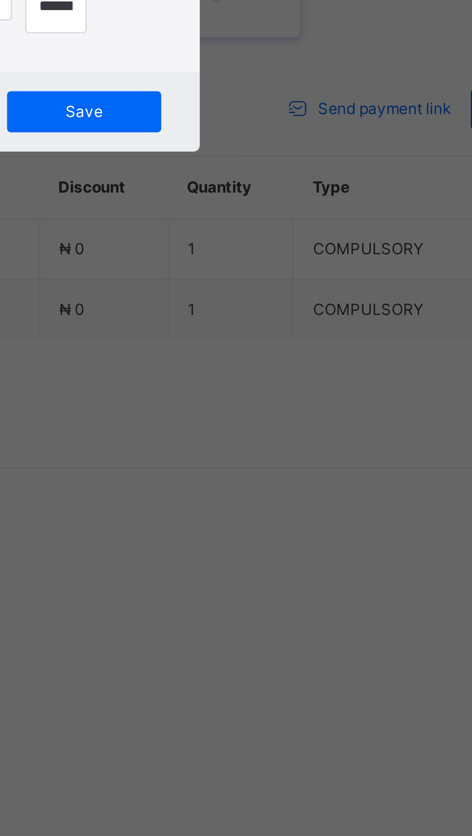
click at [253, 439] on input "****" at bounding box center [236, 429] width 34 height 20
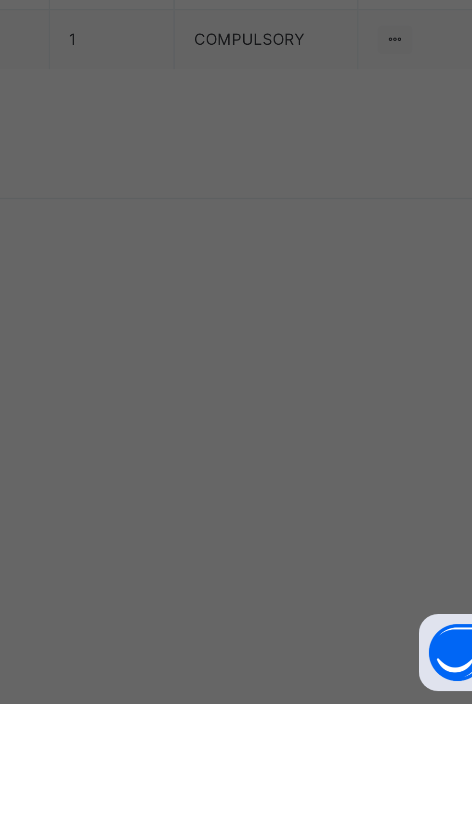
type input "*****"
click at [285, 517] on span "Save" at bounding box center [263, 513] width 43 height 9
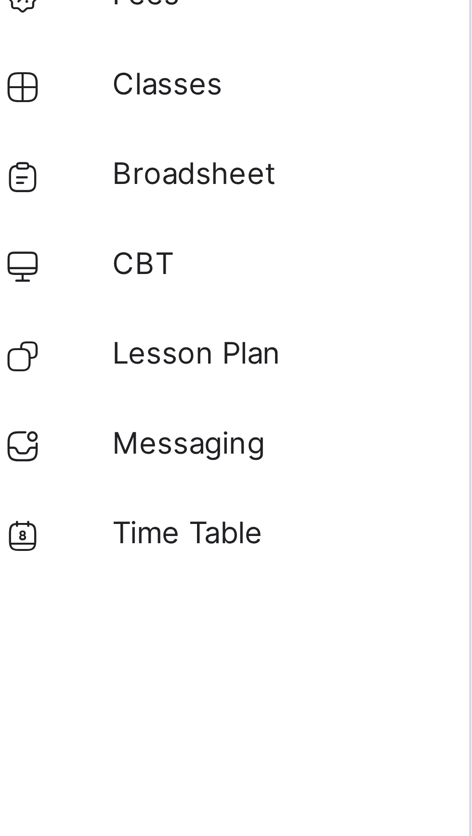
click at [47, 154] on span "Classes" at bounding box center [77, 154] width 77 height 10
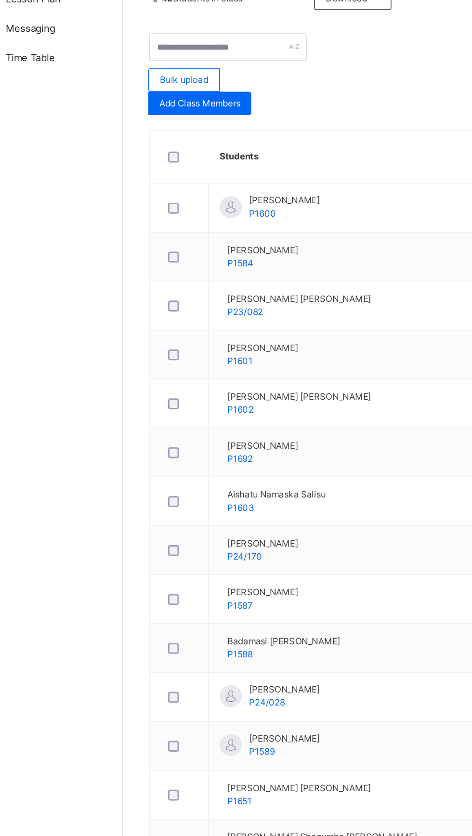
click at [0, 0] on div "View Profile" at bounding box center [0, 0] width 0 height 0
click at [369, 836] on html "Class Arm Details Third Term / 2024-2025 KABIR HADIZA hadizarasheed2000@gmail.c…" at bounding box center [236, 848] width 472 height 1787
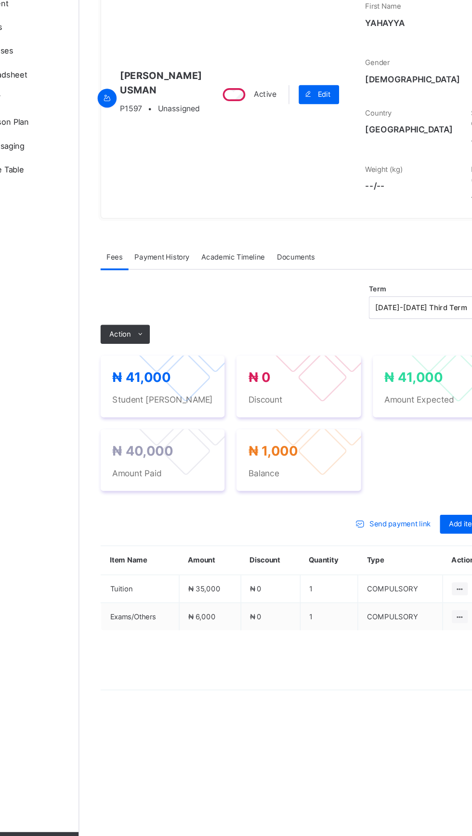
click at [147, 388] on span "Action" at bounding box center [148, 383] width 17 height 9
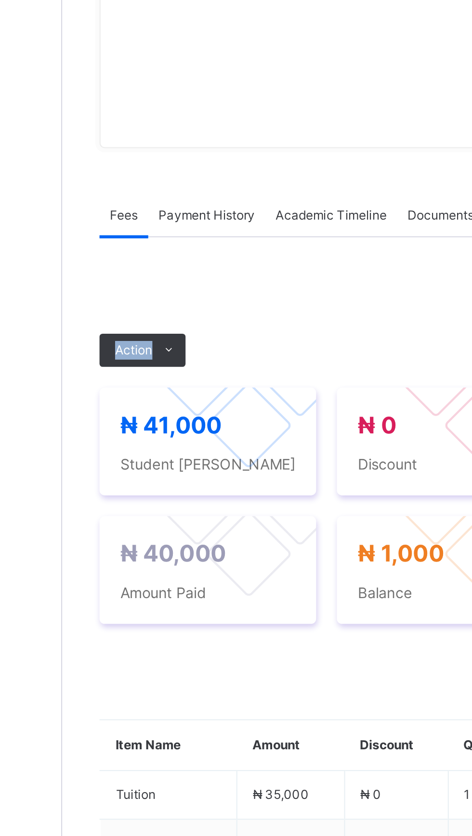
click at [0, 0] on li "Receive Payment" at bounding box center [0, 0] width 0 height 0
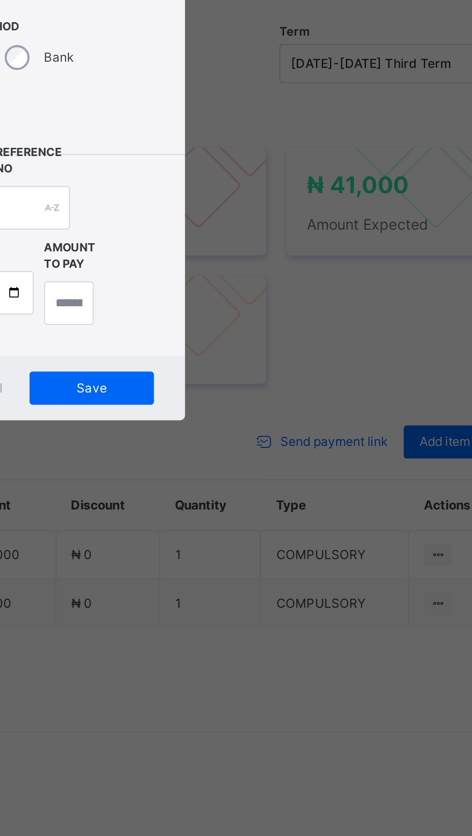
click at [307, 326] on div "Receive Payment" at bounding box center [236, 317] width 142 height 18
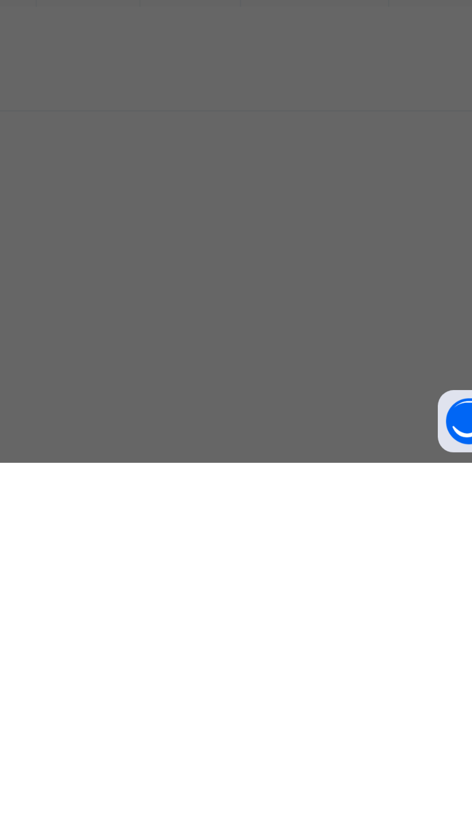
click at [213, 475] on div "Sterling Bank - Gobarau Academy Katsina" at bounding box center [196, 459] width 33 height 34
type input "****"
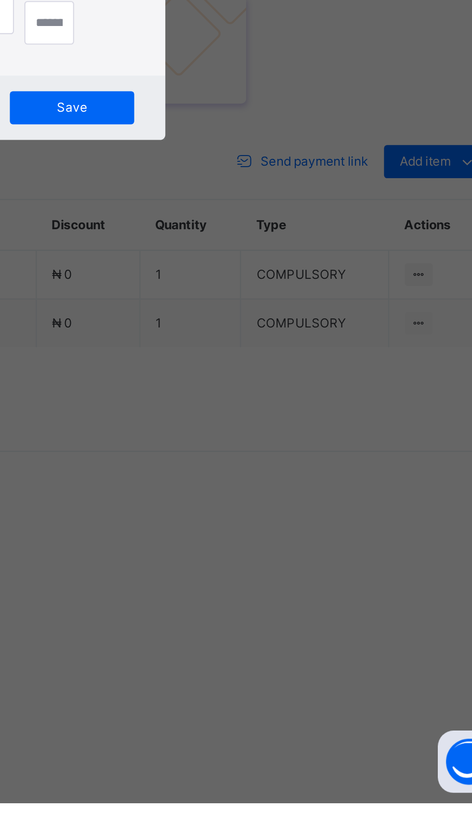
click at [253, 439] on input "text" at bounding box center [236, 429] width 34 height 20
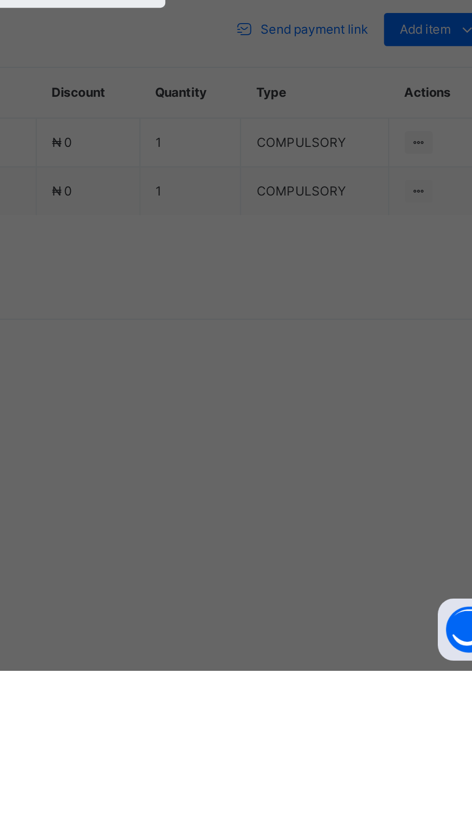
type input "****"
click at [236, 479] on input "date" at bounding box center [208, 468] width 57 height 20
type input "**********"
click at [264, 483] on input "currency" at bounding box center [252, 473] width 23 height 20
type input "*****"
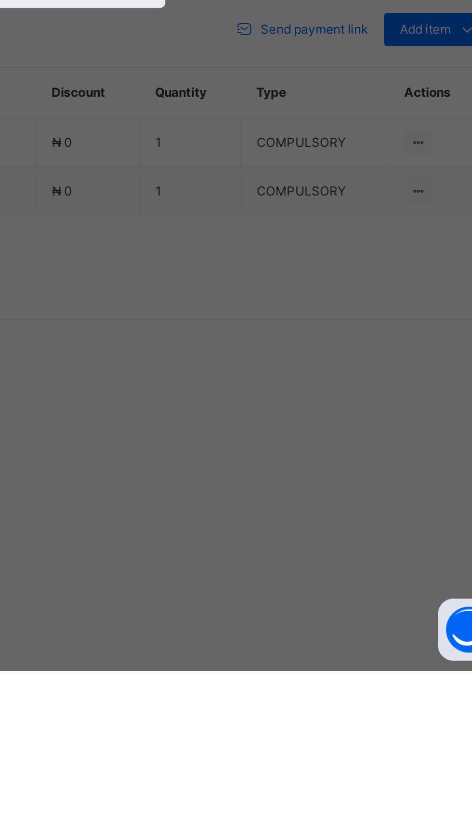
click at [292, 521] on div "Save" at bounding box center [264, 512] width 58 height 15
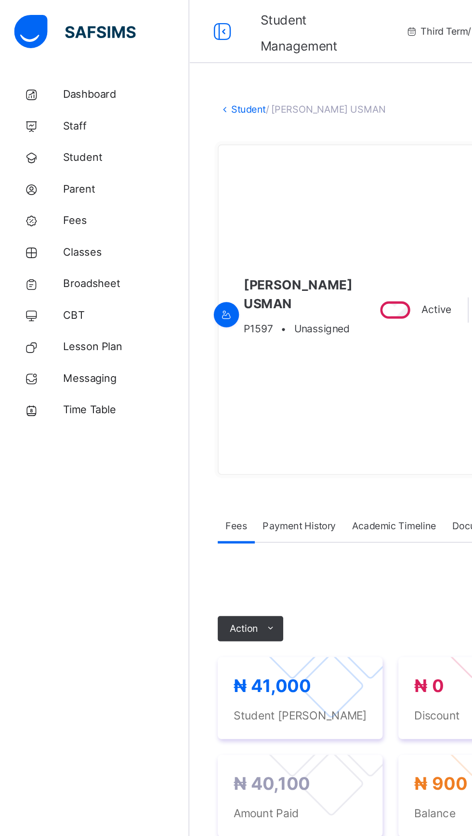
click at [66, 152] on span "Classes" at bounding box center [77, 154] width 77 height 10
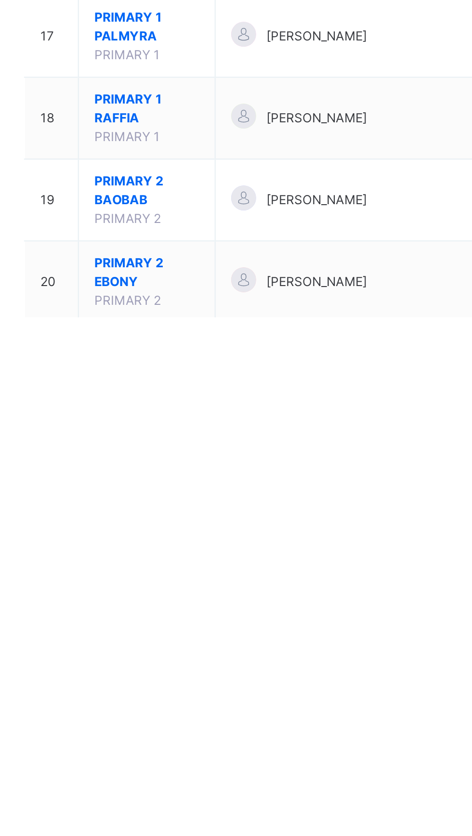
scroll to position [60, 0]
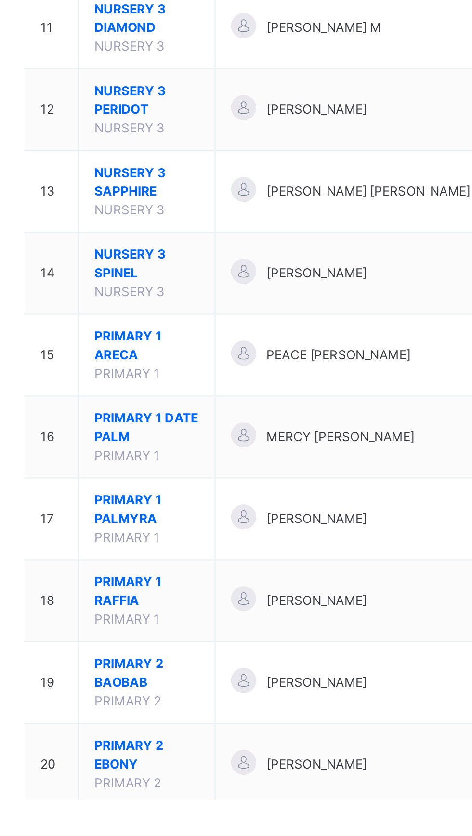
click at [190, 622] on span "PRIMARY 1 ARECA" at bounding box center [190, 624] width 49 height 17
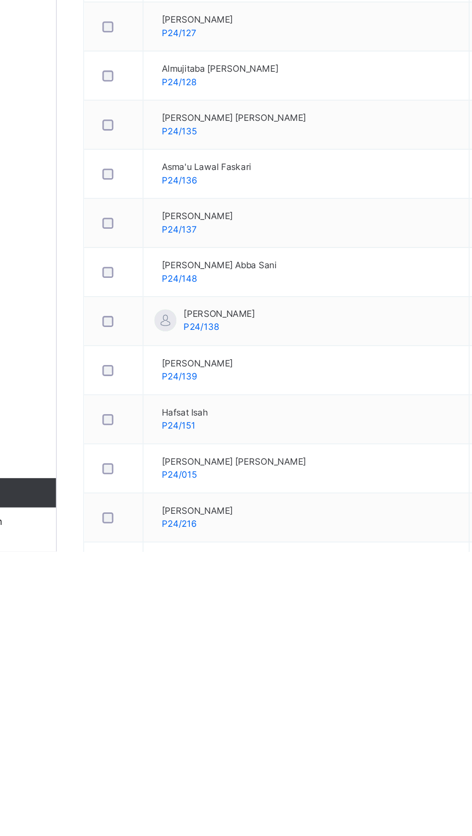
click at [0, 0] on div "View Profile" at bounding box center [0, 0] width 0 height 0
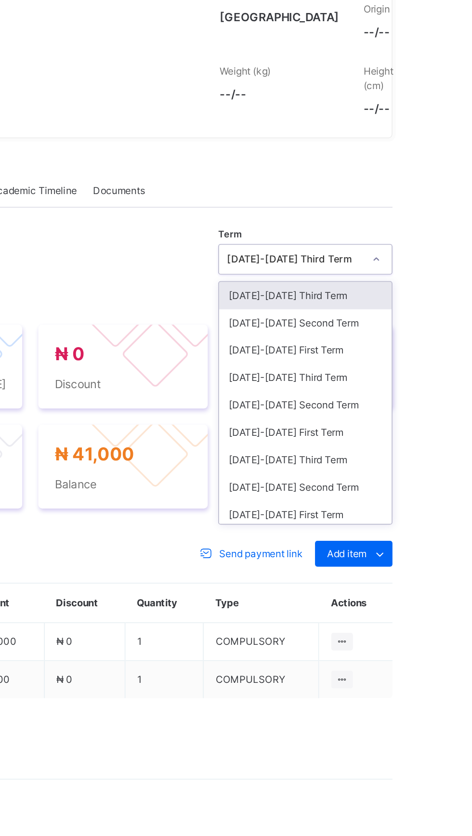
scroll to position [48, 0]
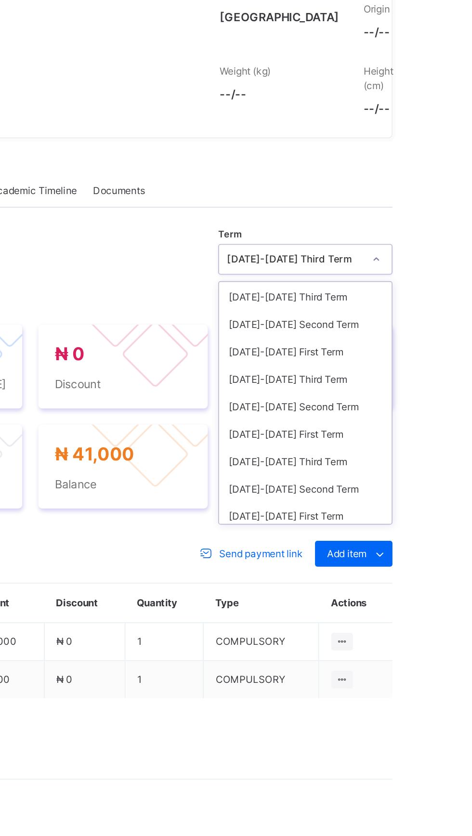
click at [419, 417] on div "2024-2025 First Term" at bounding box center [402, 409] width 103 height 16
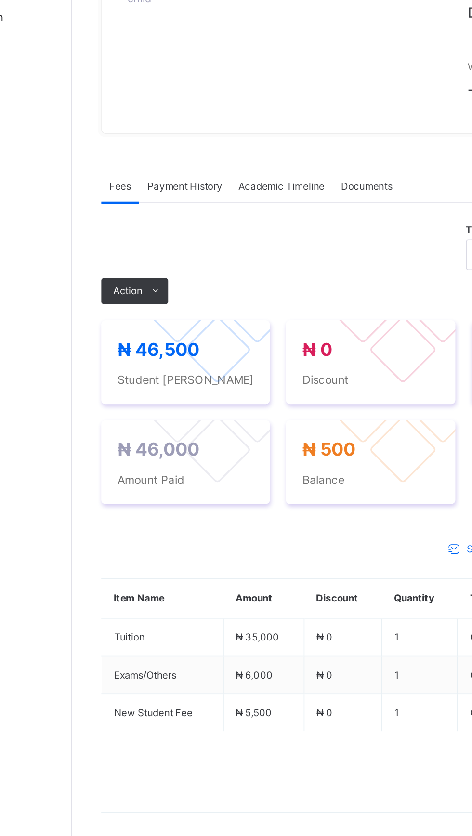
click at [0, 0] on ul "Receive Payment Manage Discount Send Email Reminder" at bounding box center [0, 0] width 0 height 0
click at [0, 0] on li "Receive Payment" at bounding box center [0, 0] width 0 height 0
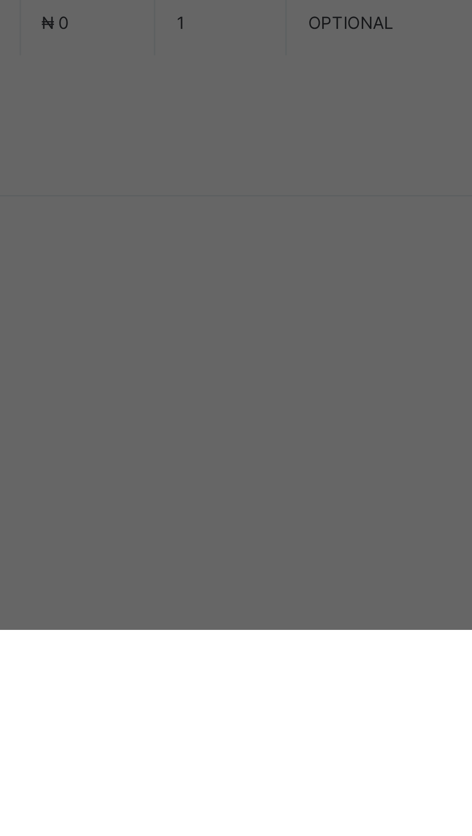
click at [213, 484] on div "United Bank for Africa (UBA) - Gobarau Academy Katsina" at bounding box center [196, 463] width 33 height 42
click at [253, 439] on div at bounding box center [236, 429] width 34 height 20
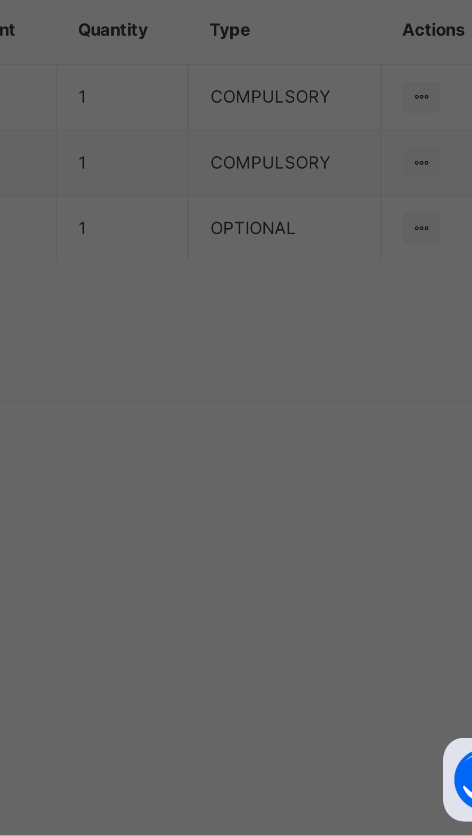
type input "*****"
click at [236, 479] on input "date" at bounding box center [208, 468] width 57 height 20
type input "**********"
click at [264, 483] on input "currency" at bounding box center [252, 473] width 23 height 20
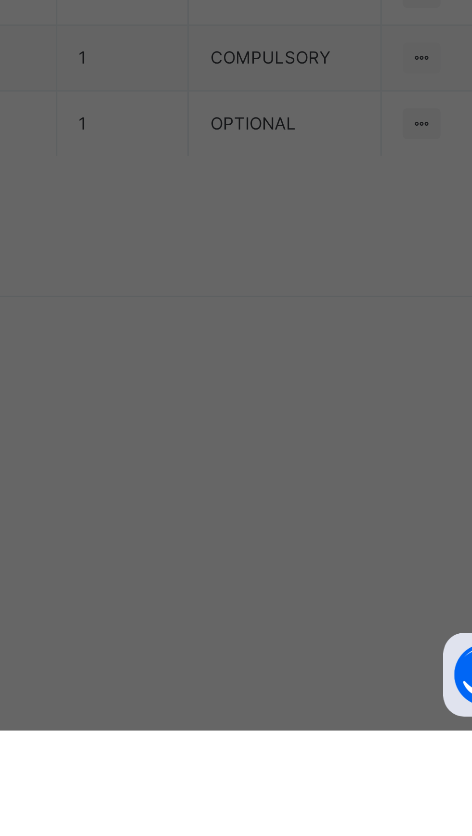
type input "*****"
click at [285, 517] on span "Save" at bounding box center [263, 513] width 43 height 9
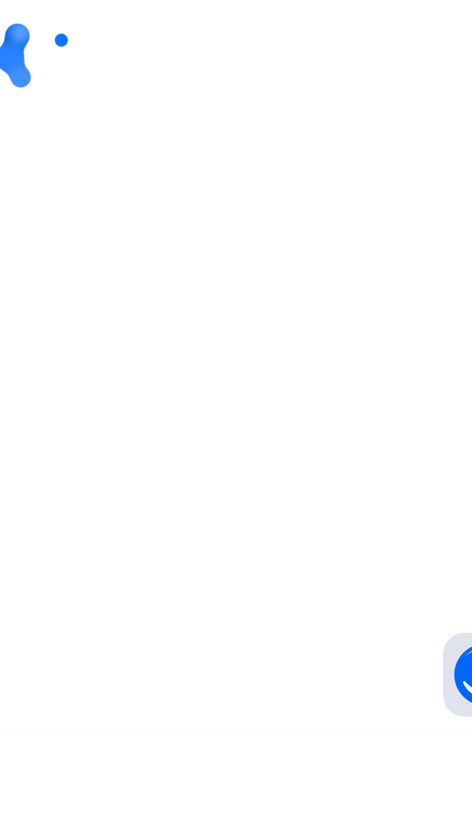
click at [380, 695] on div at bounding box center [294, 603] width 322 height 183
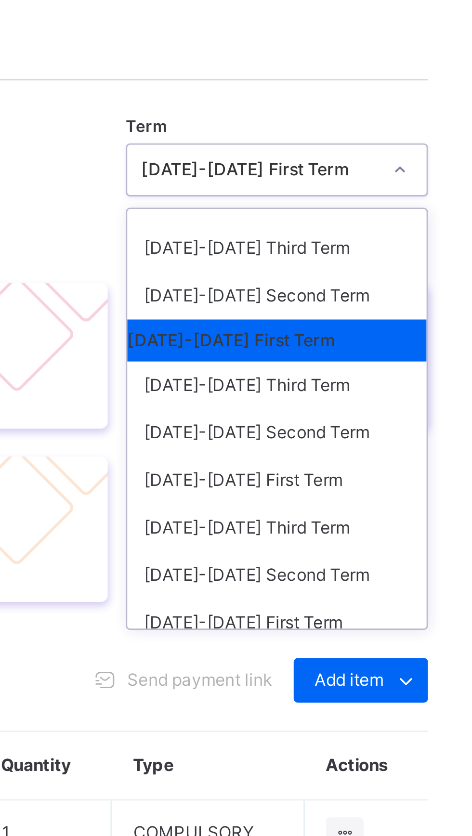
scroll to position [44, 0]
click at [417, 405] on div "2024-2025 Second Term" at bounding box center [402, 397] width 103 height 16
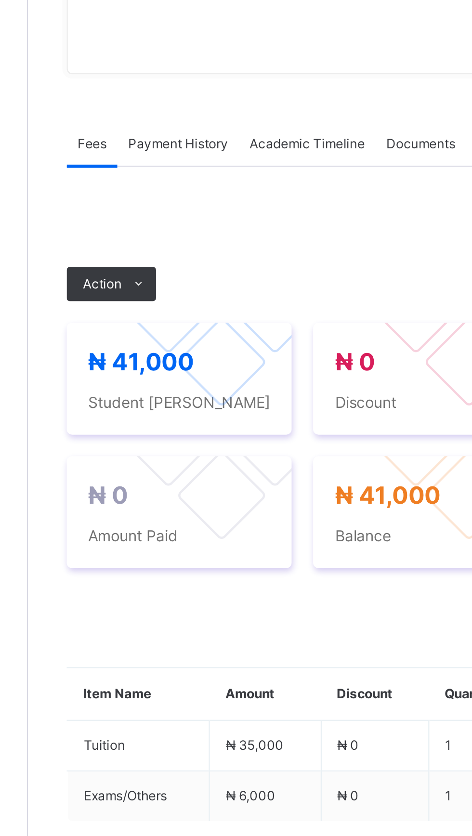
click at [0, 0] on ul "Receive Payment Manage Discount Send Email Reminder" at bounding box center [0, 0] width 0 height 0
click at [0, 0] on button "Manage Discount" at bounding box center [0, 0] width 0 height 0
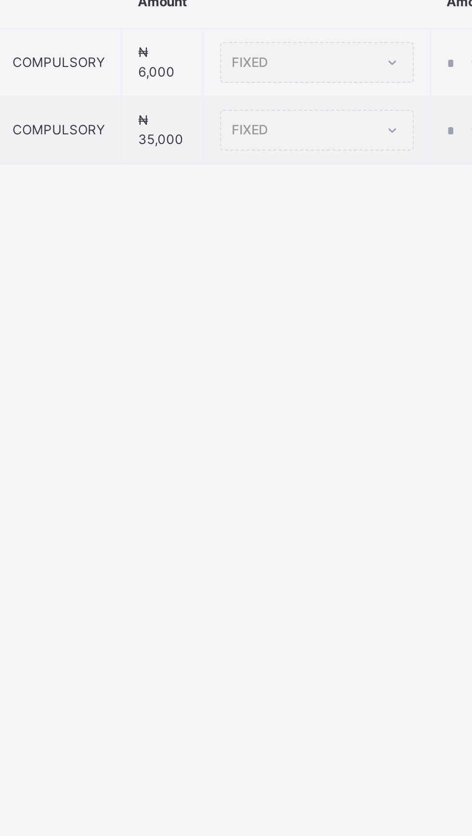
type input "*"
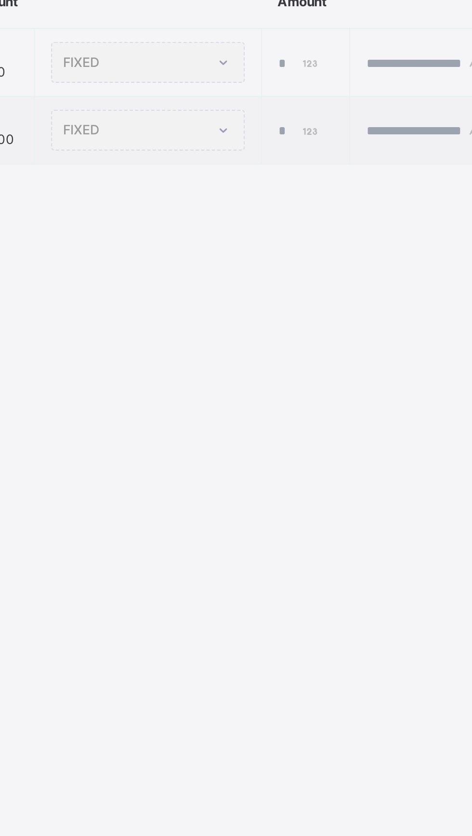
click at [301, 285] on div "FIXED" at bounding box center [257, 276] width 87 height 18
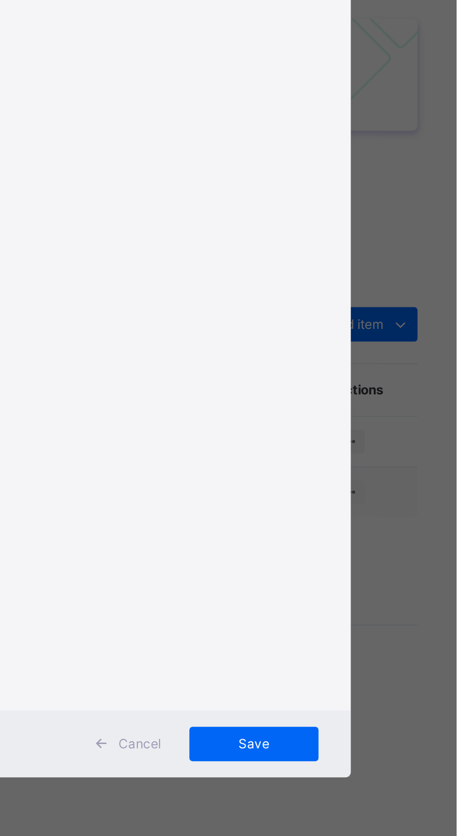
click at [300, 302] on div "Percentage" at bounding box center [258, 294] width 86 height 16
click at [300, 332] on div "Percentage" at bounding box center [258, 324] width 86 height 16
click at [348, 318] on td "% *" at bounding box center [328, 302] width 39 height 30
click at [336, 312] on input "*" at bounding box center [326, 307] width 20 height 9
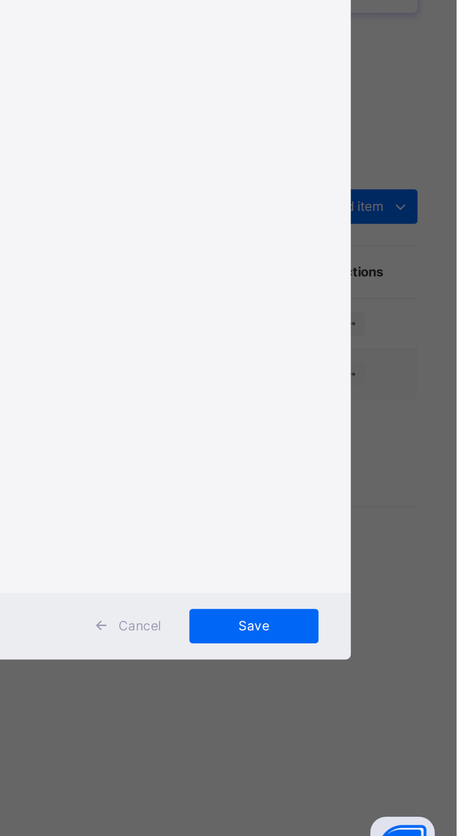
type input "*"
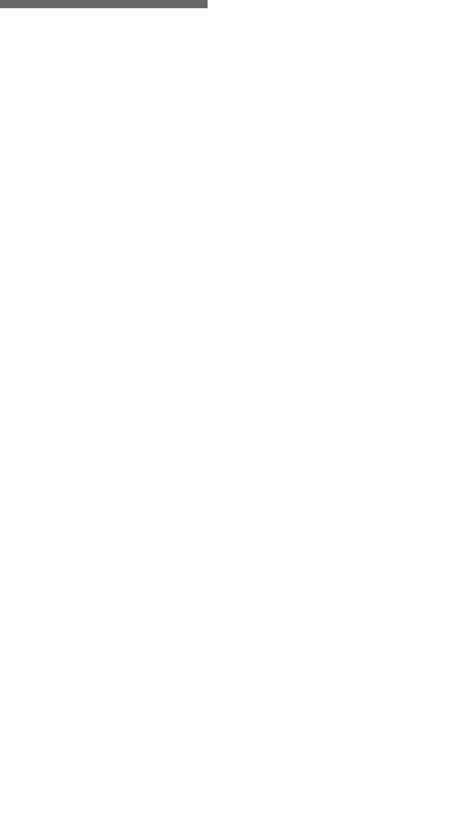
type input "**"
click at [410, 725] on div "Save" at bounding box center [381, 716] width 58 height 15
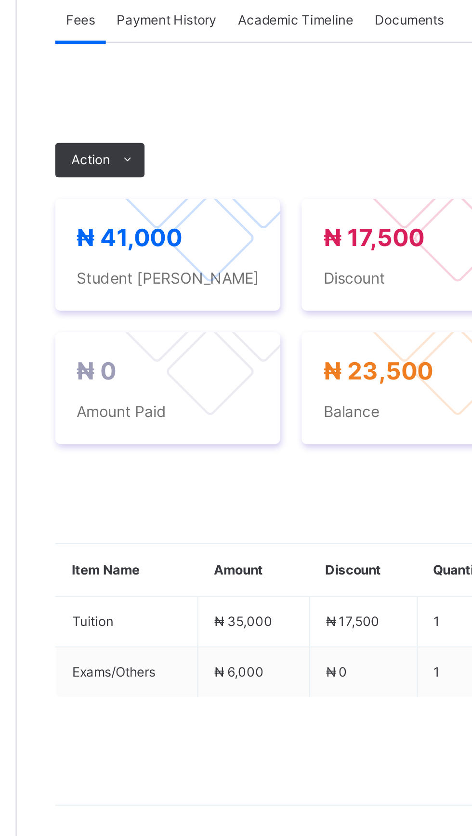
click at [0, 0] on ul "Receive Payment Manage Discount Send Email Reminder" at bounding box center [0, 0] width 0 height 0
click at [0, 0] on li "Receive Payment" at bounding box center [0, 0] width 0 height 0
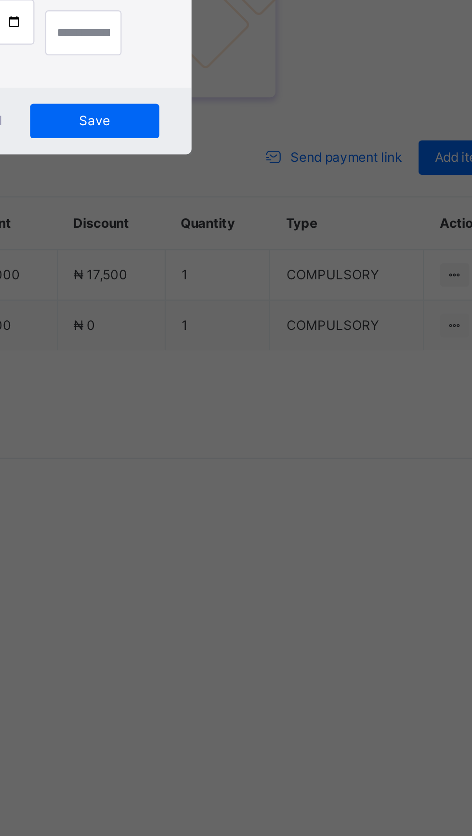
scroll to position [0, 0]
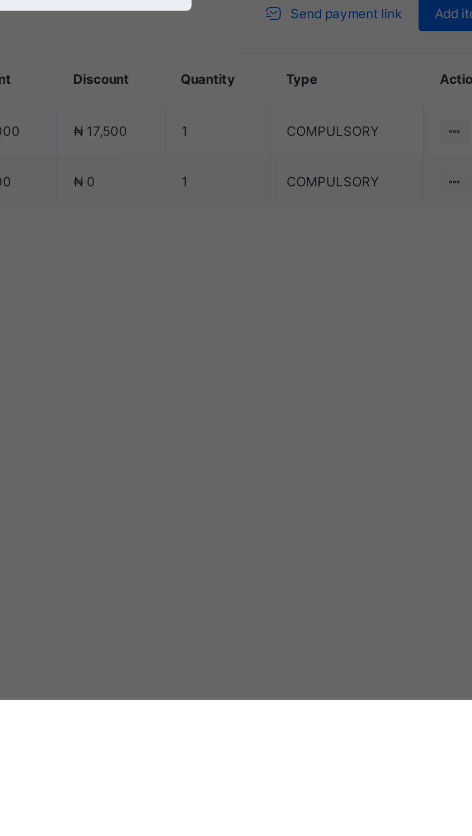
click at [213, 475] on div "Sterling Bank - Gobarau Academy Katsina" at bounding box center [196, 459] width 33 height 34
type input "****"
click at [253, 439] on div at bounding box center [236, 429] width 34 height 20
type input "*****"
click at [236, 479] on input "date" at bounding box center [208, 468] width 57 height 20
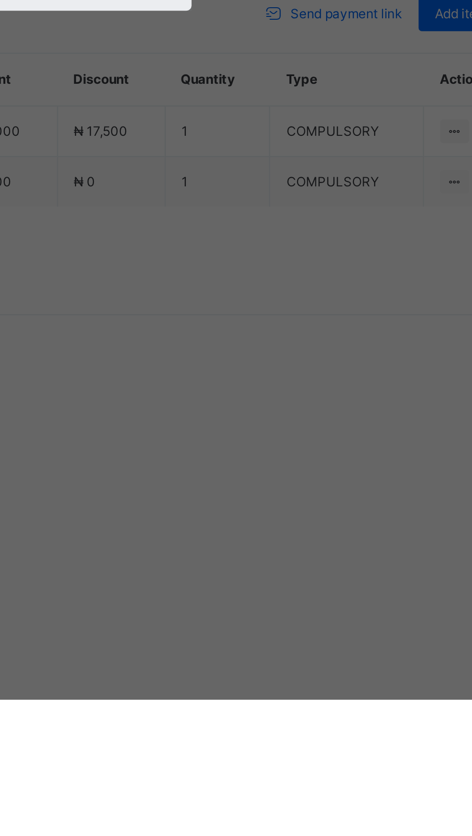
type input "**********"
click at [264, 483] on input "currency" at bounding box center [252, 473] width 23 height 20
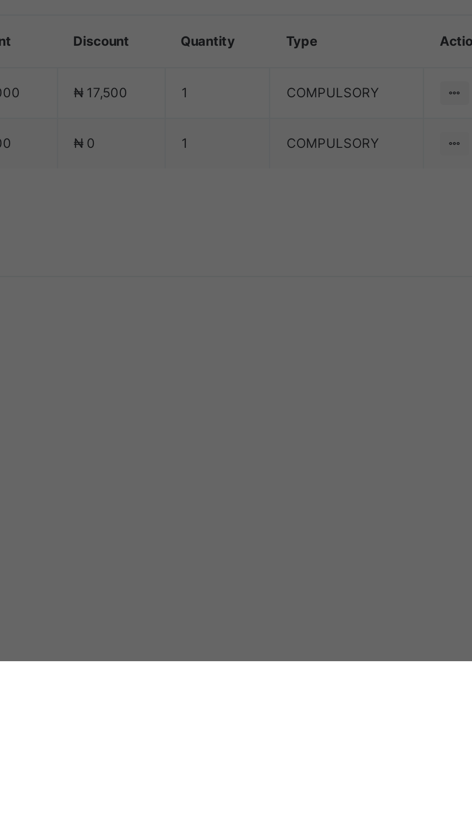
scroll to position [0, 13]
type input "********"
click at [292, 521] on div "Save" at bounding box center [264, 512] width 58 height 15
click at [253, 439] on input "*****" at bounding box center [236, 429] width 34 height 20
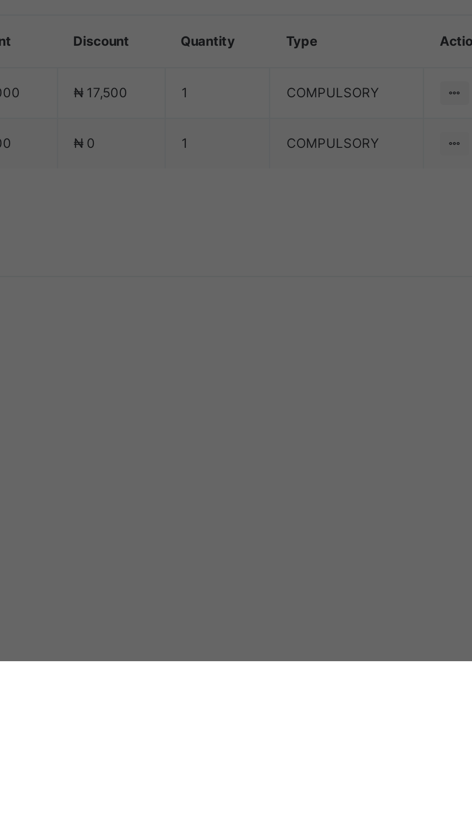
scroll to position [0, 13]
click at [253, 439] on input "******" at bounding box center [236, 429] width 34 height 20
click at [253, 439] on input "*****" at bounding box center [236, 429] width 34 height 20
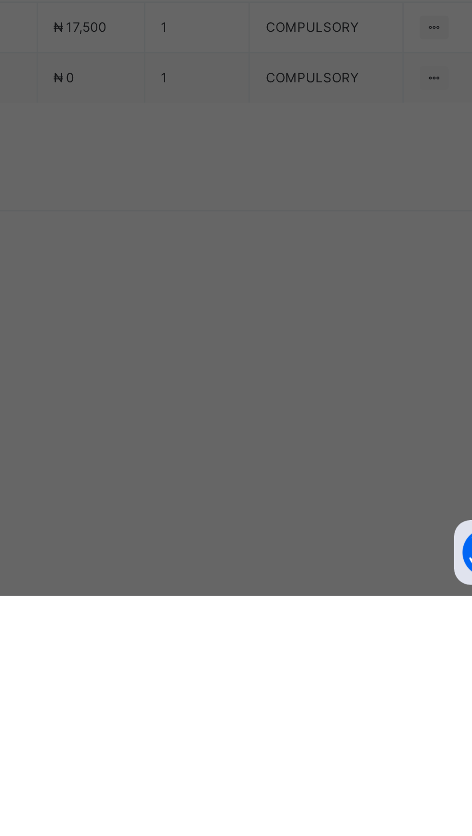
click at [253, 439] on input "*****" at bounding box center [236, 429] width 34 height 20
type input "******"
click at [292, 521] on div "Save" at bounding box center [264, 512] width 58 height 15
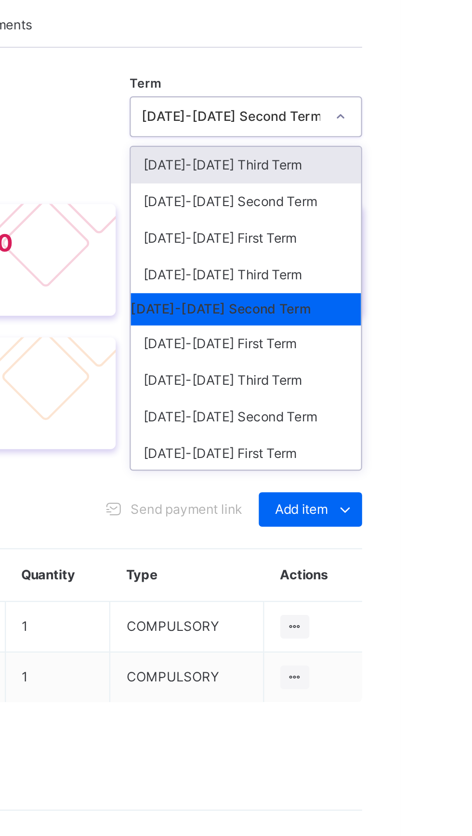
click at [416, 432] on div "2024-2025 Third Term" at bounding box center [402, 424] width 103 height 16
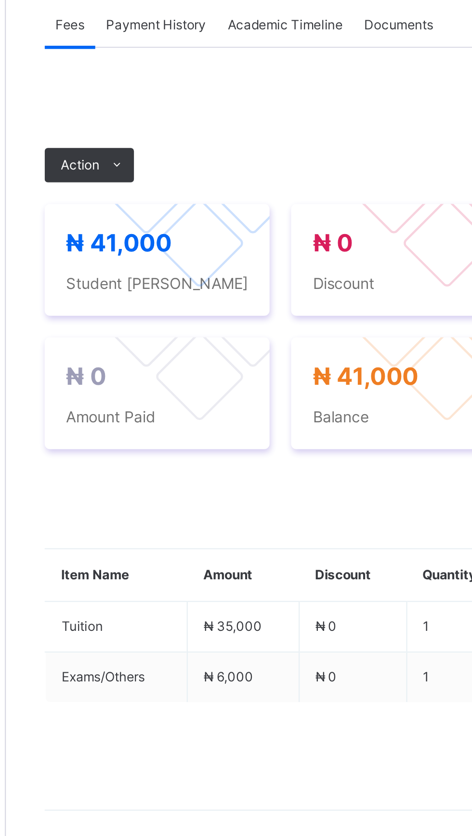
click at [173, 383] on span at bounding box center [164, 374] width 15 height 15
click at [0, 0] on button "Manage Discount" at bounding box center [0, 0] width 0 height 0
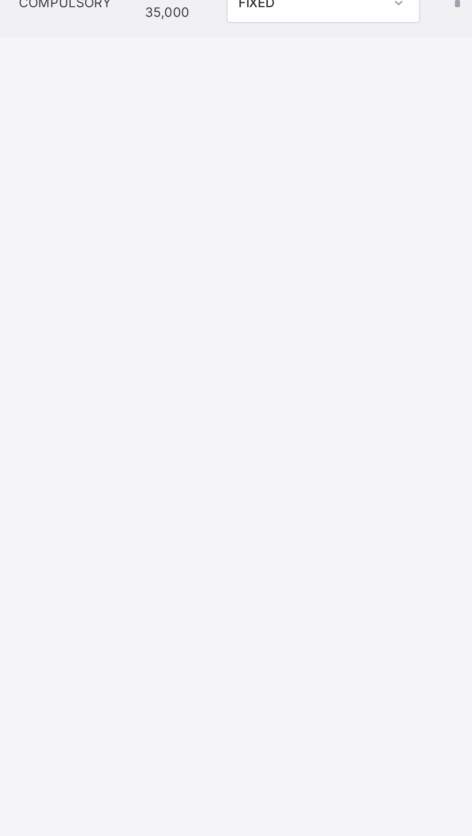
type input "*"
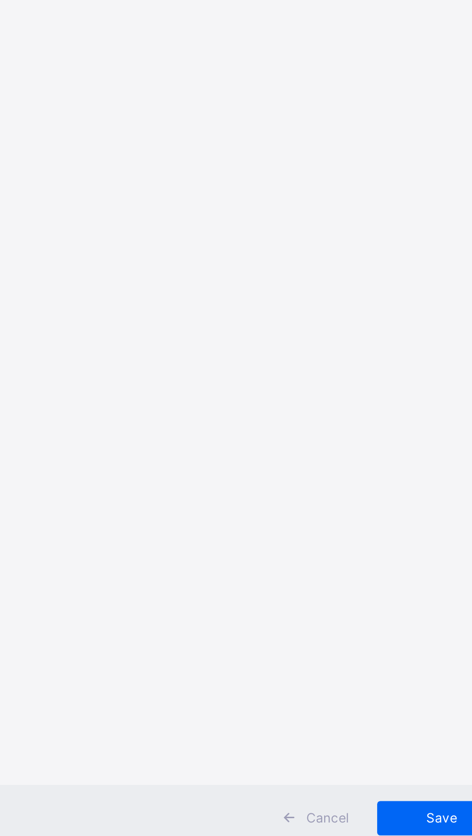
click at [344, 538] on div "Item Name Item Type Item Amount Discount Type Discount Amount Comment Exams/Oth…" at bounding box center [236, 451] width 378 height 502
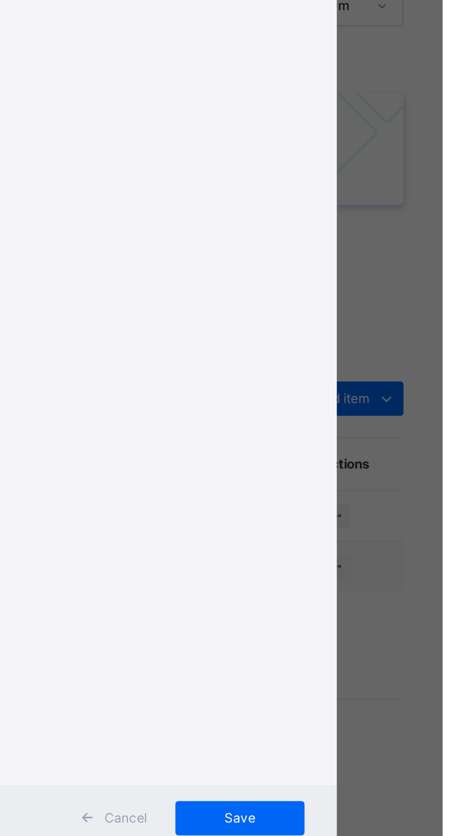
click at [300, 332] on div "Percentage" at bounding box center [258, 324] width 86 height 16
click at [300, 302] on div "Percentage" at bounding box center [258, 294] width 86 height 16
click at [348, 318] on td "% *" at bounding box center [328, 302] width 39 height 30
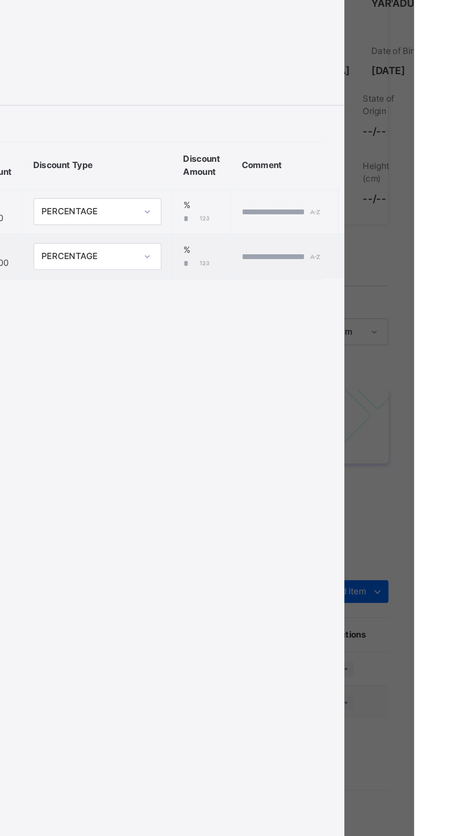
scroll to position [0, 46]
click at [327, 312] on div "*" at bounding box center [316, 307] width 22 height 9
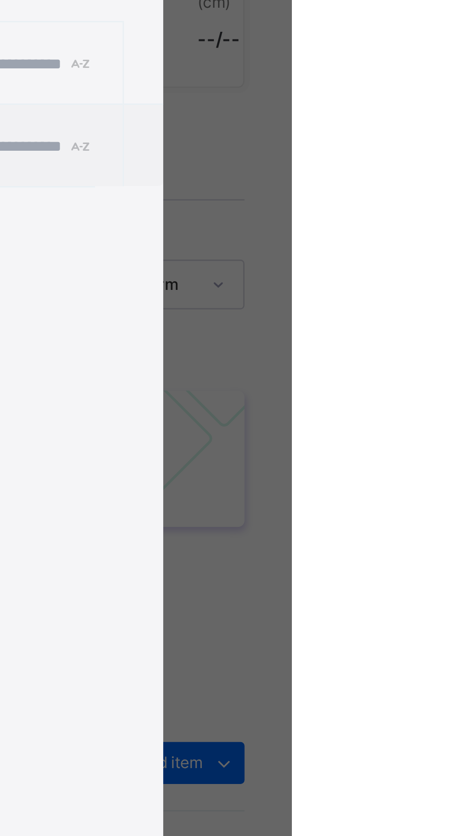
click at [415, 134] on div "×" at bounding box center [410, 124] width 9 height 20
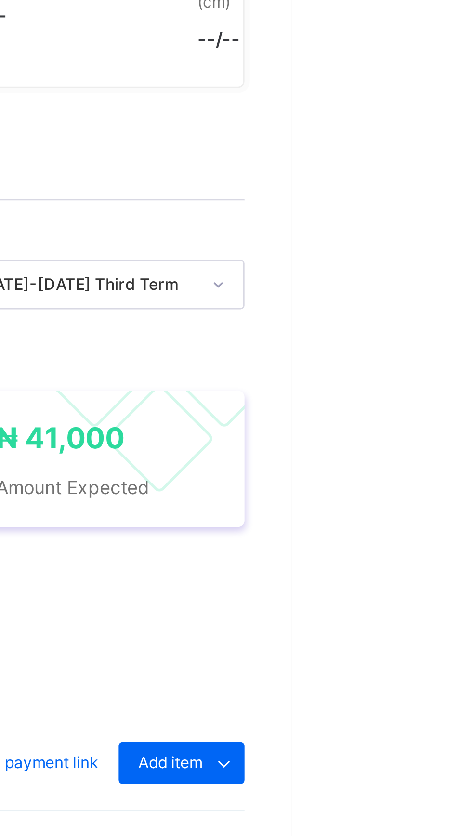
click at [471, 298] on html "Student Management Third Term / 2024-2025 KABIR HADIZA hadizarasheed2000@gmail.…" at bounding box center [236, 418] width 472 height 836
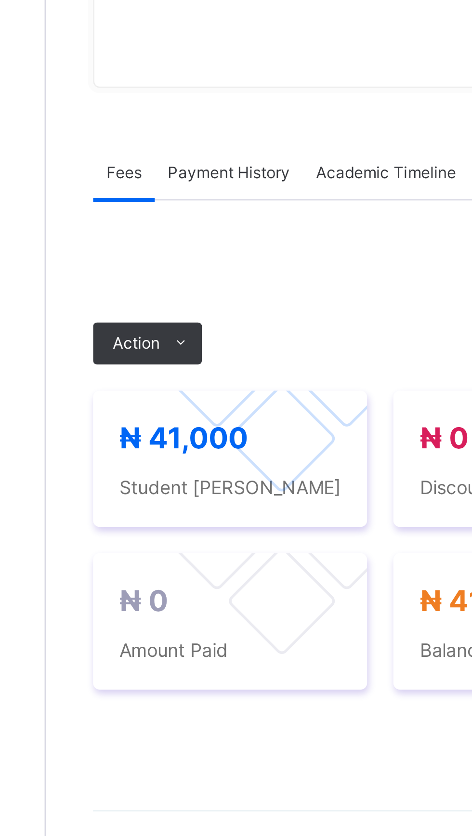
click at [164, 383] on span at bounding box center [164, 374] width 15 height 15
click at [0, 0] on button "Manage Discount" at bounding box center [0, 0] width 0 height 0
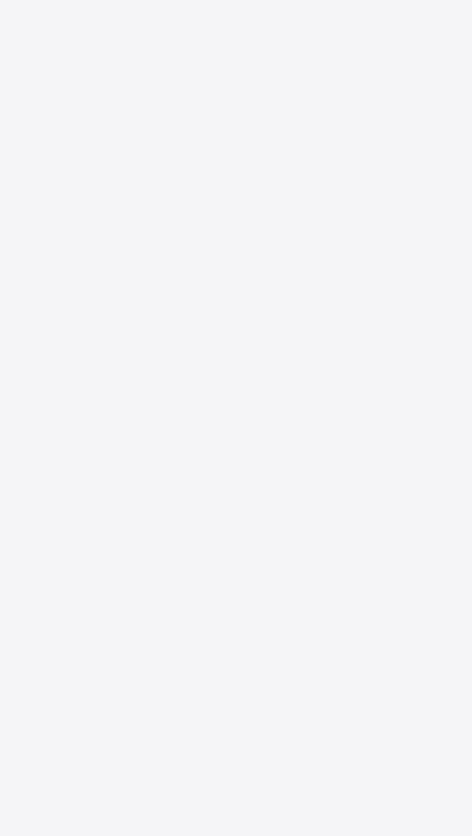
click at [290, 316] on div "Fixed" at bounding box center [247, 309] width 86 height 14
click at [290, 332] on div "Percentage" at bounding box center [247, 324] width 86 height 16
click at [290, 302] on div "Percentage" at bounding box center [247, 294] width 86 height 16
click at [325, 312] on input "*" at bounding box center [315, 307] width 20 height 9
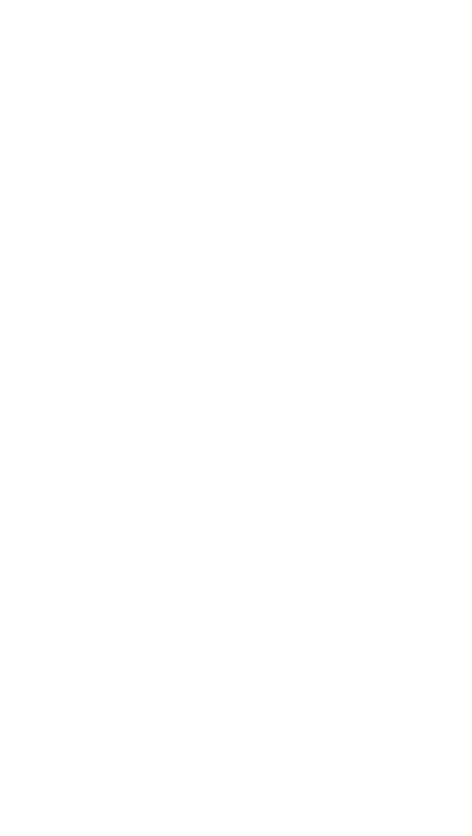
type input "**"
click at [403, 721] on span "Save" at bounding box center [381, 717] width 43 height 9
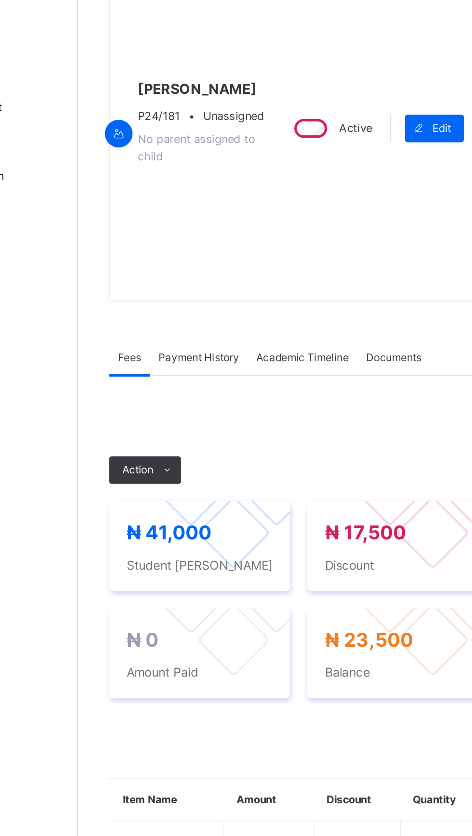
click at [163, 405] on div "₦ 41,000 Student Bill ₦ 17,500 Discount ₦ 23,500 Amount Expected ₦ 0 Amount Pai…" at bounding box center [294, 447] width 322 height 129
click at [150, 379] on span "Action" at bounding box center [148, 375] width 17 height 9
click at [0, 0] on li "Receive Payment" at bounding box center [0, 0] width 0 height 0
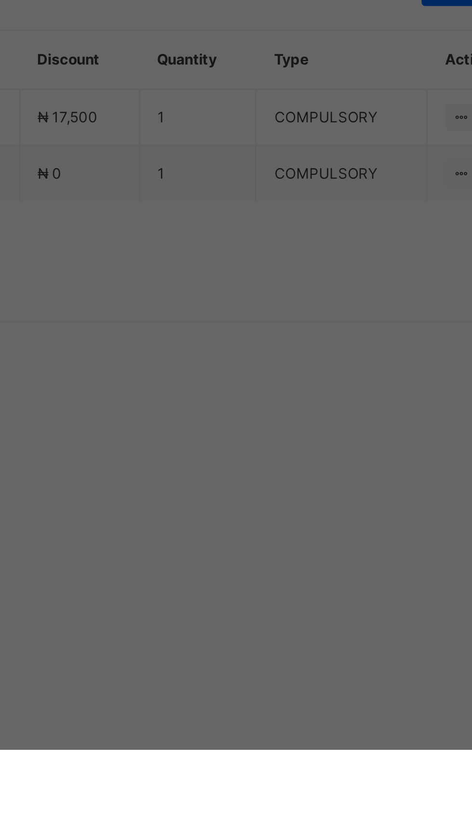
scroll to position [0, 0]
click at [213, 475] on div "Sterling Bank - Gobarau Academy Katsina" at bounding box center [196, 459] width 33 height 34
type input "****"
click at [253, 439] on input "text" at bounding box center [236, 429] width 34 height 20
type input "******"
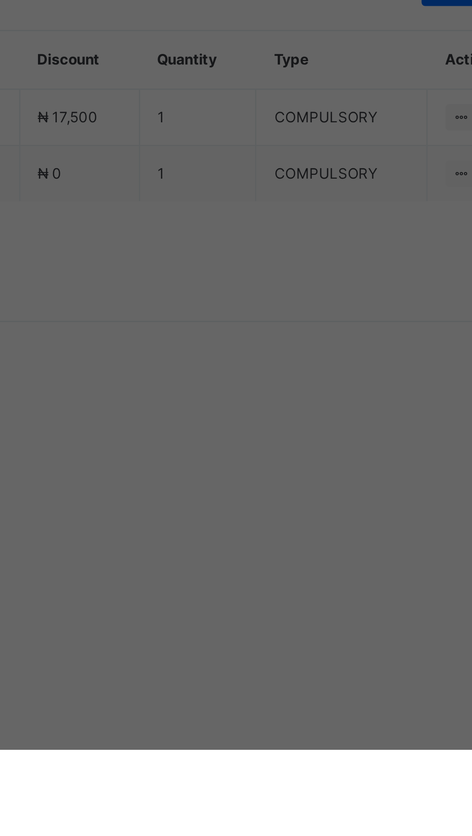
click at [236, 479] on input "date" at bounding box center [208, 468] width 57 height 20
type input "**********"
click at [264, 483] on input "currency" at bounding box center [252, 473] width 23 height 20
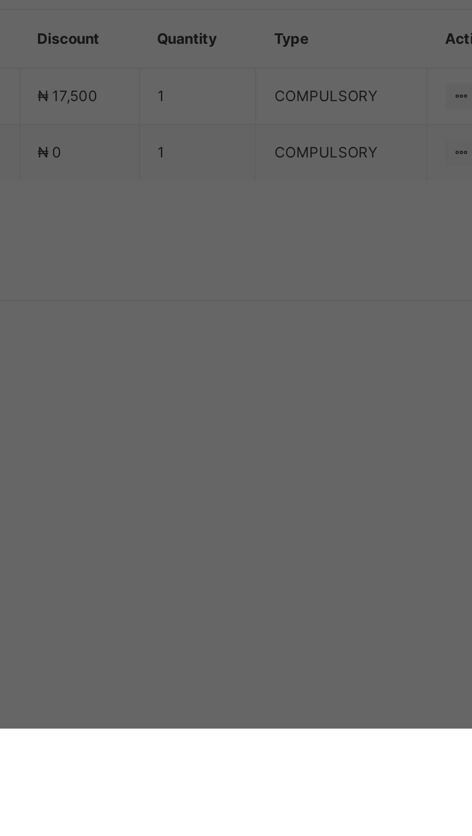
scroll to position [0, 13]
type input "********"
click at [292, 521] on div "Save" at bounding box center [264, 512] width 58 height 15
click at [383, 688] on div "Term 2024-2025 Third Term Action Receive Payment Manage Discount Send Email Rem…" at bounding box center [294, 513] width 322 height 349
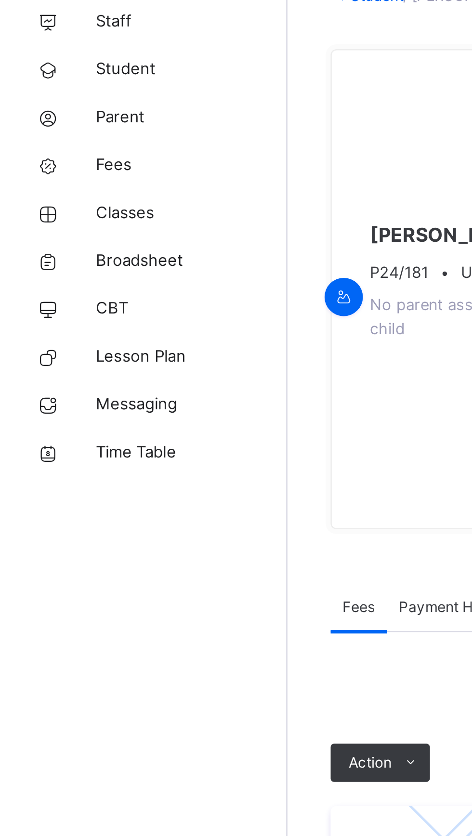
click at [60, 157] on span "Classes" at bounding box center [77, 154] width 77 height 10
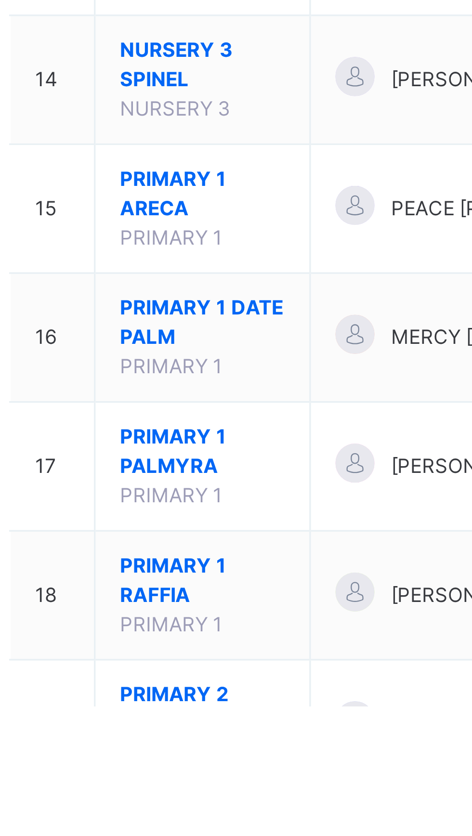
click at [182, 797] on span "PRIMARY 1 RAFFIA" at bounding box center [190, 798] width 49 height 17
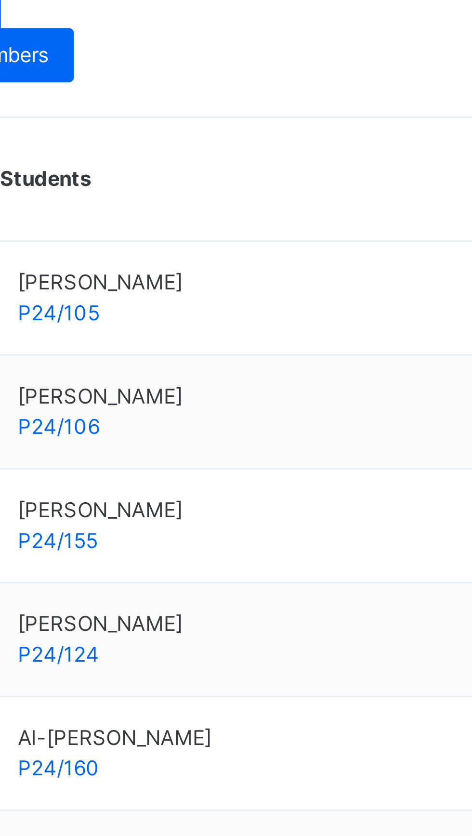
click at [409, 522] on icon at bounding box center [413, 523] width 8 height 9
click at [0, 0] on div "View Profile" at bounding box center [0, 0] width 0 height 0
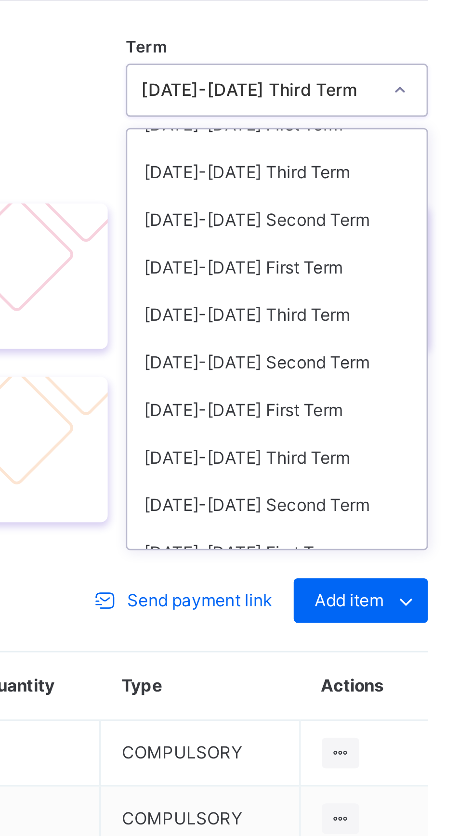
scroll to position [43, 0]
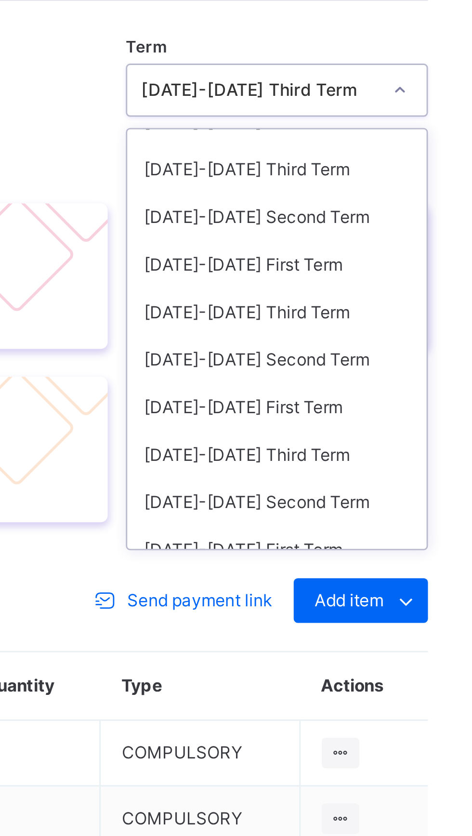
click at [411, 388] on div "2024-2025 Second Term" at bounding box center [402, 380] width 103 height 16
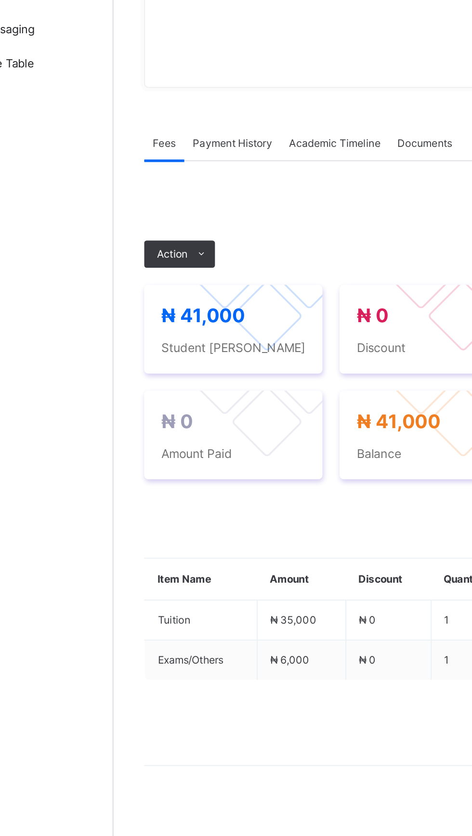
click at [0, 0] on ul "Receive Payment Manage Discount Send Email Reminder" at bounding box center [0, 0] width 0 height 0
click at [0, 0] on li "Receive Payment" at bounding box center [0, 0] width 0 height 0
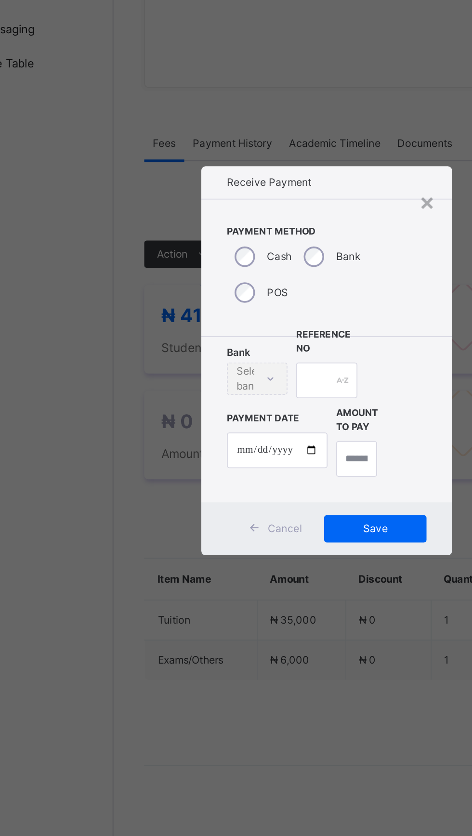
click at [285, 478] on div "× Receive Payment Payment Method Cash Bank POS Bank Select bank Reference No Pa…" at bounding box center [236, 418] width 472 height 836
click at [289, 468] on div "× Receive Payment Payment Method Cash Bank POS Bank Select bank Reference No Pa…" at bounding box center [236, 418] width 472 height 836
click at [307, 326] on div "Receive Payment" at bounding box center [236, 317] width 142 height 18
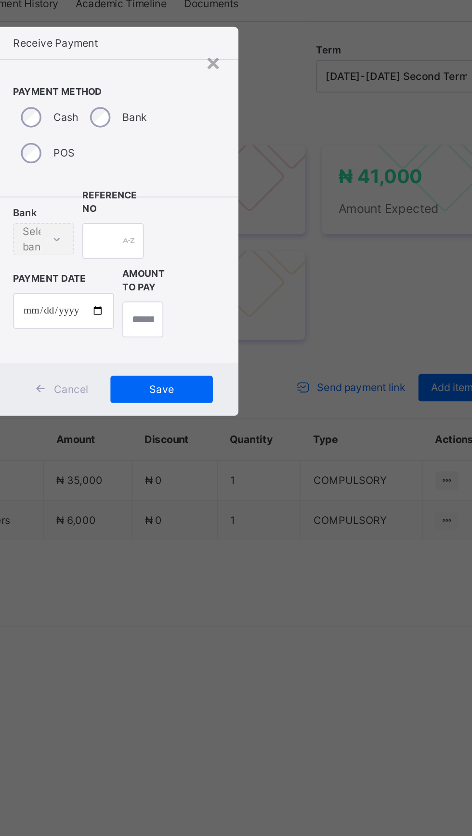
click at [258, 369] on div "Bank" at bounding box center [238, 359] width 39 height 20
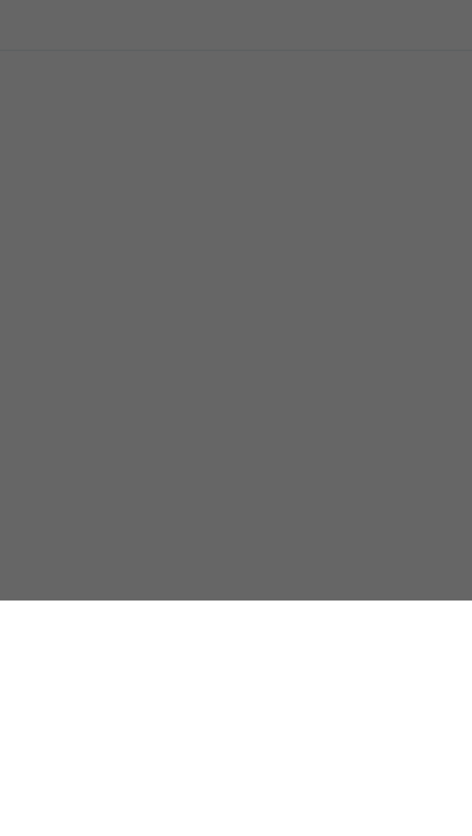
scroll to position [0, 0]
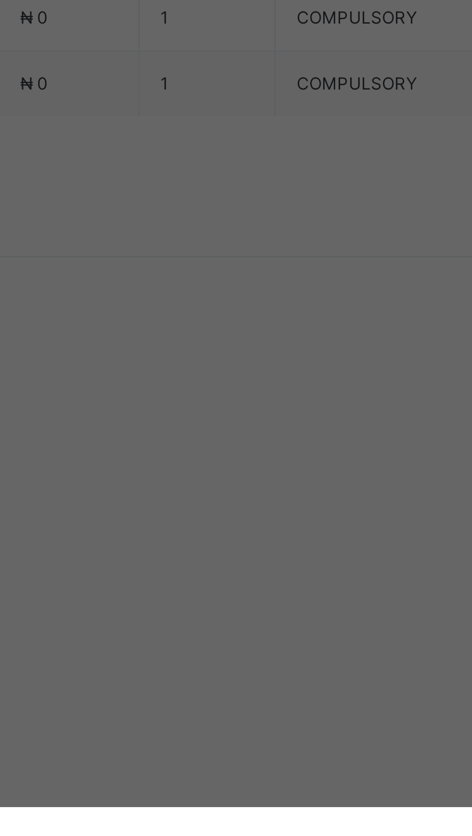
click at [213, 484] on div "United Bank for Africa (UBA) - Gobarau Academy Katsina" at bounding box center [196, 463] width 33 height 42
type input "*"
click at [253, 439] on input "text" at bounding box center [236, 429] width 34 height 20
type input "*****"
click at [236, 479] on input "date" at bounding box center [208, 468] width 57 height 20
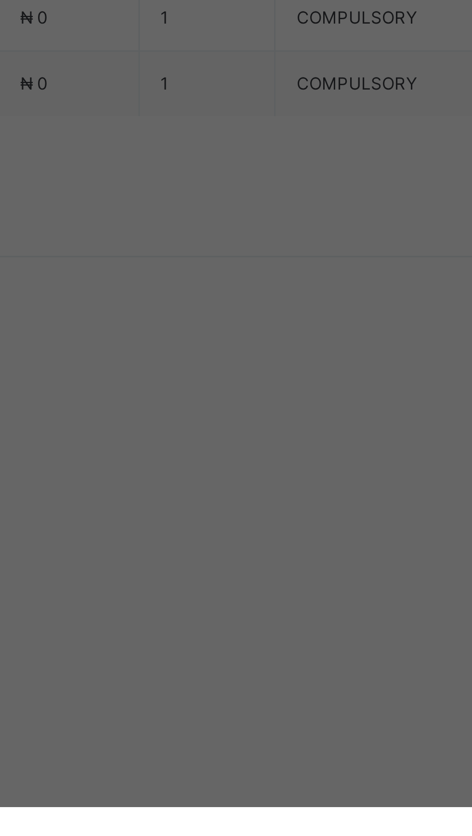
type input "**********"
click at [264, 483] on input "currency" at bounding box center [252, 473] width 23 height 20
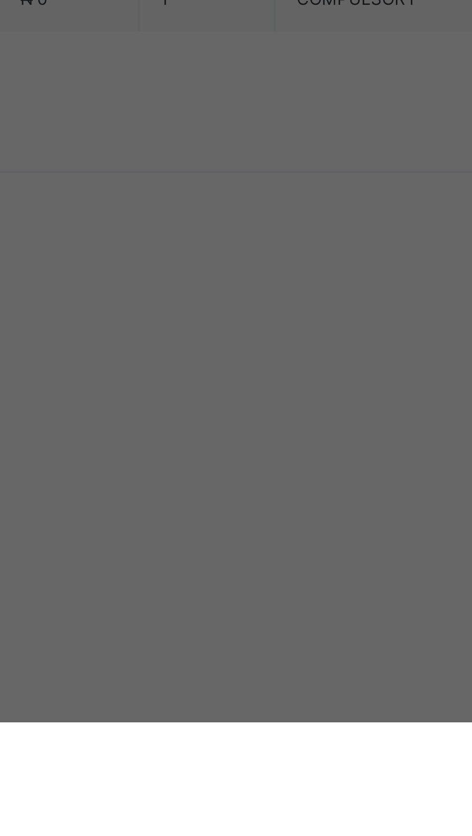
type input "********"
click at [285, 517] on span "Save" at bounding box center [263, 513] width 43 height 9
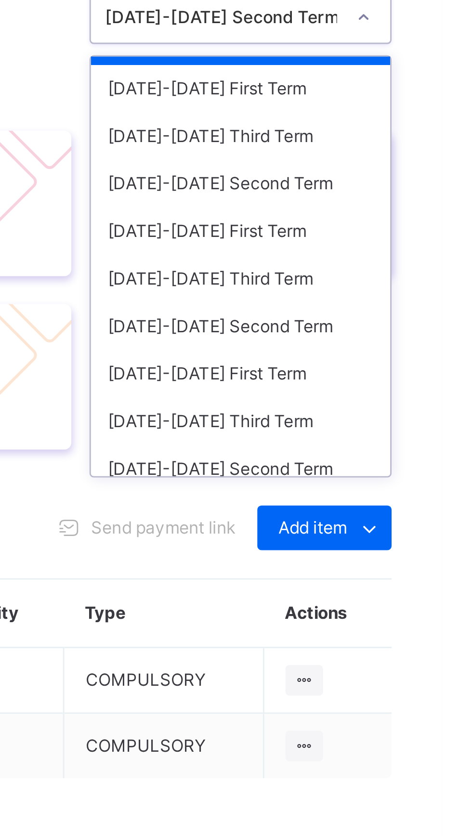
scroll to position [78, 0]
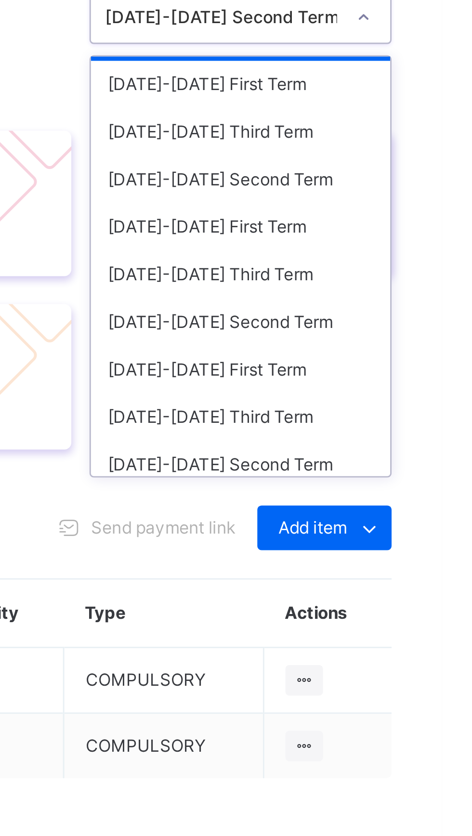
click at [420, 384] on div "2023-2024 Third Term" at bounding box center [402, 375] width 103 height 16
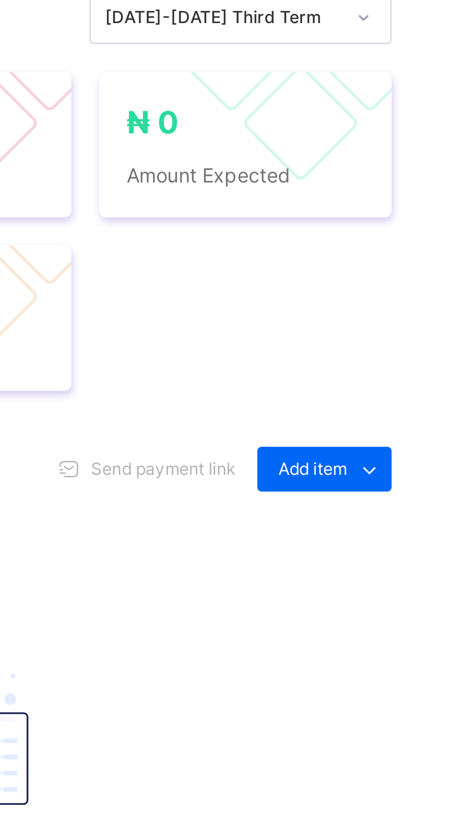
click at [355, 405] on div "₦ 0 Amount Expected" at bounding box center [404, 380] width 101 height 50
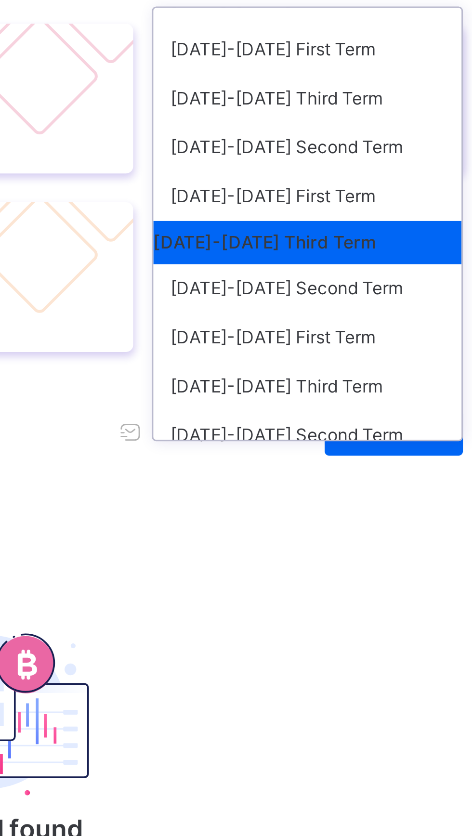
scroll to position [27, 0]
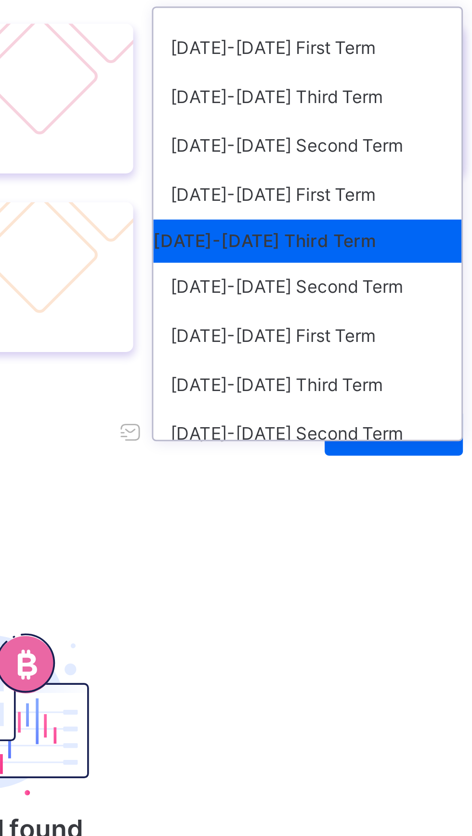
click at [416, 388] on div "2024-2025 Third Term" at bounding box center [402, 379] width 103 height 16
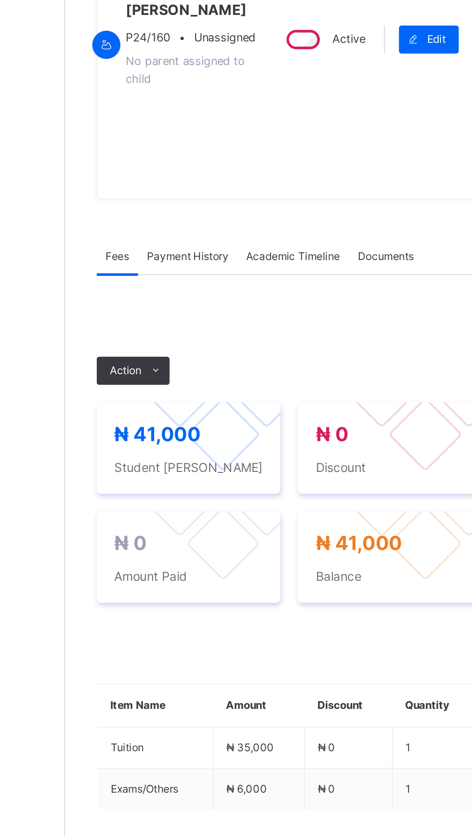
click at [156, 362] on span "Action" at bounding box center [148, 357] width 17 height 9
click at [0, 0] on li "Receive Payment" at bounding box center [0, 0] width 0 height 0
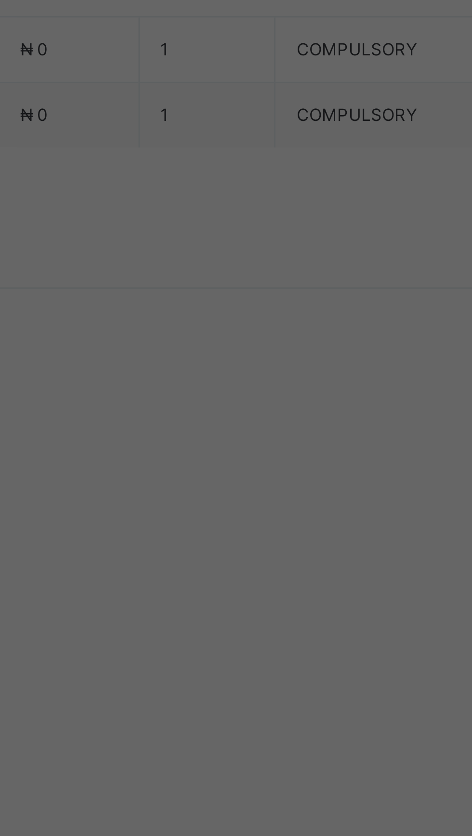
click at [213, 484] on div "United Bank for Africa (UBA) - Gobarau Academy Katsina" at bounding box center [196, 463] width 33 height 42
click at [253, 439] on div at bounding box center [236, 429] width 34 height 20
type input "******"
click at [236, 479] on input "date" at bounding box center [208, 468] width 57 height 20
type input "**********"
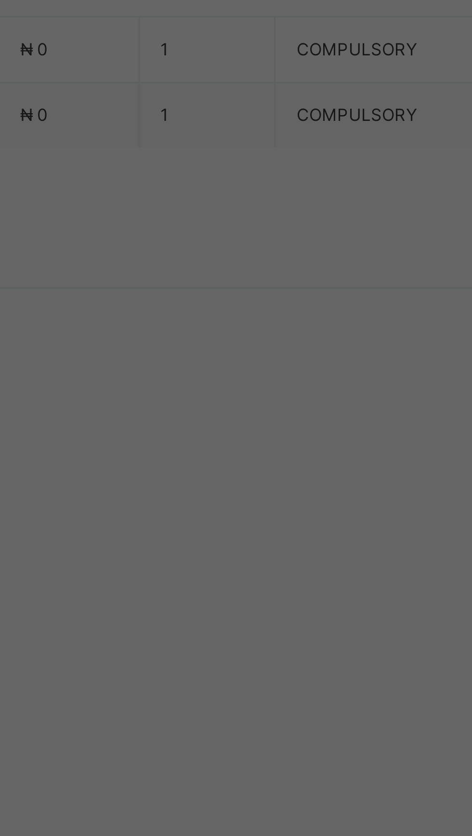
click at [264, 483] on input "currency" at bounding box center [252, 473] width 23 height 20
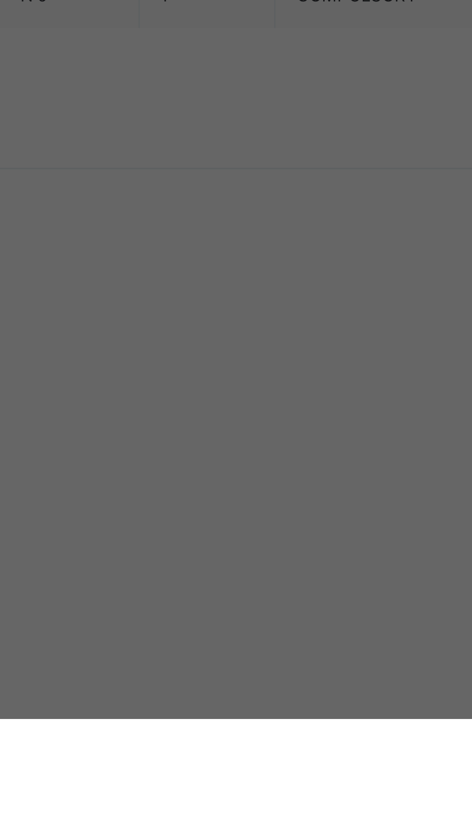
type input "********"
click at [285, 517] on span "Save" at bounding box center [263, 513] width 43 height 9
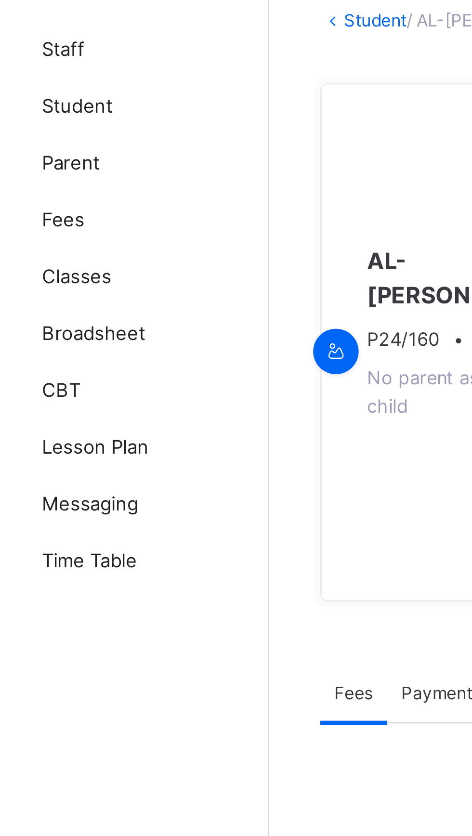
click at [55, 152] on span "Classes" at bounding box center [77, 154] width 77 height 10
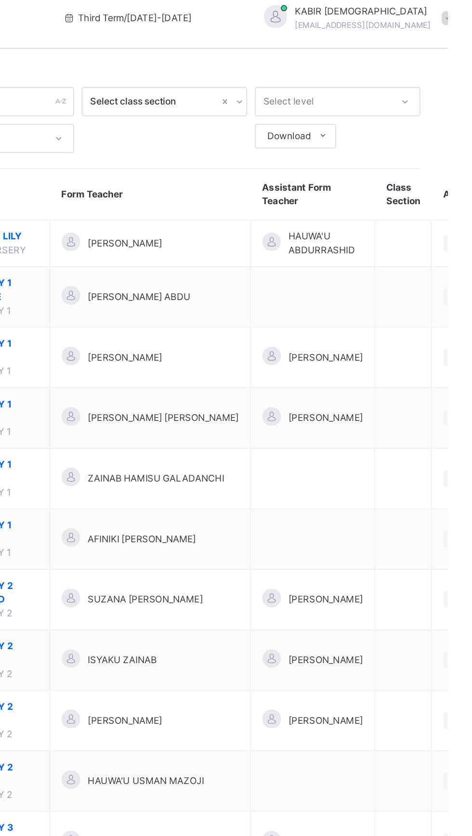
click at [189, 723] on span "PRIMARY 1 DATE PALM" at bounding box center [190, 722] width 49 height 17
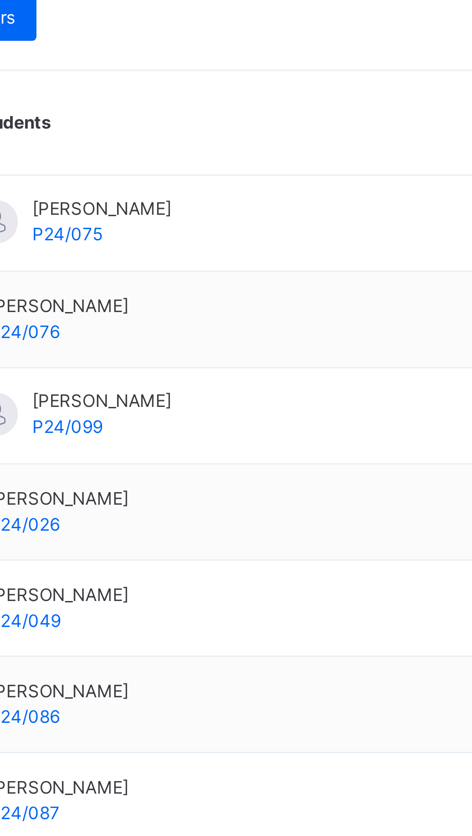
scroll to position [181, 0]
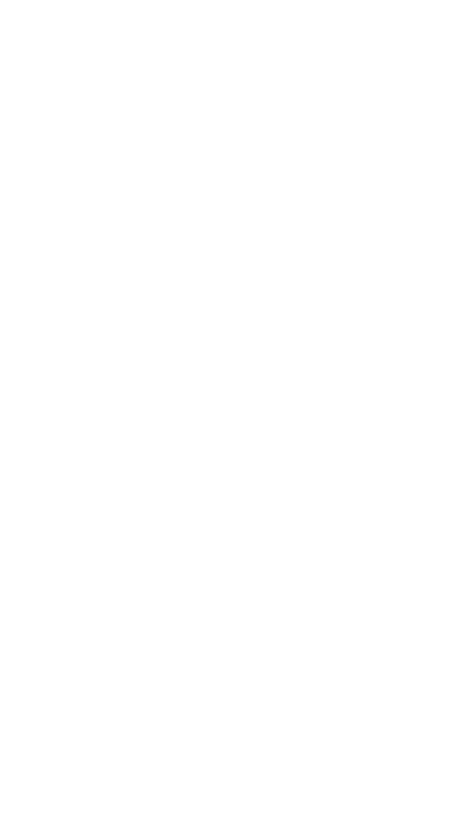
click at [0, 0] on div "View Profile" at bounding box center [0, 0] width 0 height 0
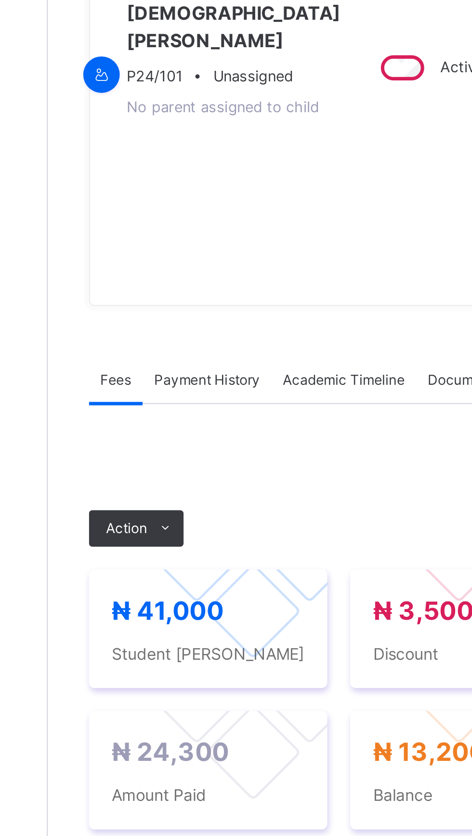
click at [161, 390] on span at bounding box center [164, 383] width 15 height 15
click at [0, 0] on ul "Receive Payment Manage Discount Send Email Reminder" at bounding box center [0, 0] width 0 height 0
click at [0, 0] on li "Receive Payment" at bounding box center [0, 0] width 0 height 0
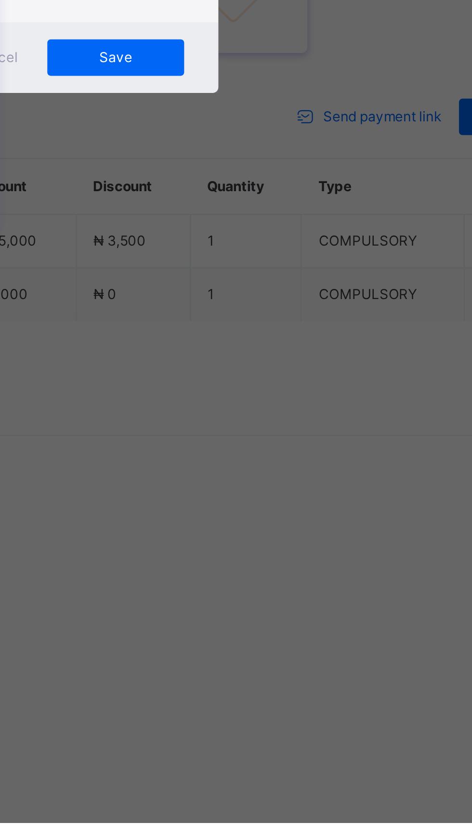
click at [213, 484] on div "United Bank for Africa (UBA) - Gobarau Academy Katsina" at bounding box center [196, 463] width 33 height 42
click at [253, 439] on div at bounding box center [236, 429] width 34 height 20
type input "*****"
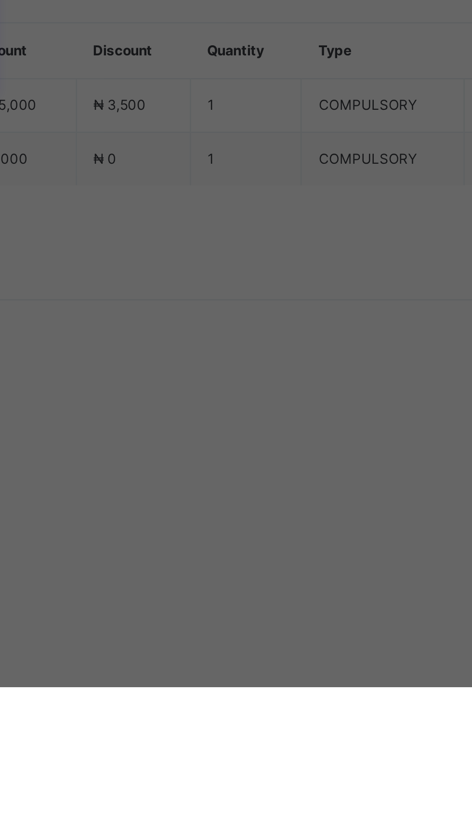
click at [213, 476] on div "United Bank for Africa (UBA) - Gobarau Academy Katsina" at bounding box center [196, 459] width 33 height 35
click at [236, 479] on input "date" at bounding box center [208, 468] width 57 height 20
type input "**********"
click at [264, 483] on input "currency" at bounding box center [252, 473] width 23 height 20
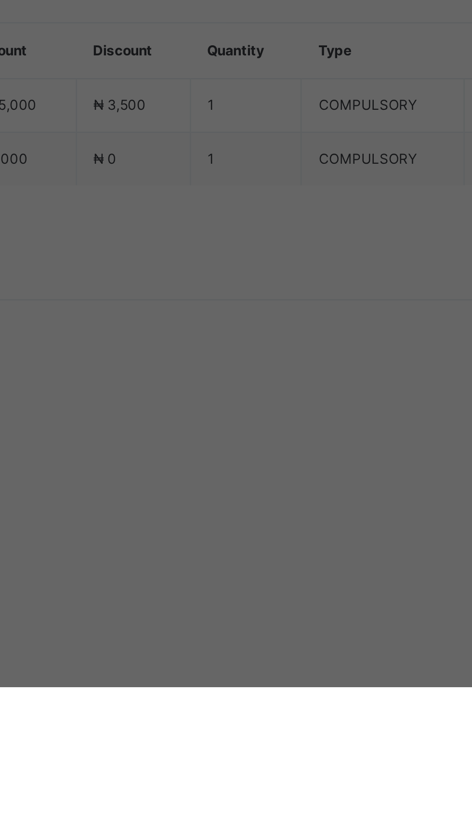
type input "********"
click at [285, 517] on span "Save" at bounding box center [263, 513] width 43 height 9
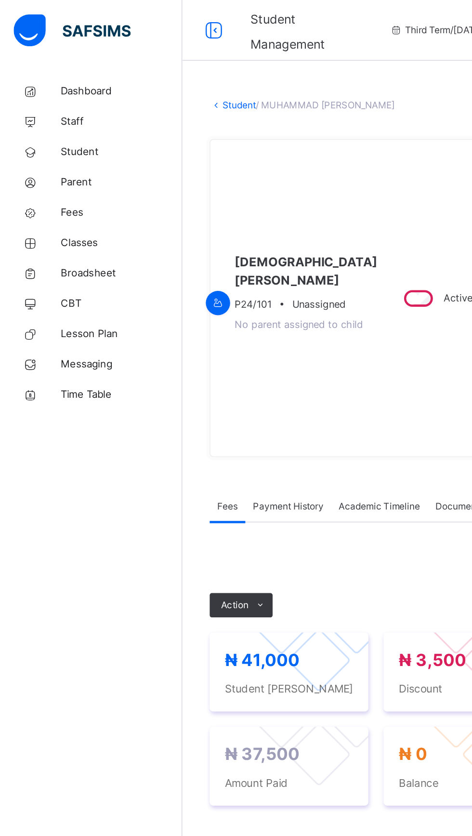
click at [60, 160] on link "Classes" at bounding box center [58, 153] width 116 height 19
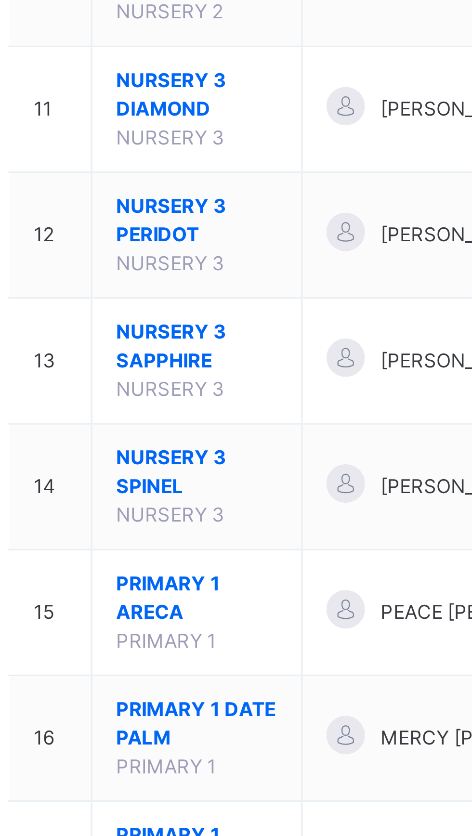
click at [185, 832] on span "PRIMARY 2 BAOBAB" at bounding box center [190, 836] width 49 height 17
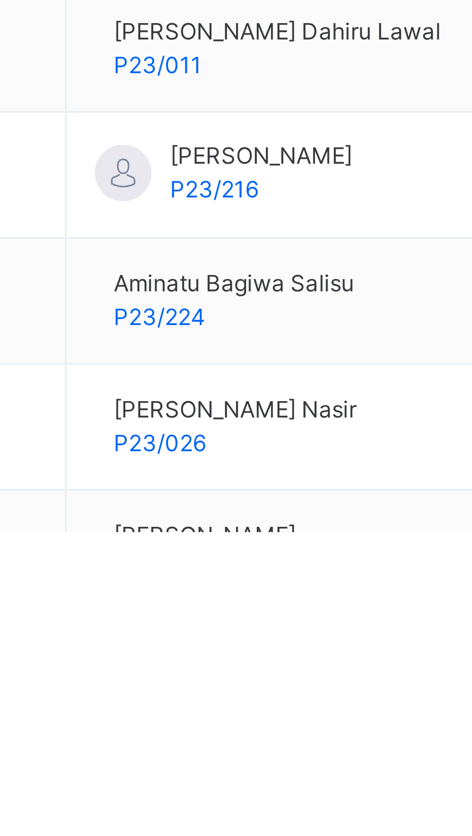
click at [0, 0] on div "View Profile" at bounding box center [0, 0] width 0 height 0
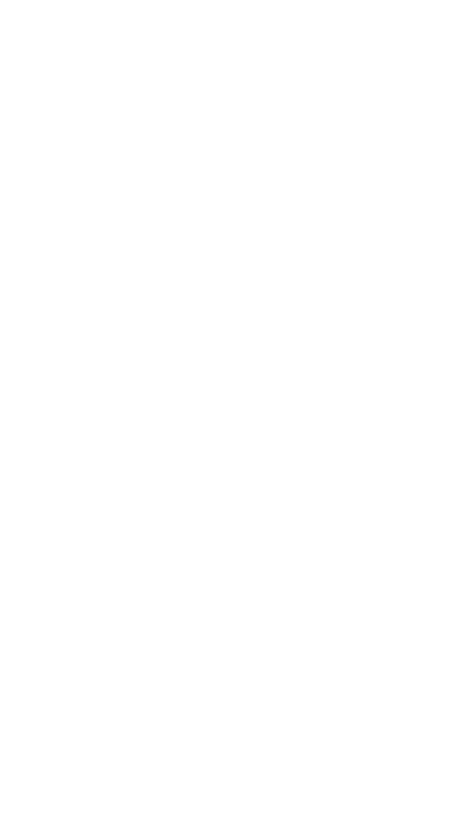
click at [392, 836] on html "Student Management Third Term / 2024-2025 KABIR HADIZA hadizarasheed2000@gmail.…" at bounding box center [236, 418] width 472 height 836
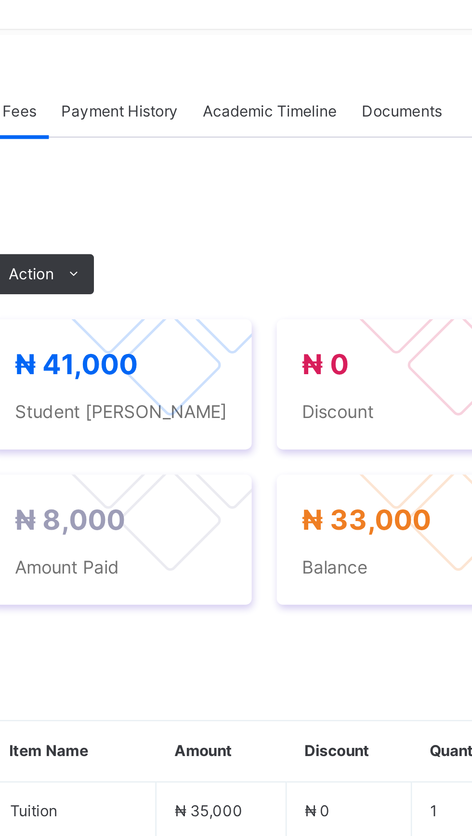
click at [155, 362] on span "Action" at bounding box center [148, 357] width 17 height 9
click at [0, 0] on li "Receive Payment" at bounding box center [0, 0] width 0 height 0
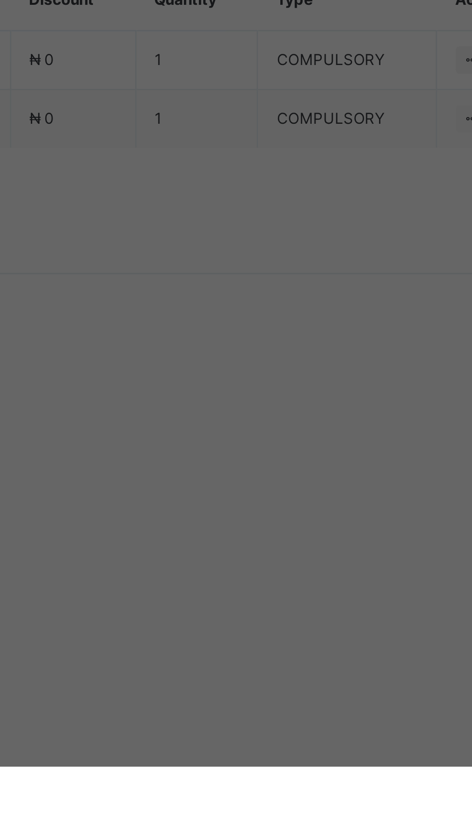
click at [213, 484] on div "United Bank for Africa (UBA) - Gobarau Academy Katsina" at bounding box center [196, 463] width 33 height 42
click at [253, 439] on input "text" at bounding box center [236, 429] width 34 height 20
type input "****"
click at [236, 479] on input "date" at bounding box center [208, 468] width 57 height 20
type input "**********"
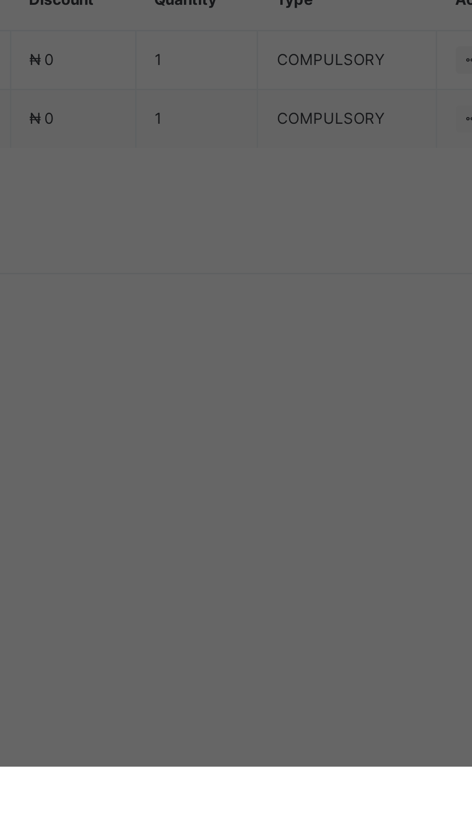
click at [264, 483] on input "currency" at bounding box center [252, 473] width 23 height 20
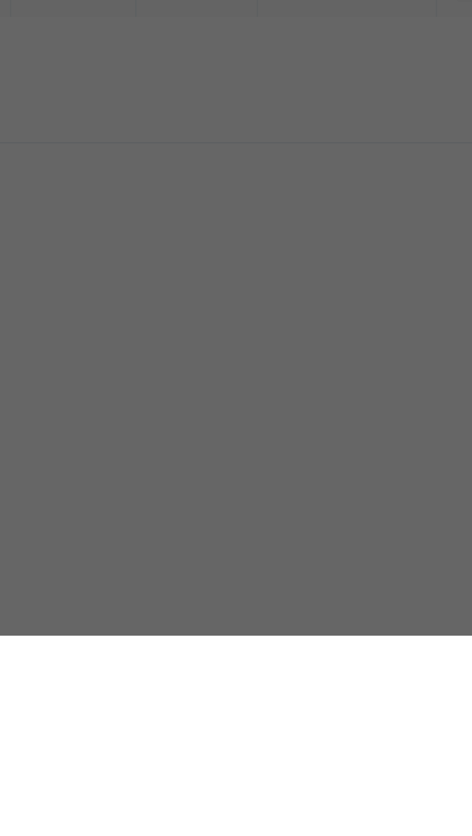
type input "********"
click at [292, 521] on div "Save" at bounding box center [264, 512] width 58 height 15
click at [285, 517] on span "Save" at bounding box center [263, 513] width 43 height 9
click at [253, 439] on input "****" at bounding box center [236, 429] width 34 height 20
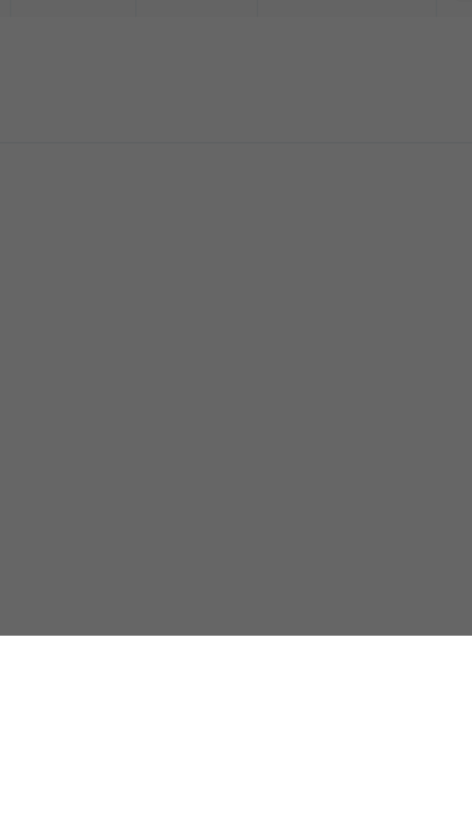
type input "*****"
click at [285, 517] on span "Save" at bounding box center [263, 513] width 43 height 9
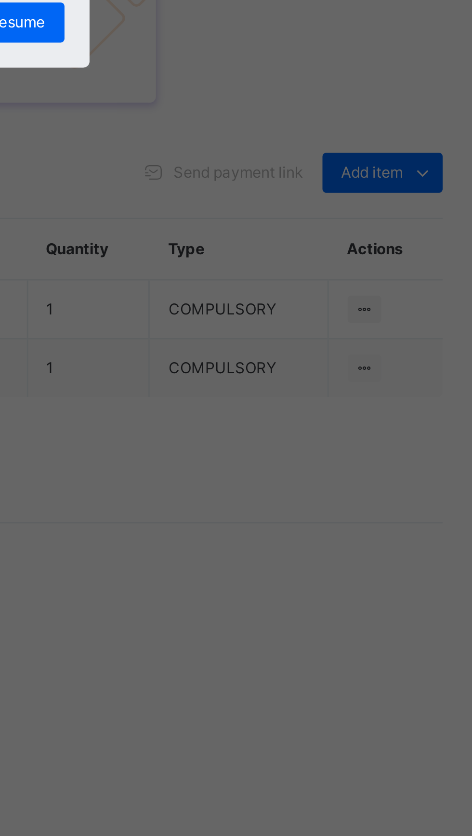
click at [302, 458] on span "Resume" at bounding box center [291, 454] width 22 height 9
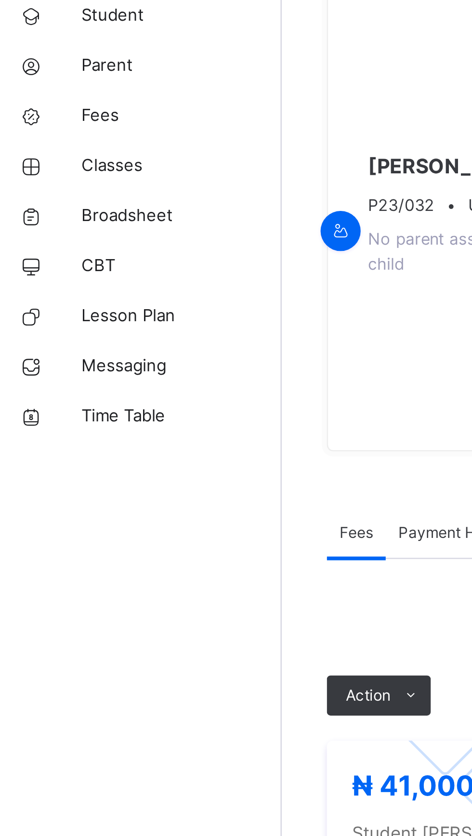
click at [44, 155] on span "Classes" at bounding box center [77, 154] width 77 height 10
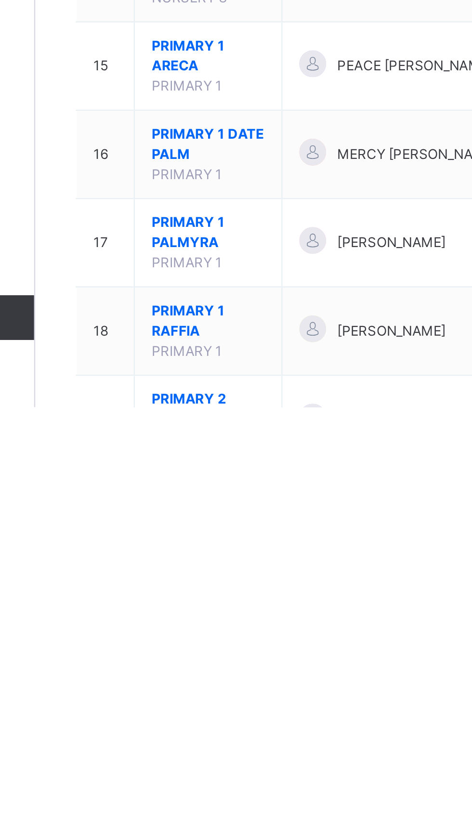
click at [184, 836] on span "PRIMARY 2 BAOBAB" at bounding box center [190, 836] width 49 height 17
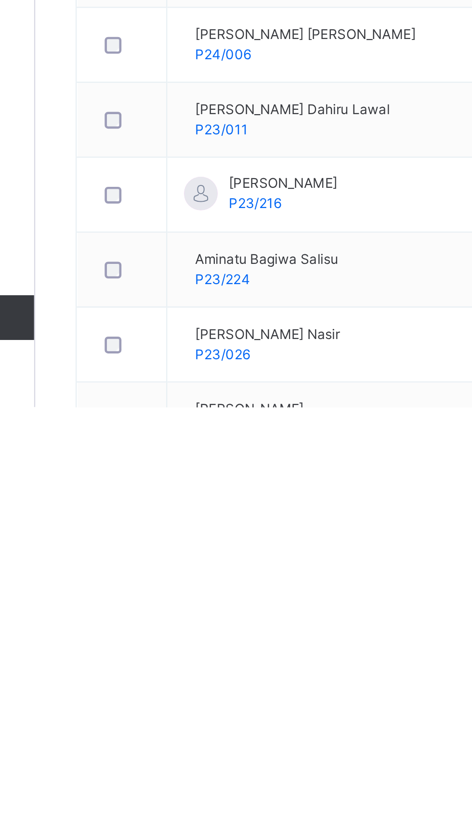
scroll to position [58, 0]
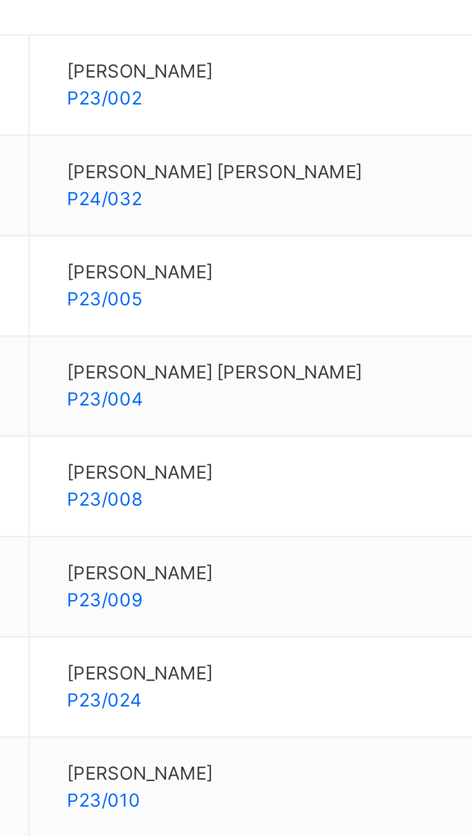
click at [0, 0] on div "View Profile" at bounding box center [0, 0] width 0 height 0
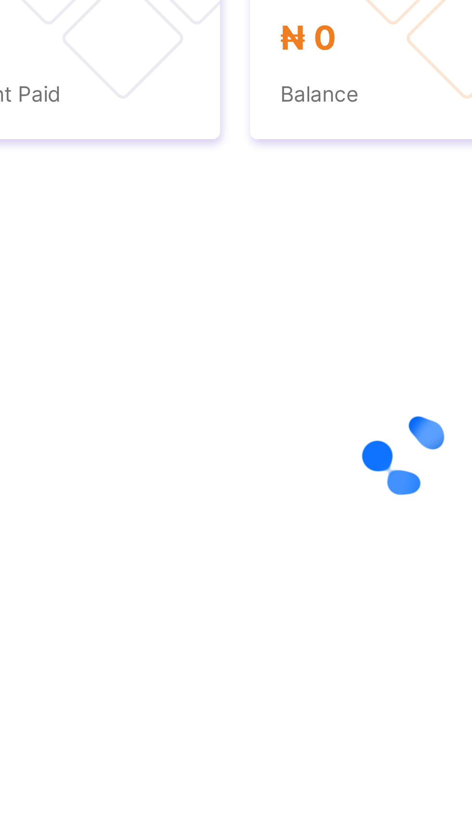
click at [380, 836] on html "Student Management Third Term / 2024-2025 KABIR HADIZA hadizarasheed2000@gmail.…" at bounding box center [236, 418] width 472 height 836
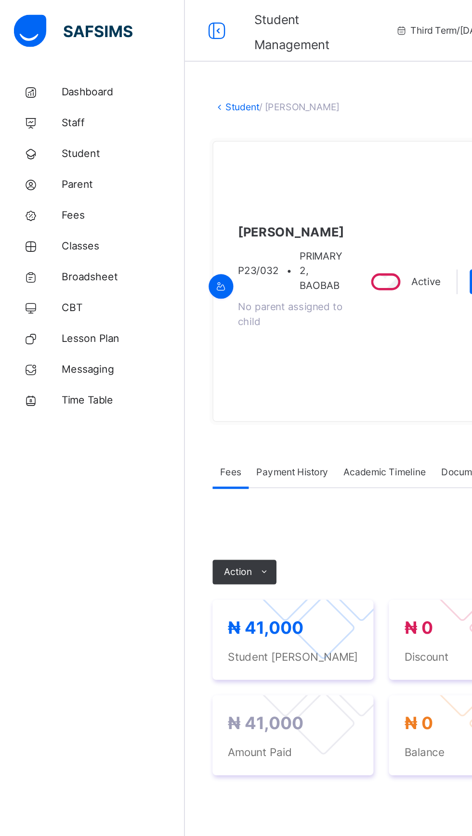
click at [72, 155] on span "Classes" at bounding box center [77, 154] width 77 height 10
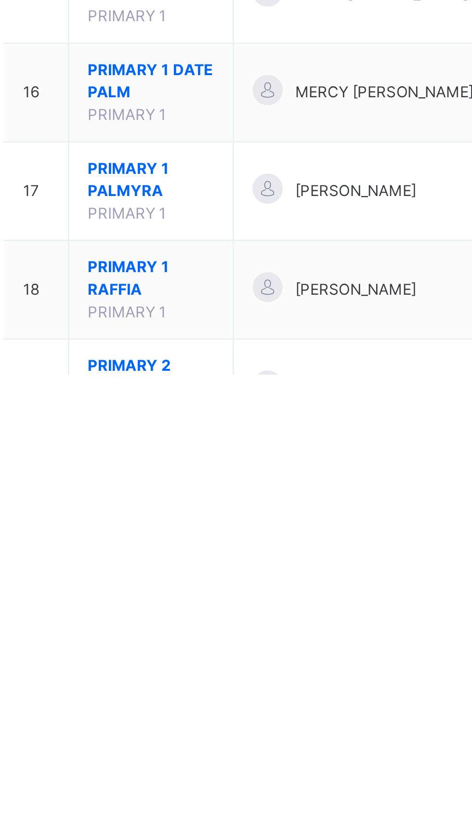
click at [183, 836] on span "PRIMARY 2 BAOBAB" at bounding box center [190, 836] width 49 height 17
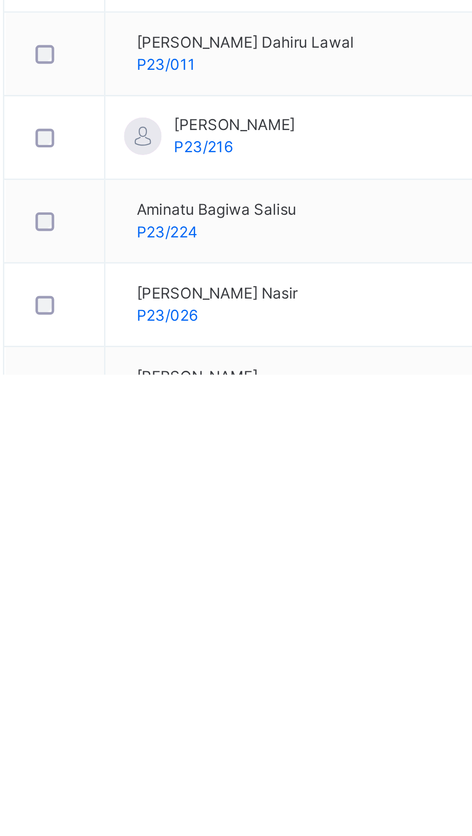
scroll to position [4, 0]
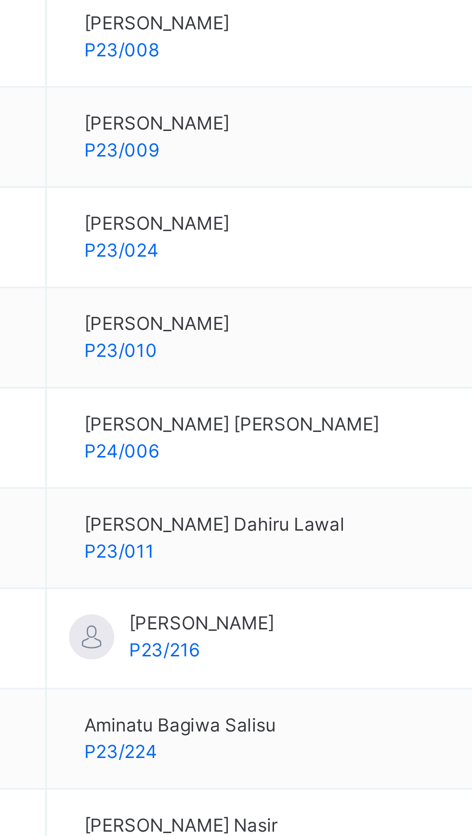
click at [0, 0] on ul "View Profile Remove from Class Transfer Student" at bounding box center [0, 0] width 0 height 0
click at [0, 0] on div "View Profile" at bounding box center [0, 0] width 0 height 0
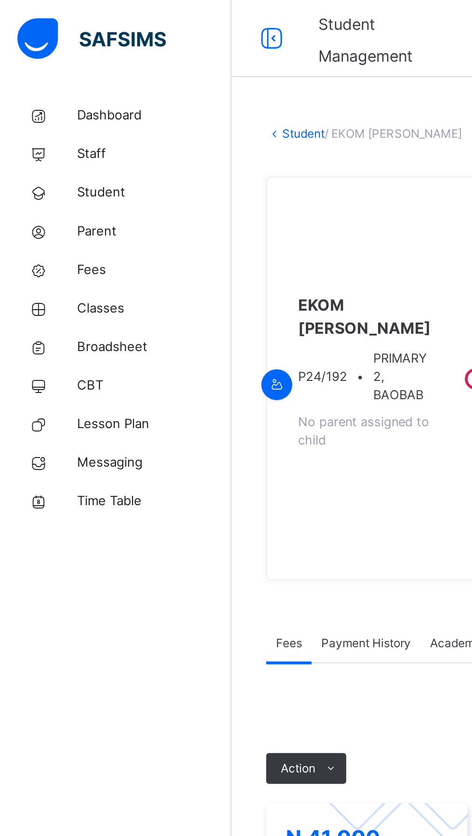
click at [46, 160] on link "Classes" at bounding box center [58, 153] width 116 height 19
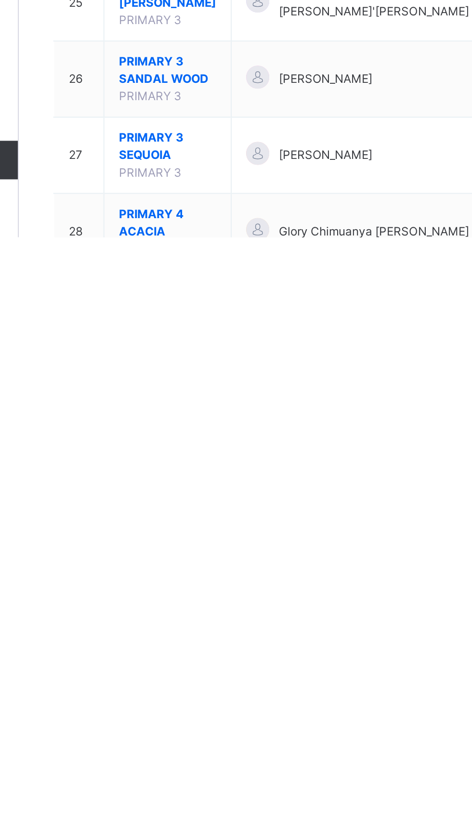
scroll to position [438, 0]
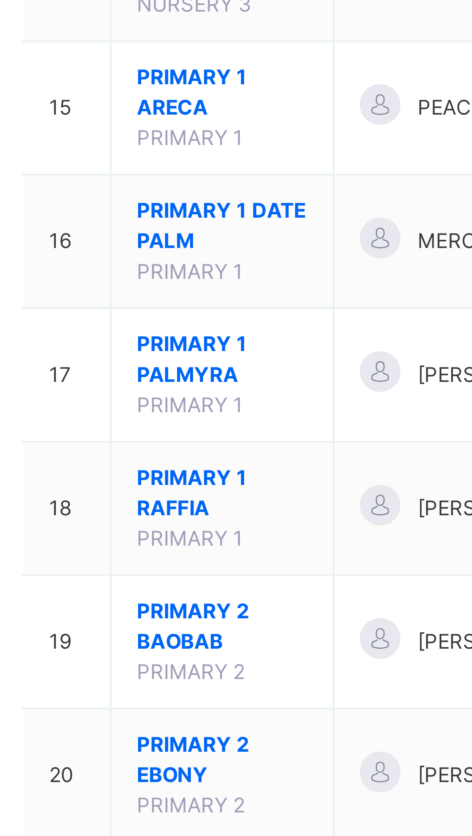
click at [175, 283] on span "PRIMARY 1 DATE PALM" at bounding box center [190, 284] width 49 height 17
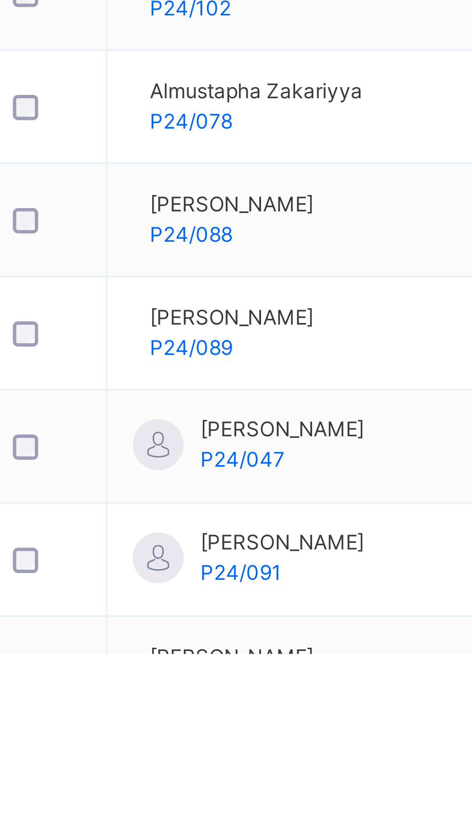
click at [0, 0] on ul "View Profile Remove from Class Transfer Student" at bounding box center [0, 0] width 0 height 0
click at [0, 0] on li "View Profile" at bounding box center [0, 0] width 0 height 0
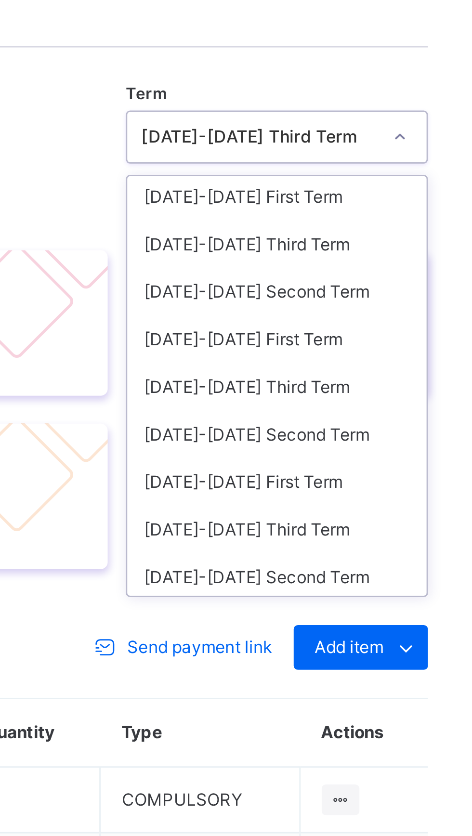
scroll to position [51, 0]
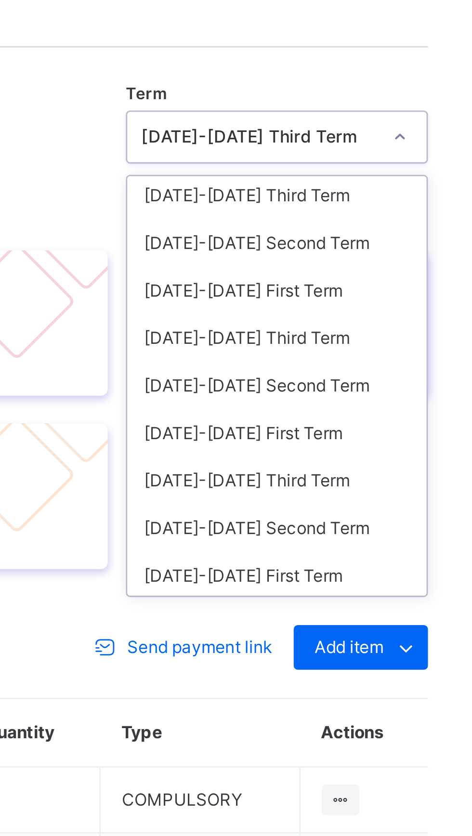
click at [363, 407] on div "2024-2025 Second Term" at bounding box center [402, 399] width 103 height 16
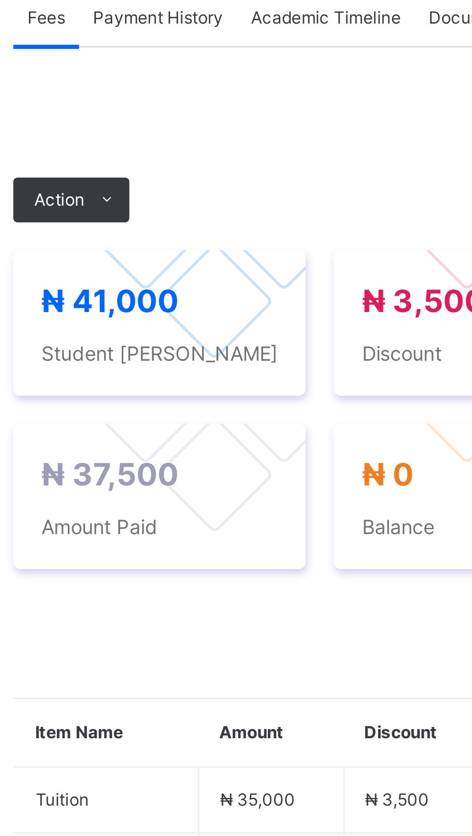
click at [150, 388] on span "Action" at bounding box center [148, 383] width 17 height 9
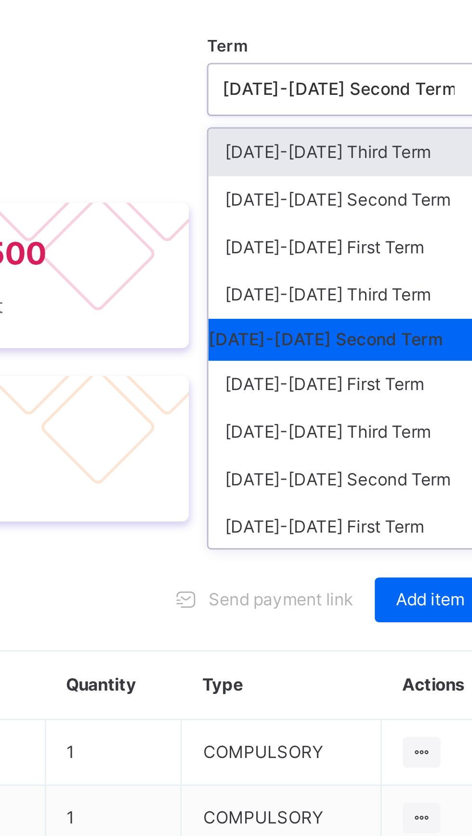
scroll to position [43, 0]
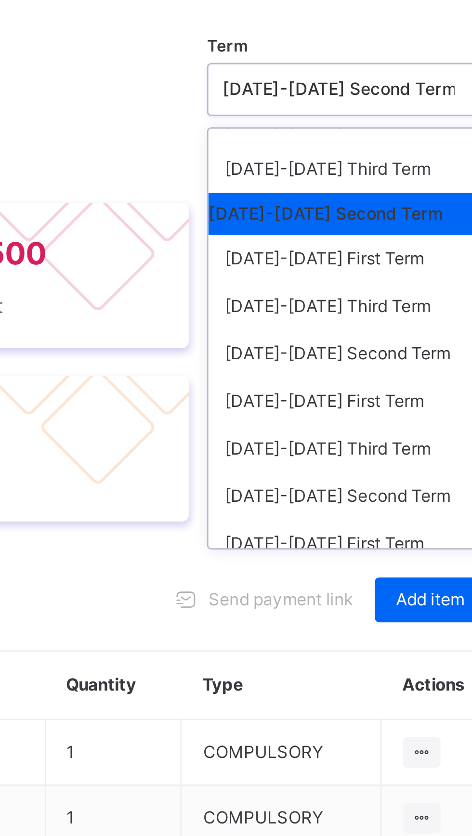
click at [363, 398] on div "2024-2025 Third Term" at bounding box center [402, 389] width 103 height 16
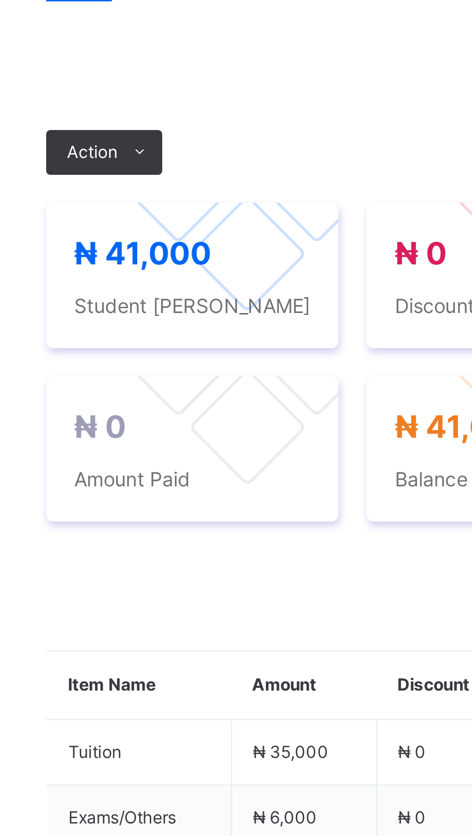
click at [150, 388] on span "Action" at bounding box center [148, 383] width 17 height 9
click at [0, 0] on button "Manage Discount" at bounding box center [0, 0] width 0 height 0
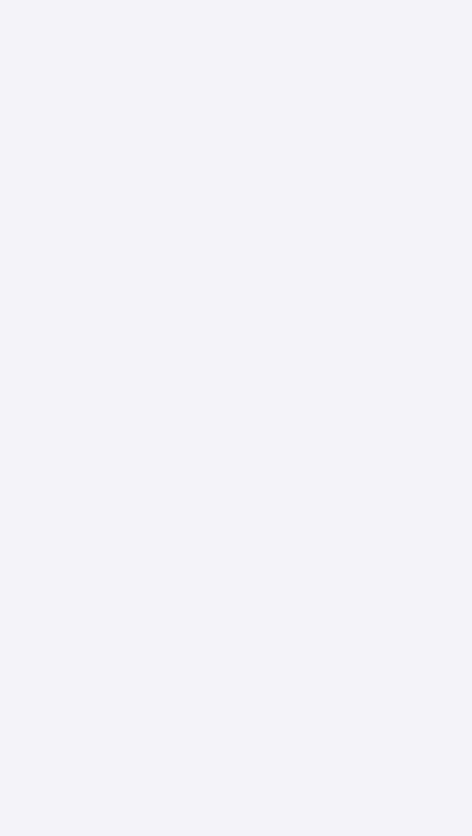
type input "*"
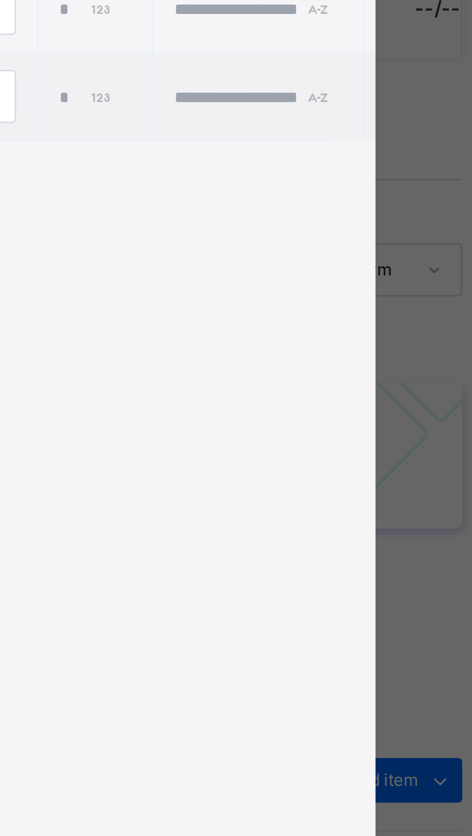
click at [357, 342] on div "Item Name Item Type Item Amount Discount Type Discount Amount Comment Exams/Oth…" at bounding box center [236, 271] width 378 height 142
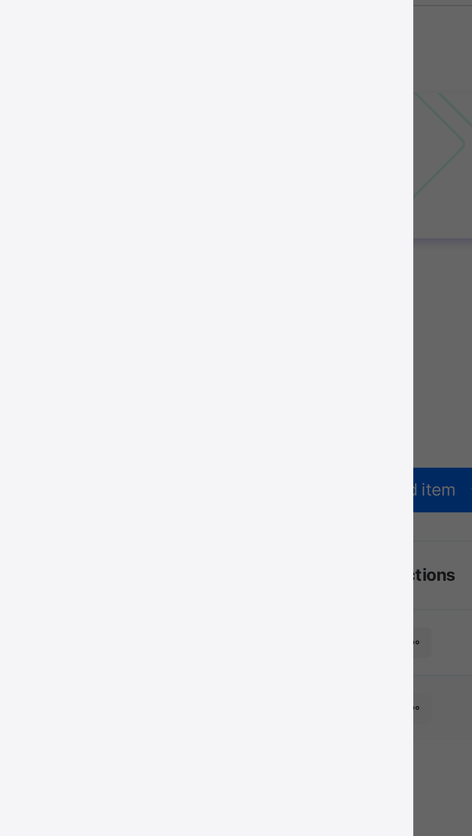
click at [300, 302] on div "Percentage" at bounding box center [258, 294] width 86 height 16
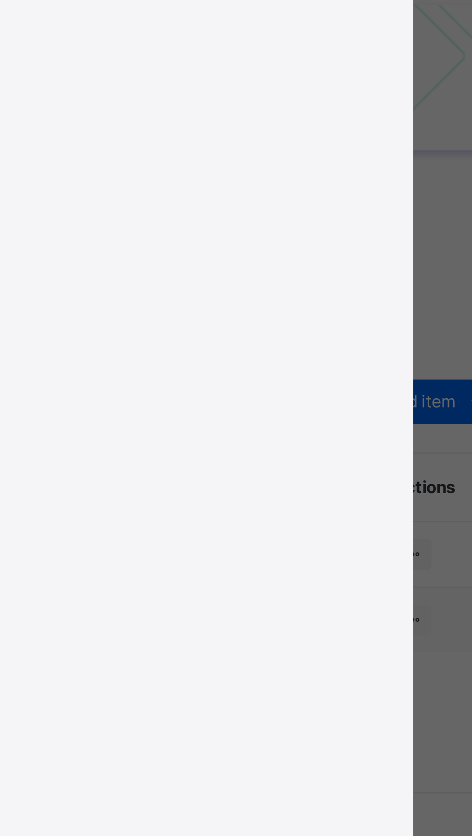
click at [300, 332] on div "Percentage" at bounding box center [258, 324] width 86 height 16
click at [343, 342] on div "Item Name Item Type Item Amount Discount Type Discount Amount Comment Exams/Oth…" at bounding box center [236, 271] width 378 height 142
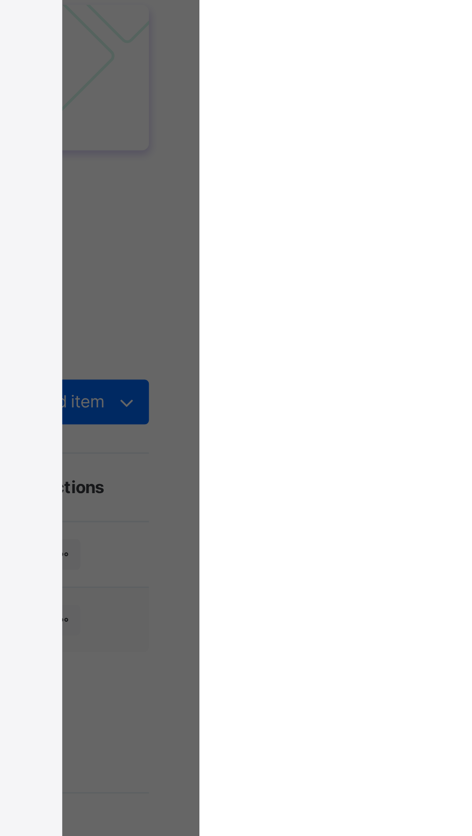
click at [338, 312] on div "*" at bounding box center [327, 307] width 22 height 9
click at [336, 312] on input "*" at bounding box center [326, 307] width 20 height 9
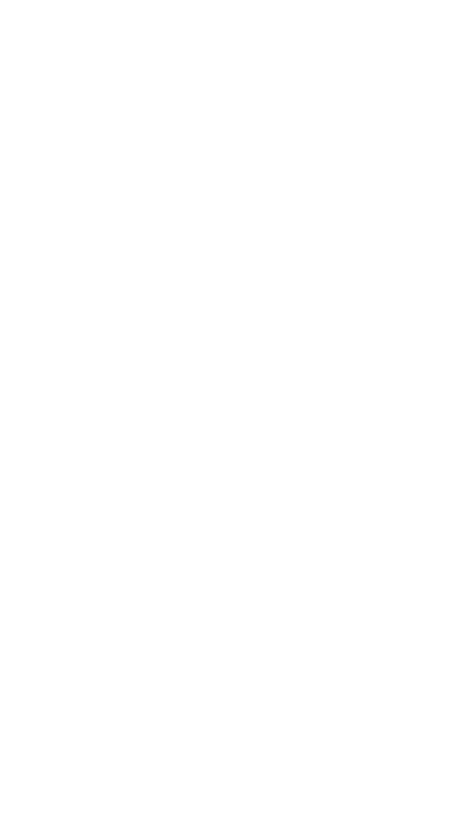
type input "**"
click at [403, 721] on span "Save" at bounding box center [381, 717] width 43 height 9
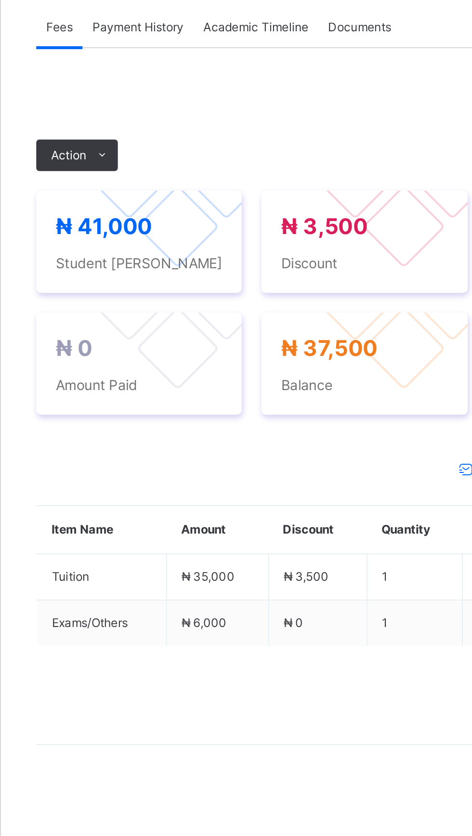
click at [142, 392] on div "Action" at bounding box center [153, 383] width 40 height 15
click at [0, 0] on li "Receive Payment" at bounding box center [0, 0] width 0 height 0
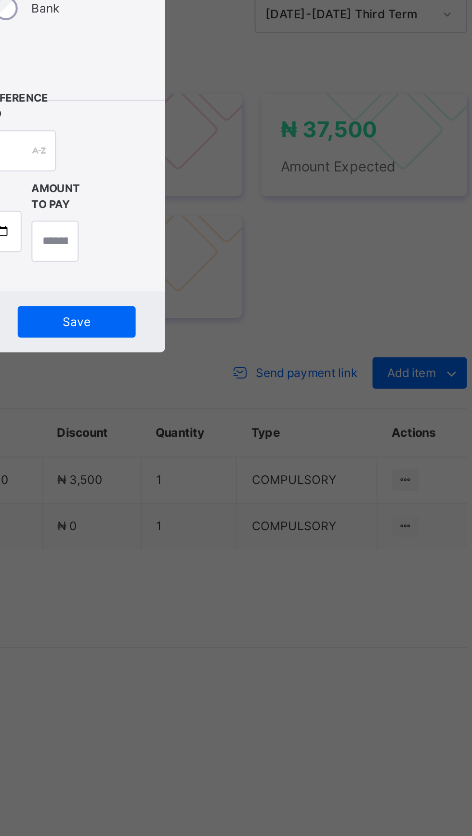
click at [307, 326] on div "Receive Payment" at bounding box center [236, 317] width 142 height 18
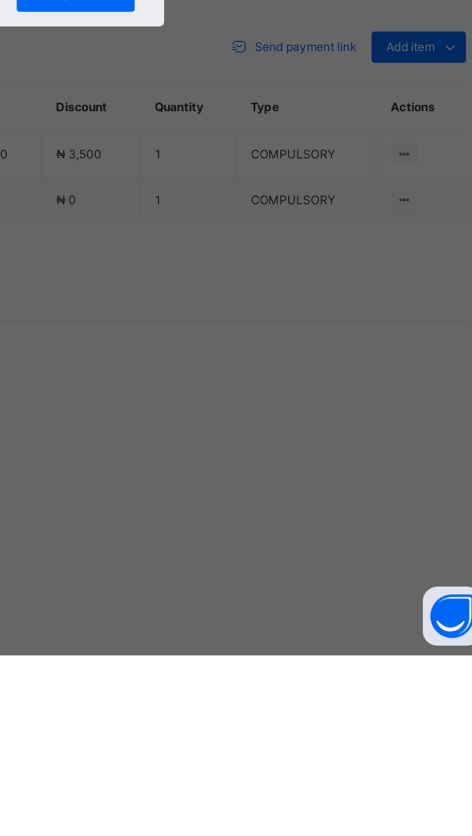
scroll to position [0, 0]
click at [213, 484] on div "United Bank for Africa (UBA) - Gobarau Academy Katsina" at bounding box center [196, 463] width 33 height 42
type input "**"
click at [253, 439] on input "text" at bounding box center [236, 429] width 34 height 20
click at [307, 405] on div "Payment Method Cash Bank POS" at bounding box center [236, 365] width 142 height 78
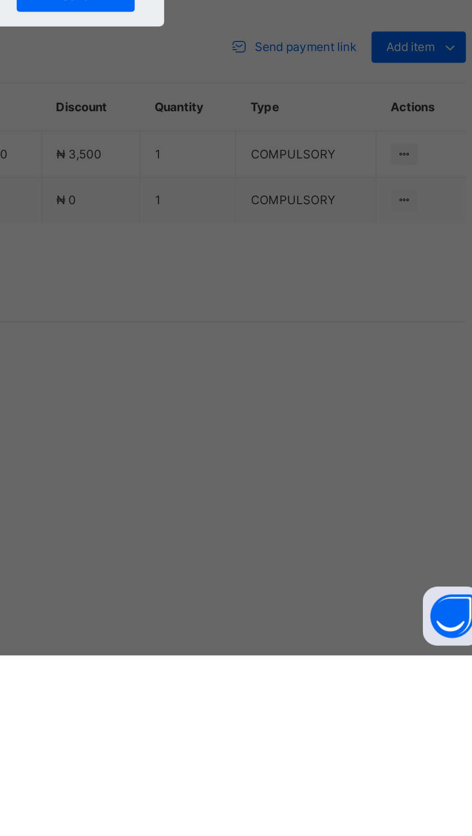
click at [253, 439] on input "text" at bounding box center [236, 429] width 34 height 20
type input "*****"
click at [236, 479] on input "date" at bounding box center [208, 468] width 57 height 20
type input "**********"
click at [264, 483] on input "currency" at bounding box center [252, 473] width 23 height 20
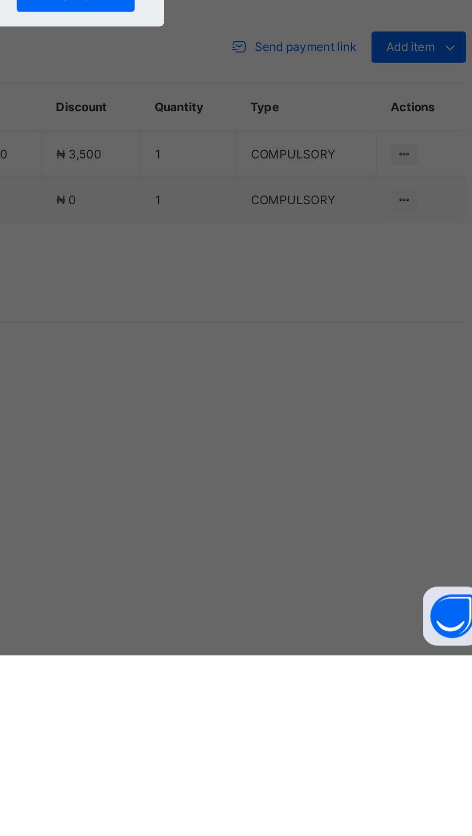
scroll to position [0, 12]
type input "********"
click at [285, 517] on span "Save" at bounding box center [263, 513] width 43 height 9
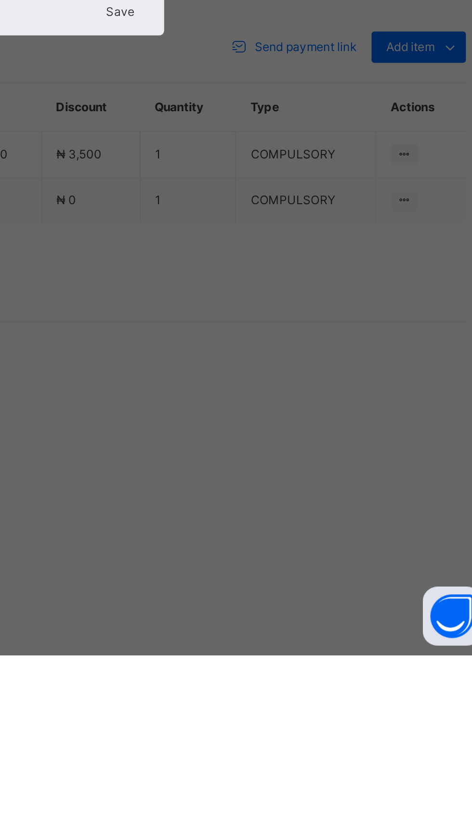
scroll to position [0, 0]
click at [292, 525] on div "Save" at bounding box center [236, 520] width 113 height 9
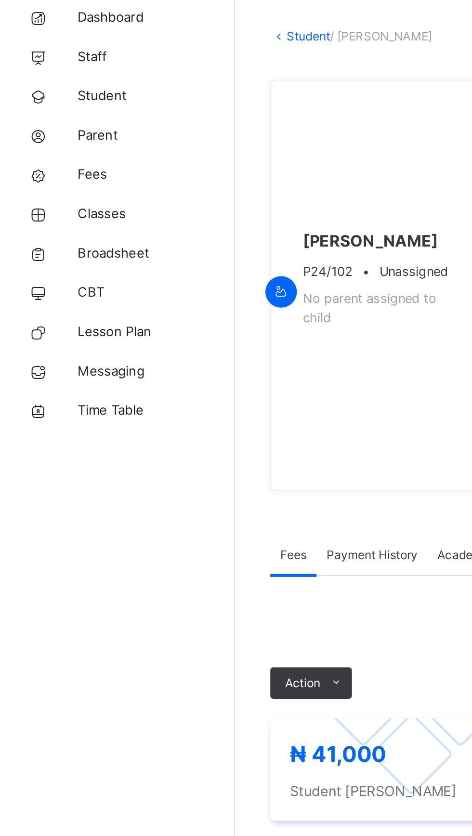
click at [44, 166] on link "Broadsheet" at bounding box center [58, 173] width 116 height 19
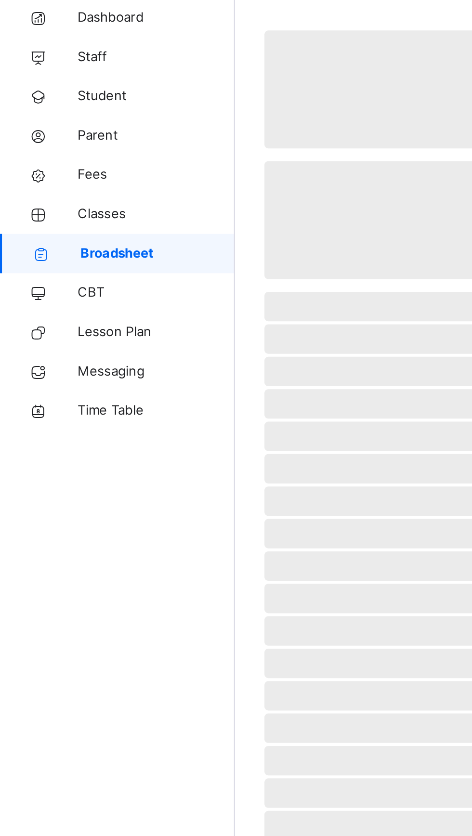
click at [46, 162] on link "Classes" at bounding box center [58, 153] width 116 height 19
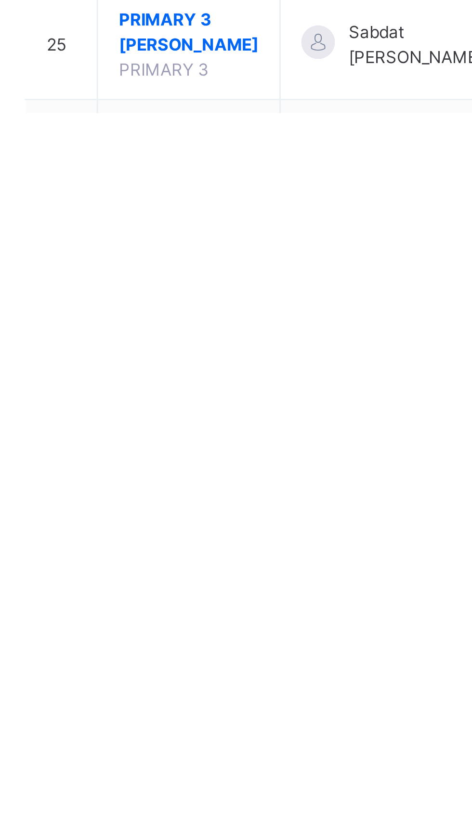
scroll to position [281, 0]
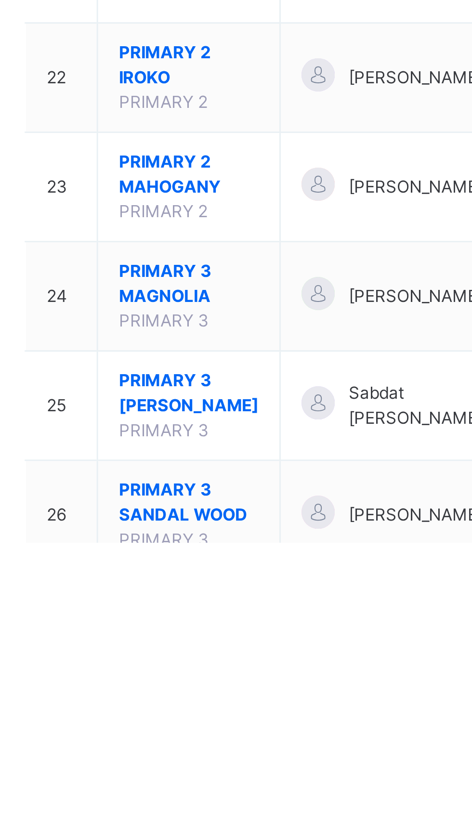
click at [177, 744] on span "PRIMARY 3 MAGNOLIA" at bounding box center [190, 745] width 49 height 17
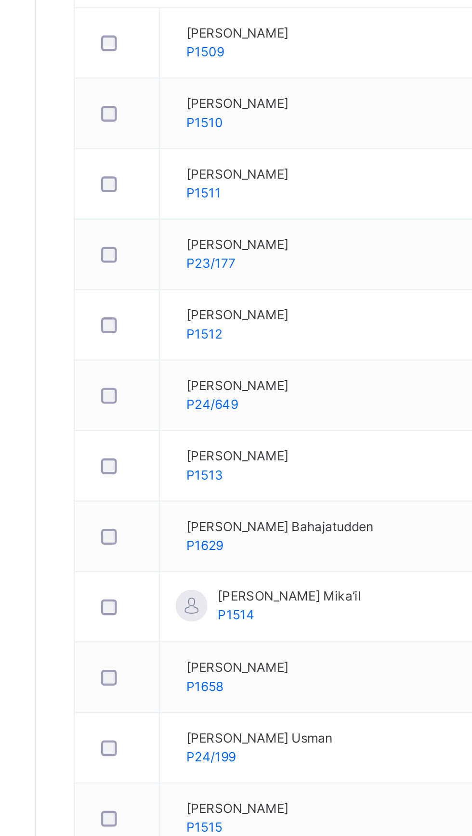
click at [406, 425] on icon at bounding box center [409, 422] width 8 height 9
click at [0, 0] on div "View Profile" at bounding box center [0, 0] width 0 height 0
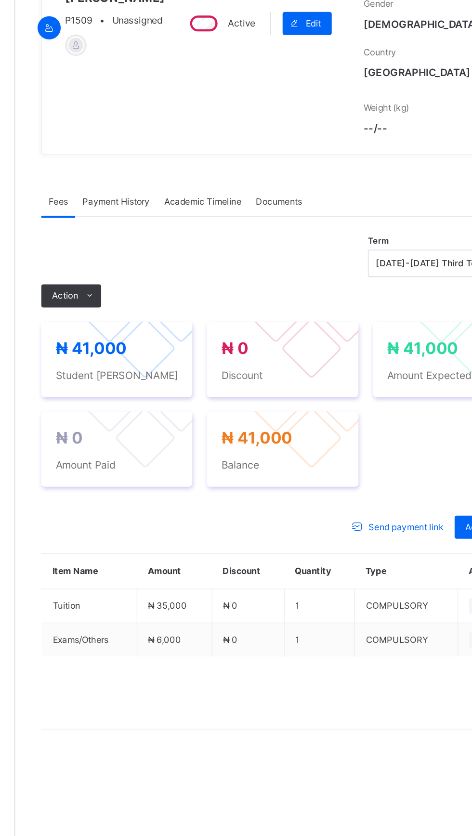
click at [152, 362] on span "Action" at bounding box center [148, 357] width 17 height 9
click at [0, 0] on li "Receive Payment" at bounding box center [0, 0] width 0 height 0
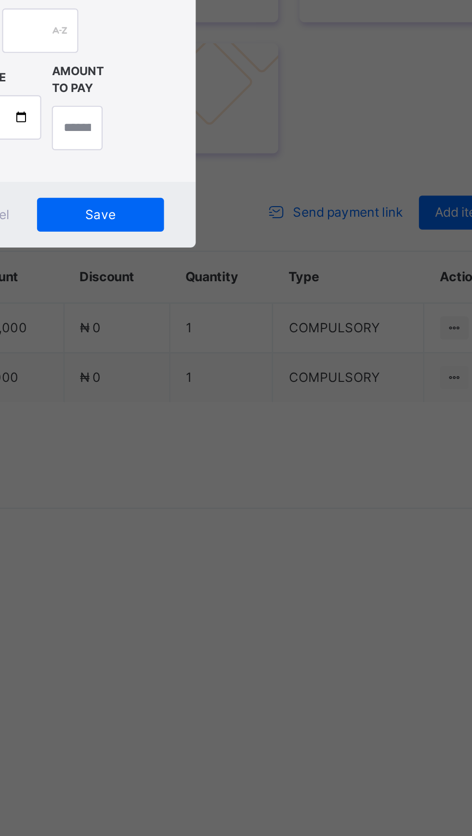
click at [217, 390] on div "POS" at bounding box center [198, 379] width 37 height 20
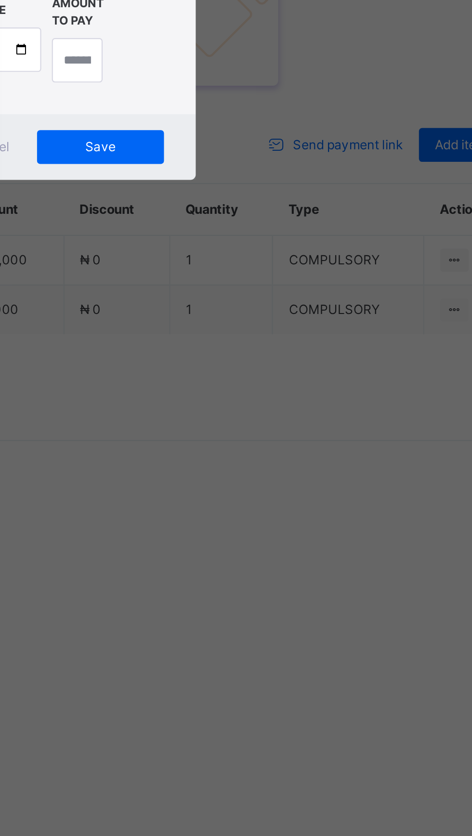
type input "****"
click at [236, 479] on input "date" at bounding box center [208, 468] width 57 height 20
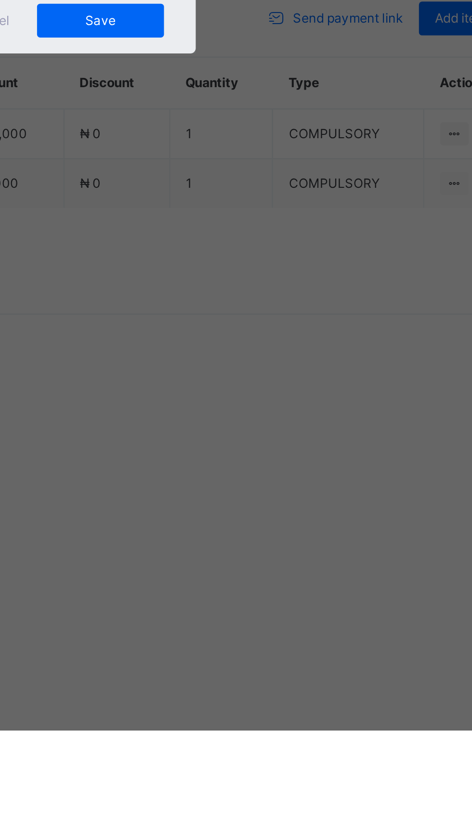
type input "**********"
click at [264, 483] on input "currency" at bounding box center [252, 473] width 23 height 20
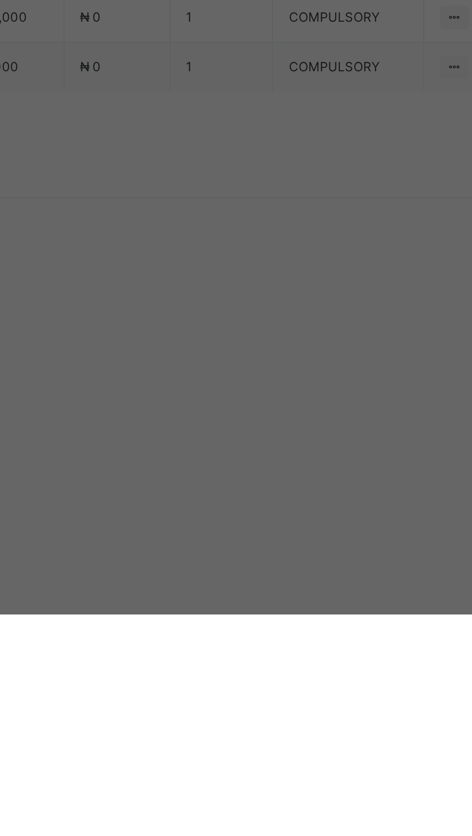
type input "********"
click at [285, 517] on span "Save" at bounding box center [263, 513] width 43 height 9
click at [292, 521] on div "Save" at bounding box center [264, 512] width 58 height 15
click at [253, 439] on input "text" at bounding box center [236, 429] width 34 height 20
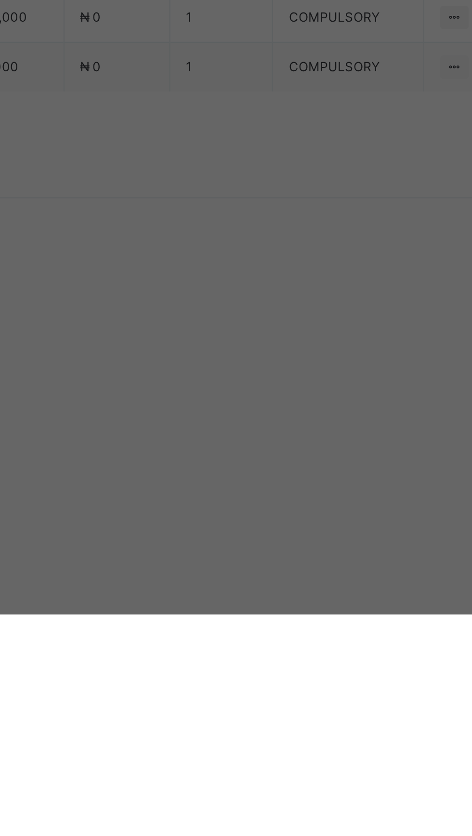
click at [285, 517] on span "Save" at bounding box center [263, 513] width 43 height 9
click at [292, 521] on div "Save" at bounding box center [264, 512] width 58 height 15
click at [253, 439] on input "****" at bounding box center [236, 429] width 34 height 20
click at [285, 517] on span "Save" at bounding box center [263, 513] width 43 height 9
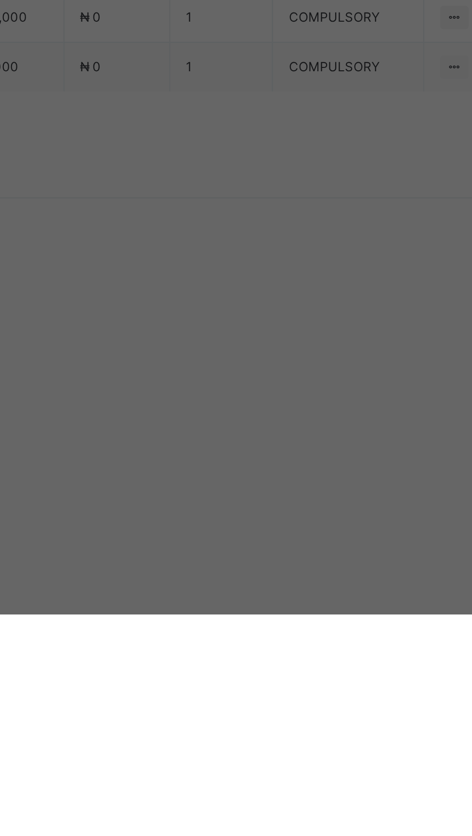
click at [292, 521] on div "Save" at bounding box center [264, 512] width 58 height 15
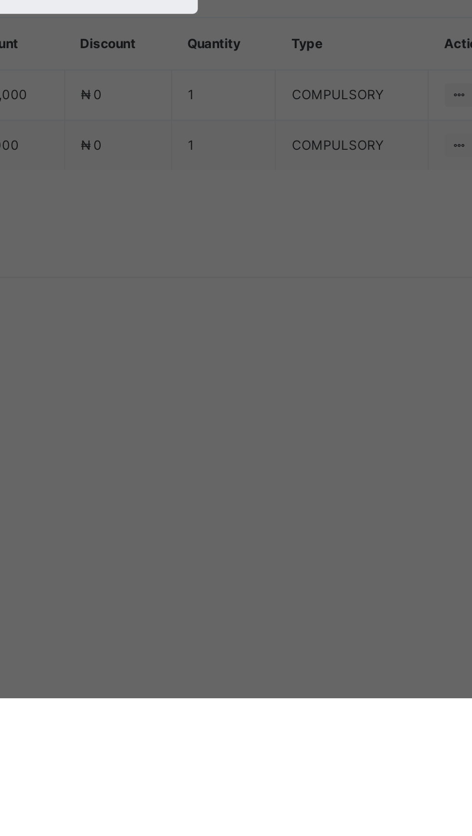
click at [253, 439] on input "*****" at bounding box center [236, 429] width 34 height 20
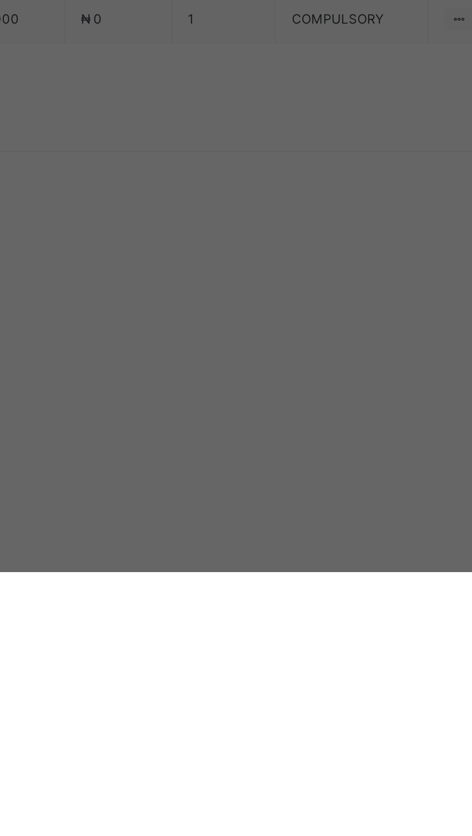
click at [292, 521] on div "Save" at bounding box center [264, 512] width 58 height 15
click at [285, 517] on span "Save" at bounding box center [263, 513] width 43 height 9
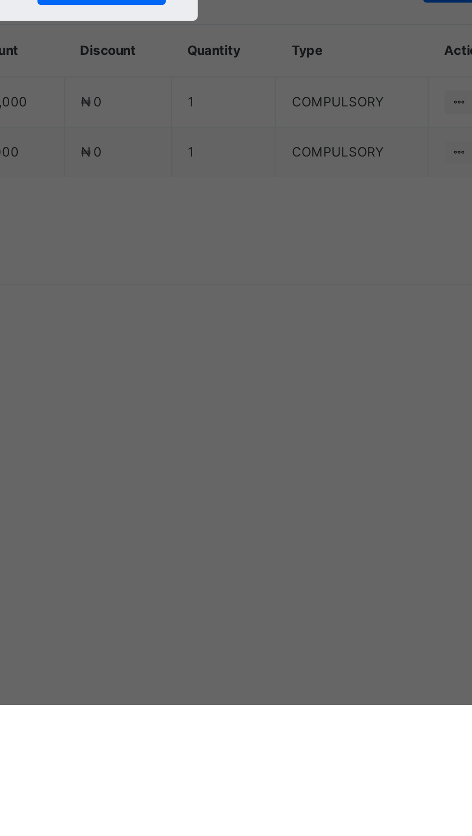
click at [292, 521] on div "Save" at bounding box center [264, 512] width 58 height 15
click at [253, 439] on input "******" at bounding box center [236, 429] width 34 height 20
click at [253, 439] on input "*****" at bounding box center [236, 429] width 34 height 20
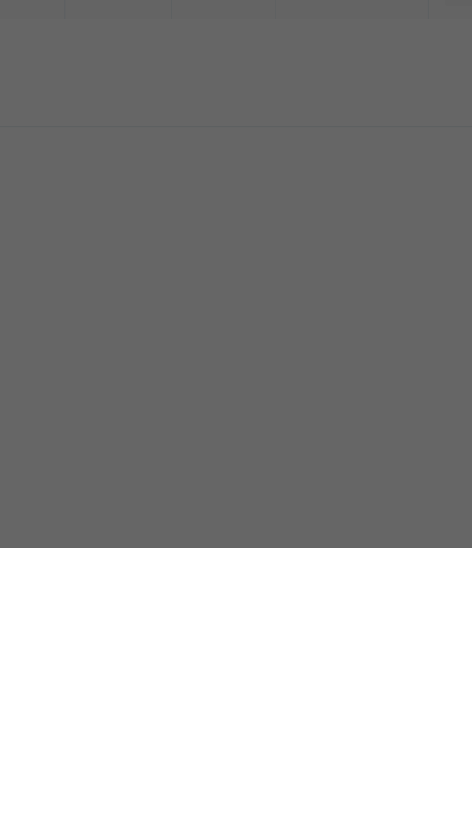
type input "*****"
click at [292, 521] on div "Save" at bounding box center [264, 512] width 58 height 15
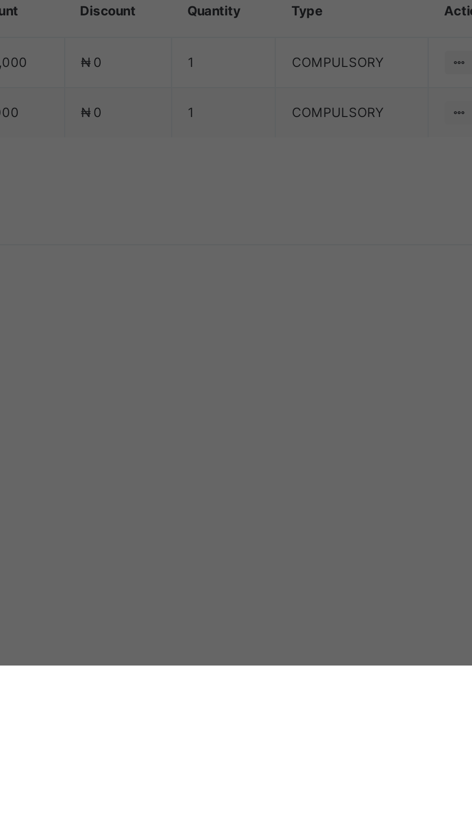
click at [292, 521] on div "Save" at bounding box center [264, 512] width 58 height 15
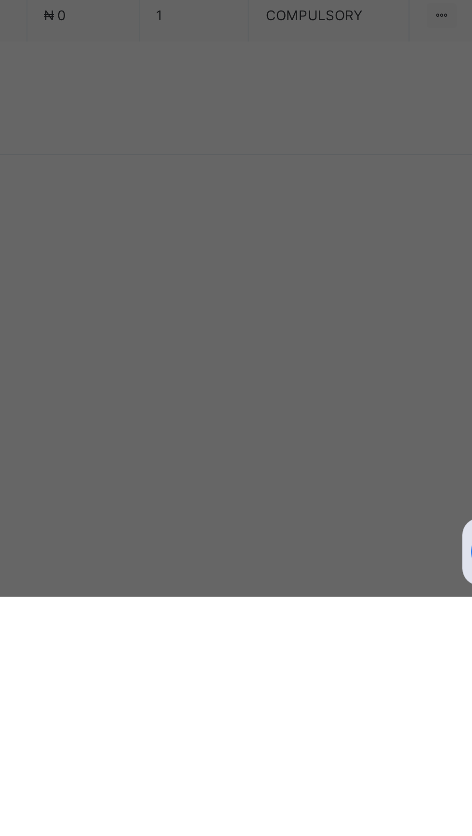
click at [213, 475] on div "Sterling Bank - Gobarau Academy Katsina" at bounding box center [196, 459] width 33 height 34
type input "***"
click at [292, 521] on div "Save" at bounding box center [264, 512] width 58 height 15
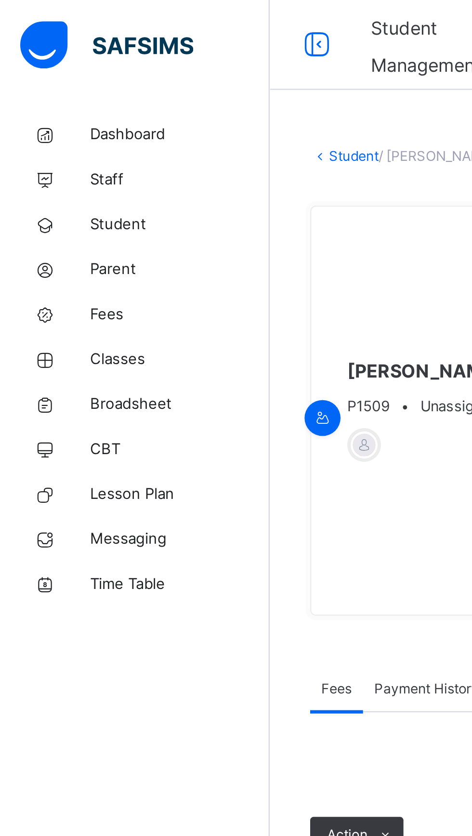
click at [45, 159] on link "Classes" at bounding box center [58, 153] width 116 height 19
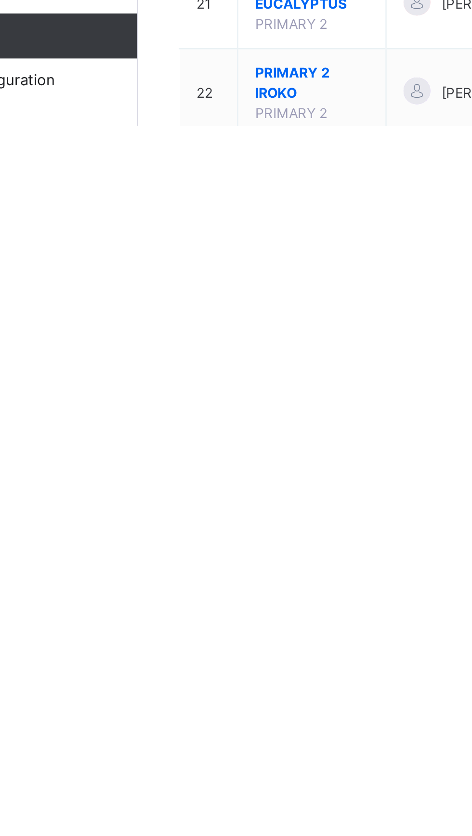
scroll to position [144, 0]
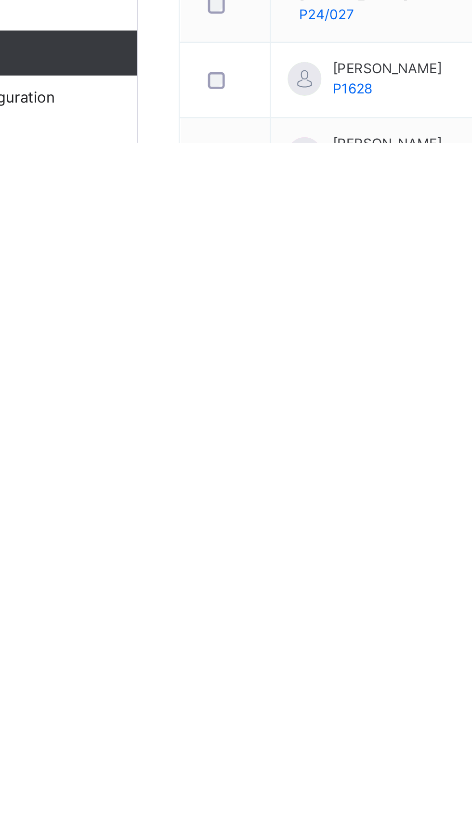
scroll to position [76, 0]
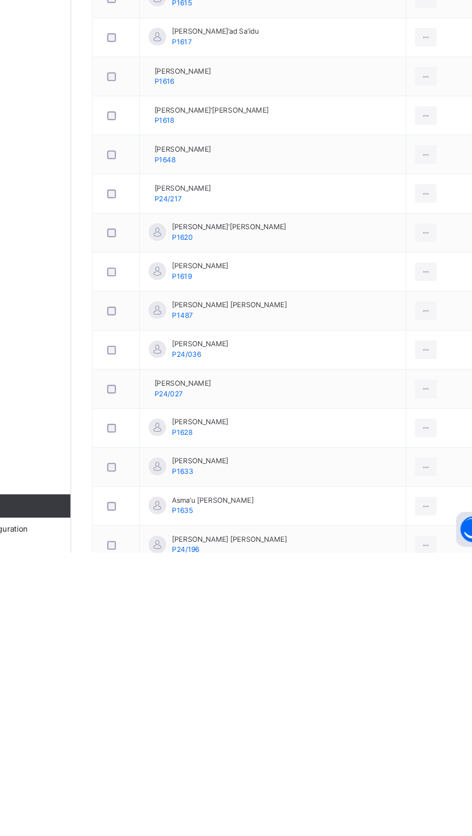
click at [418, 380] on div at bounding box center [409, 377] width 18 height 15
click at [0, 0] on div "View Profile" at bounding box center [0, 0] width 0 height 0
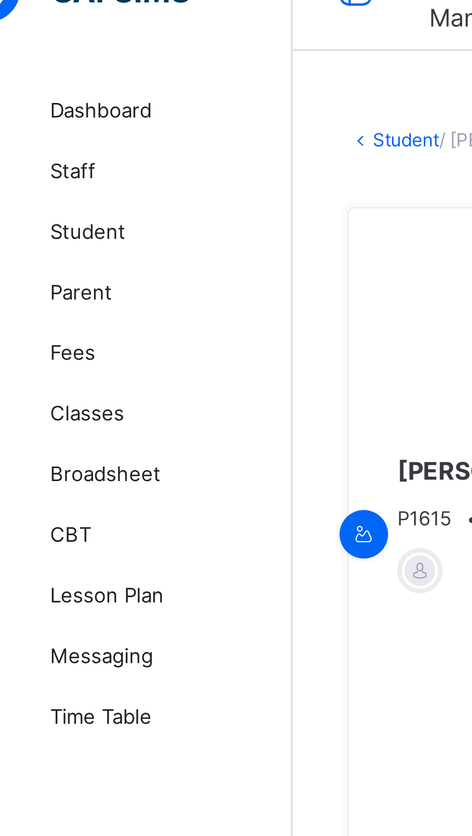
click at [65, 150] on span "Classes" at bounding box center [77, 154] width 77 height 10
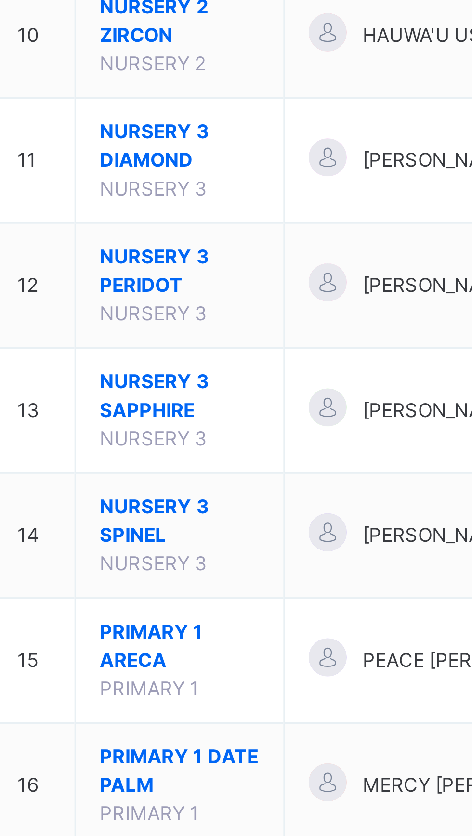
click at [185, 689] on span "PRIMARY 1 ARECA" at bounding box center [190, 684] width 49 height 17
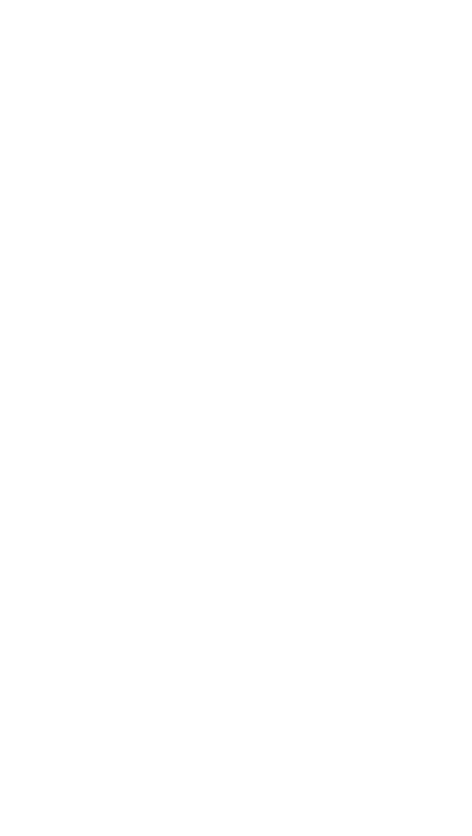
click at [188, 682] on div "Back /" at bounding box center [294, 418] width 356 height 836
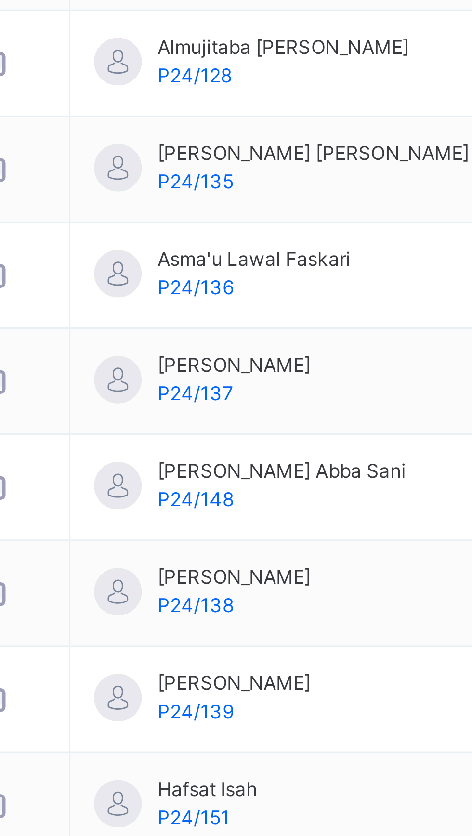
scroll to position [401, 0]
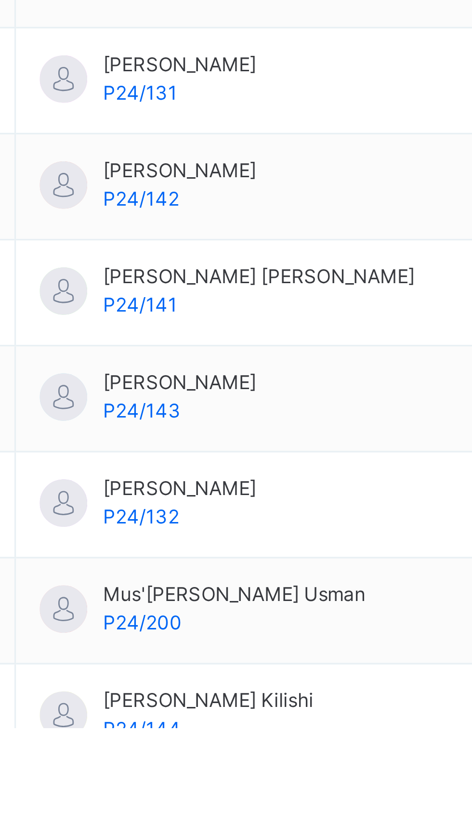
click at [405, 639] on icon at bounding box center [409, 639] width 8 height 9
click at [0, 0] on div "View Profile" at bounding box center [0, 0] width 0 height 0
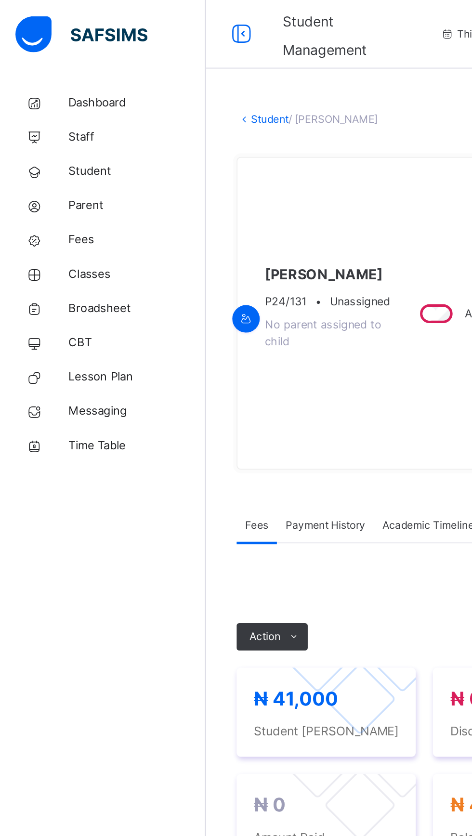
click at [0, 0] on ul "Receive Payment Manage Discount Send Email Reminder" at bounding box center [0, 0] width 0 height 0
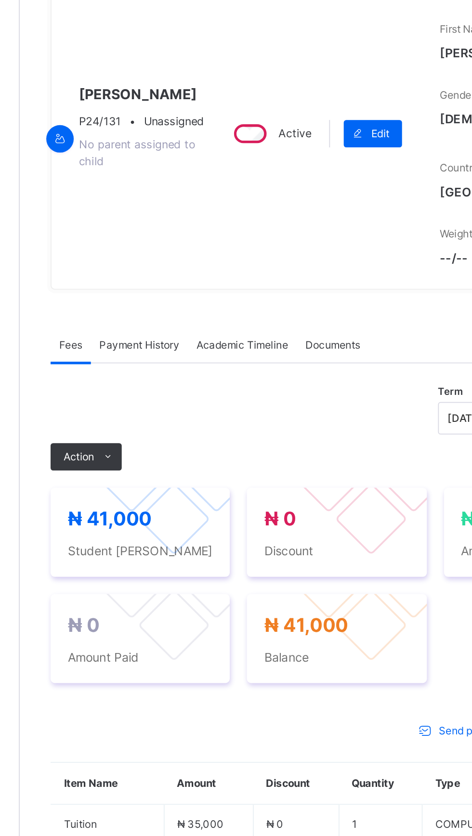
click at [0, 0] on li "Receive Payment" at bounding box center [0, 0] width 0 height 0
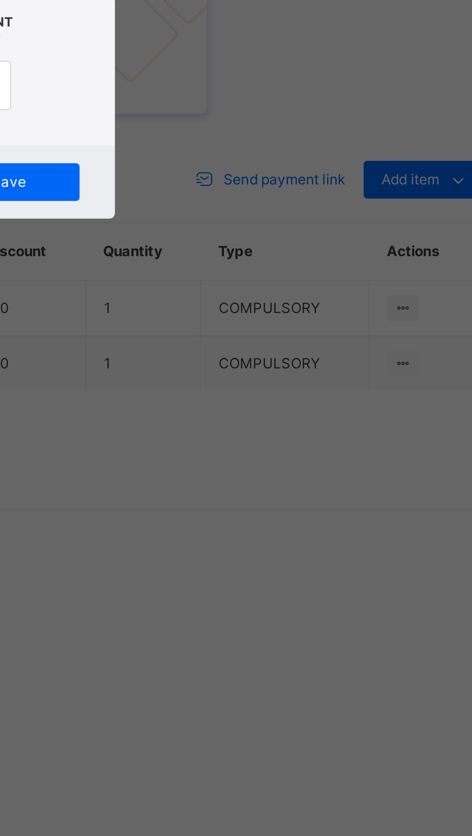
click at [217, 390] on div "POS" at bounding box center [198, 379] width 37 height 20
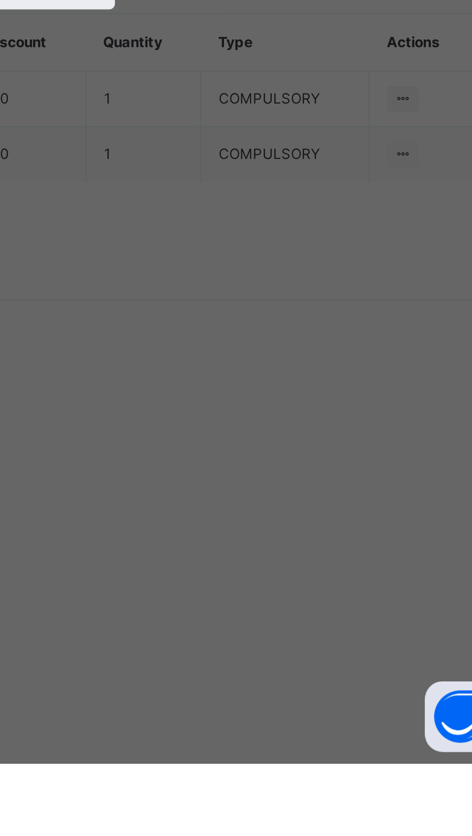
click at [213, 475] on div "Sterling Bank - Gobarau Academy Katsina" at bounding box center [196, 459] width 33 height 34
type input "****"
click at [253, 439] on div at bounding box center [236, 429] width 34 height 20
type input "*****"
click at [236, 479] on input "date" at bounding box center [208, 468] width 57 height 20
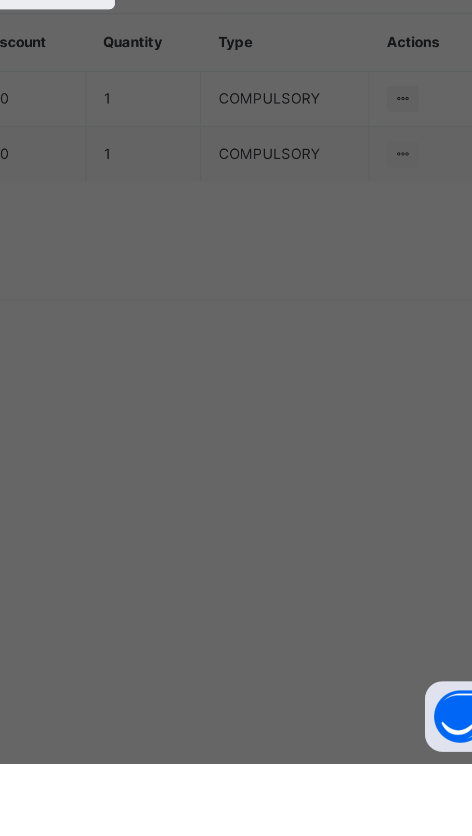
type input "**********"
click at [264, 483] on input "currency" at bounding box center [252, 473] width 23 height 20
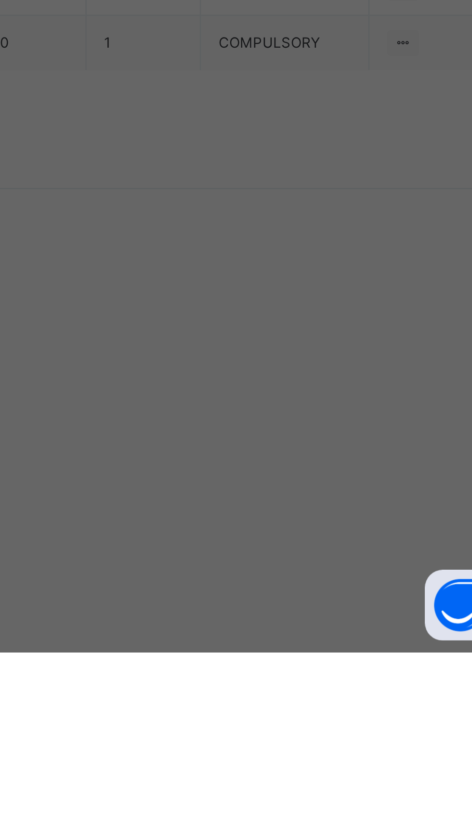
type input "********"
click at [285, 517] on span "Save" at bounding box center [263, 513] width 43 height 9
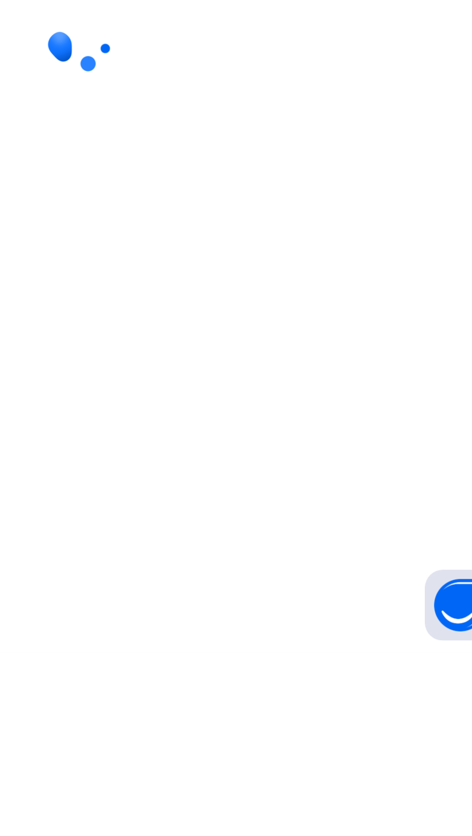
click at [391, 678] on div at bounding box center [294, 586] width 322 height 183
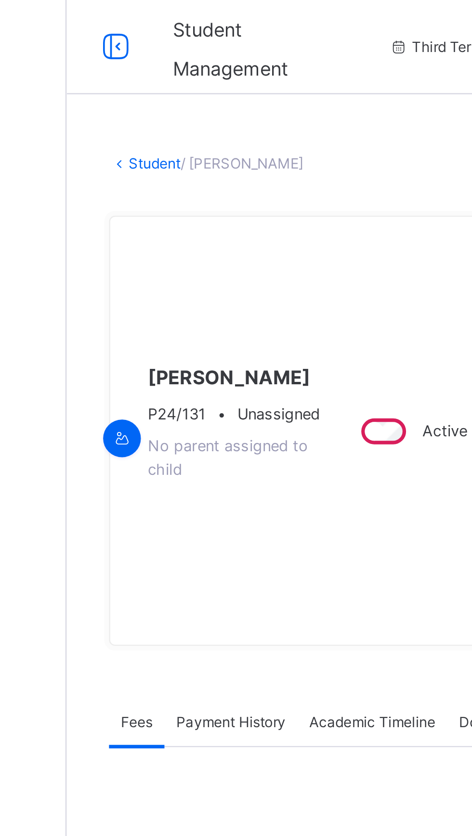
click at [136, 25] on icon at bounding box center [136, 19] width 16 height 17
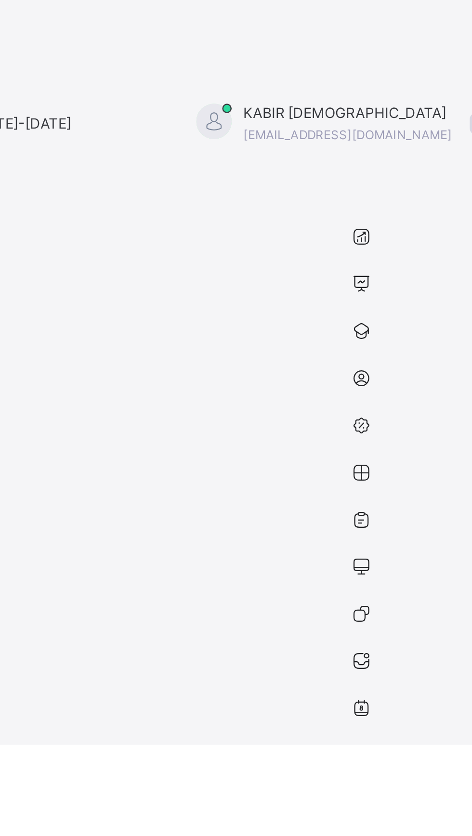
click at [154, 36] on div "Third Term / 2024-2025" at bounding box center [77, 50] width 154 height 39
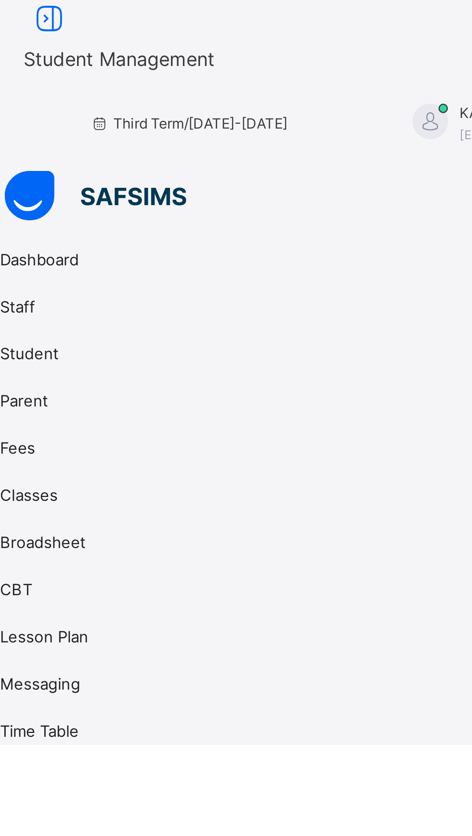
click at [28, 16] on icon at bounding box center [20, 7] width 16 height 17
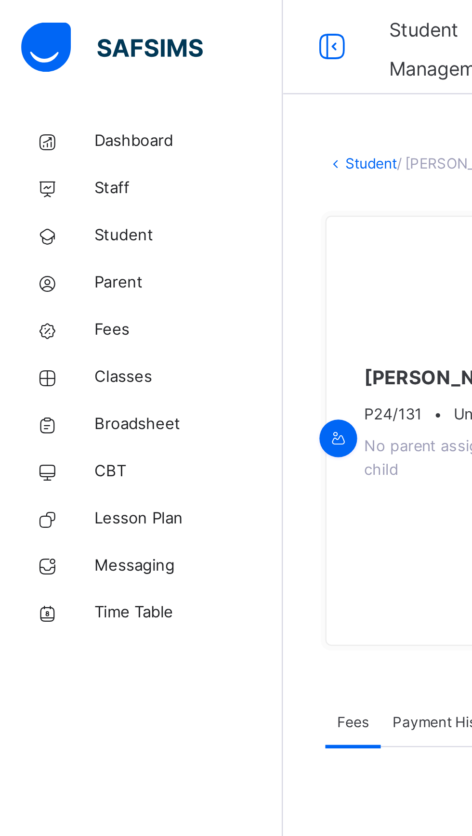
click at [66, 153] on span "Classes" at bounding box center [77, 154] width 77 height 10
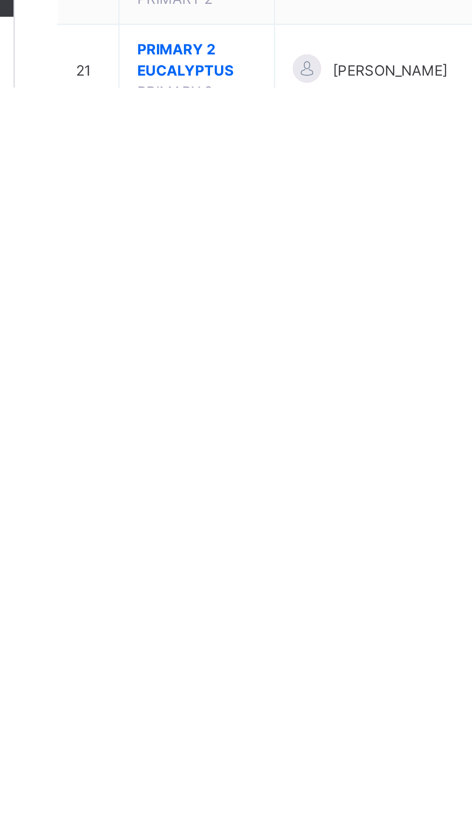
scroll to position [91, 0]
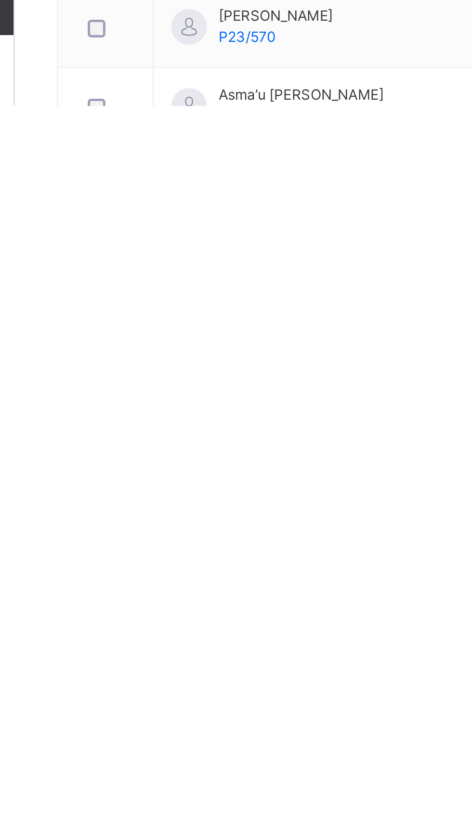
scroll to position [59, 0]
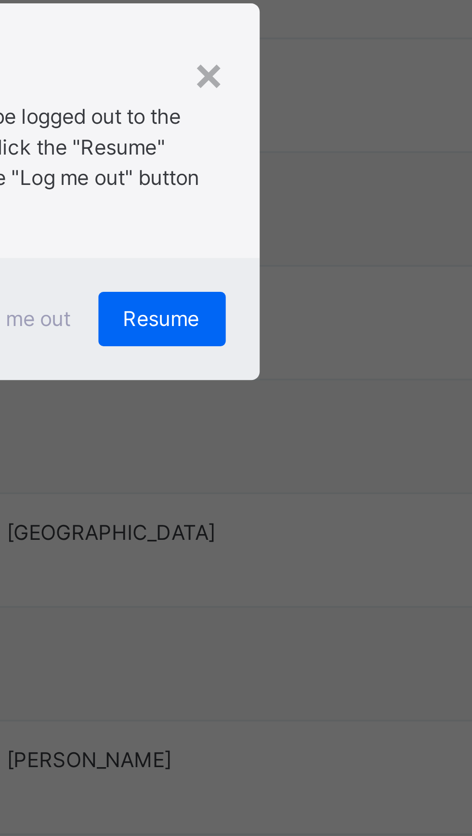
click at [304, 427] on p "Due to inactivity you would be logged out to the system in the next 15mins , cl…" at bounding box center [236, 409] width 136 height 35
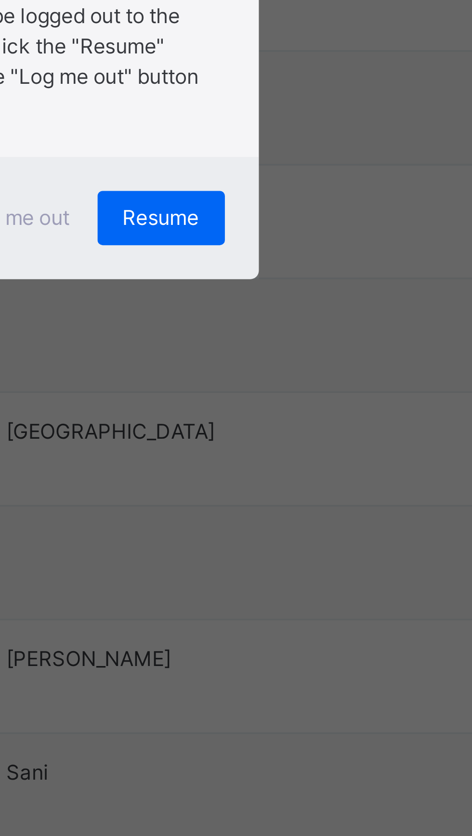
click at [302, 458] on span "Resume" at bounding box center [291, 454] width 22 height 9
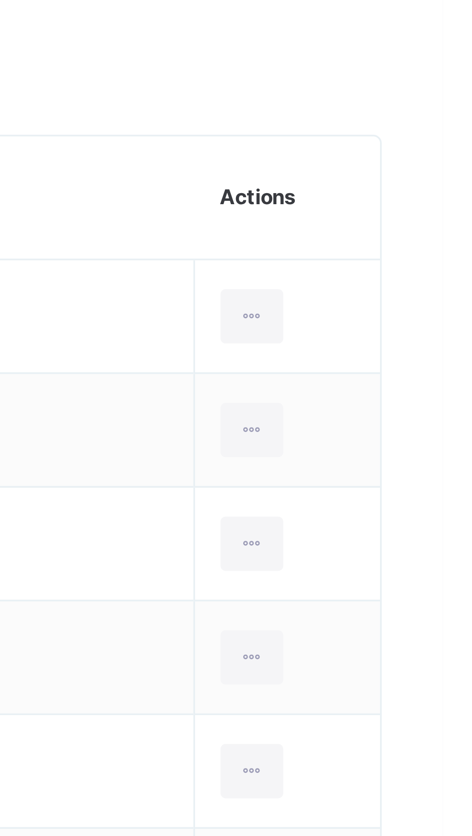
click at [416, 489] on div at bounding box center [418, 487] width 18 height 15
click at [0, 0] on div "View Profile" at bounding box center [0, 0] width 0 height 0
